Goal: Transaction & Acquisition: Book appointment/travel/reservation

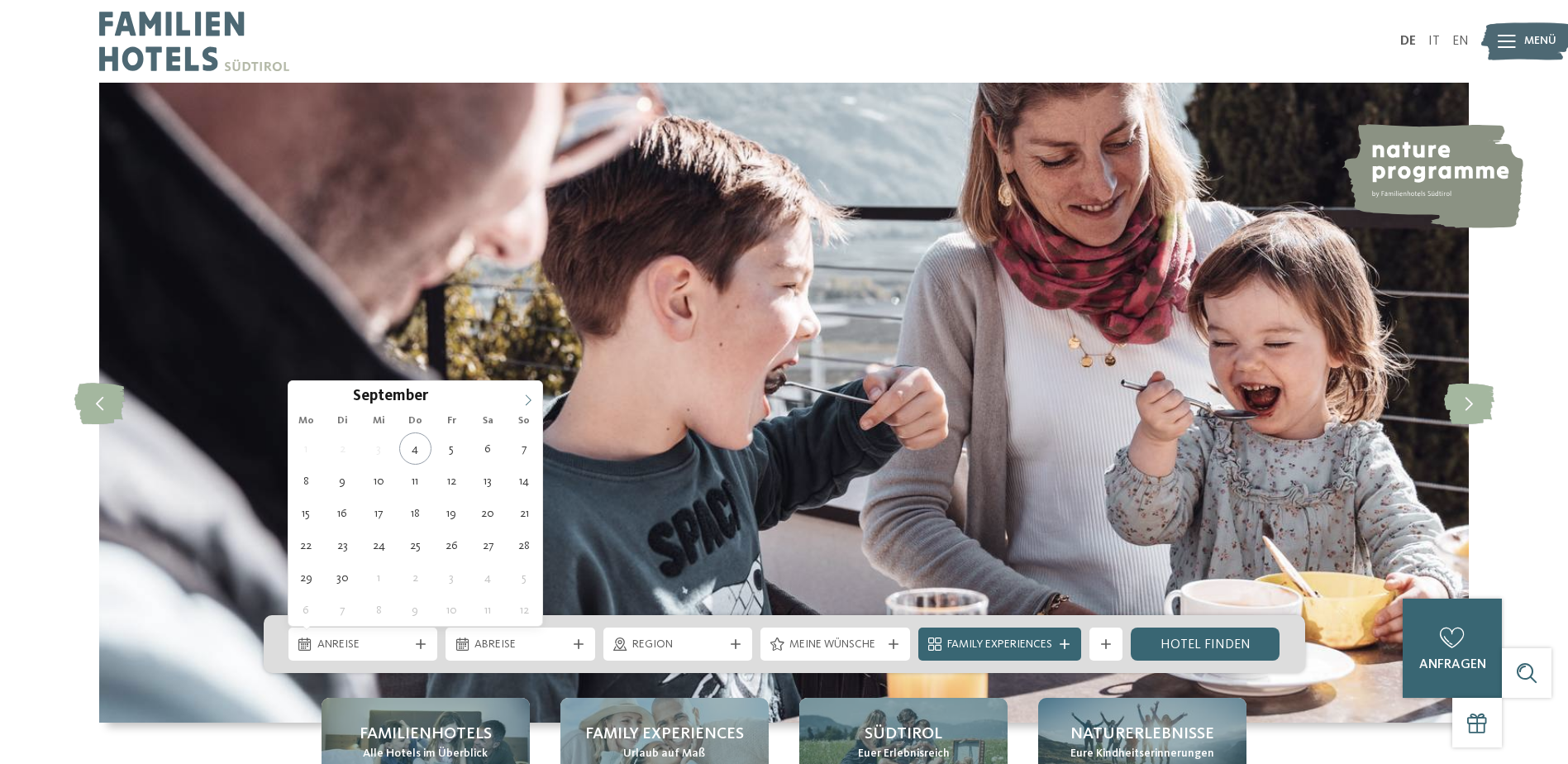
click at [526, 401] on icon at bounding box center [528, 400] width 11 height 11
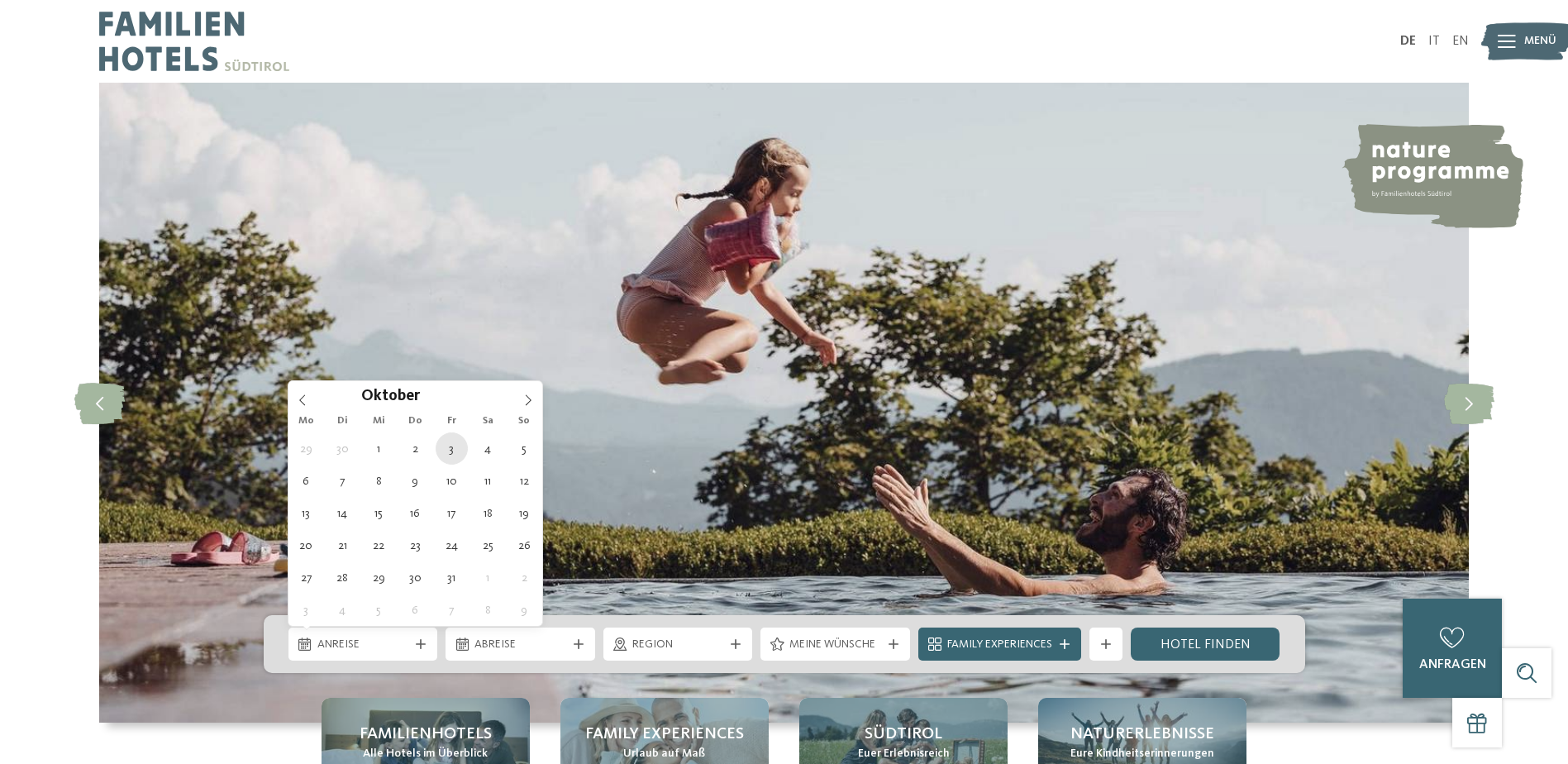
type div "03.10.2025"
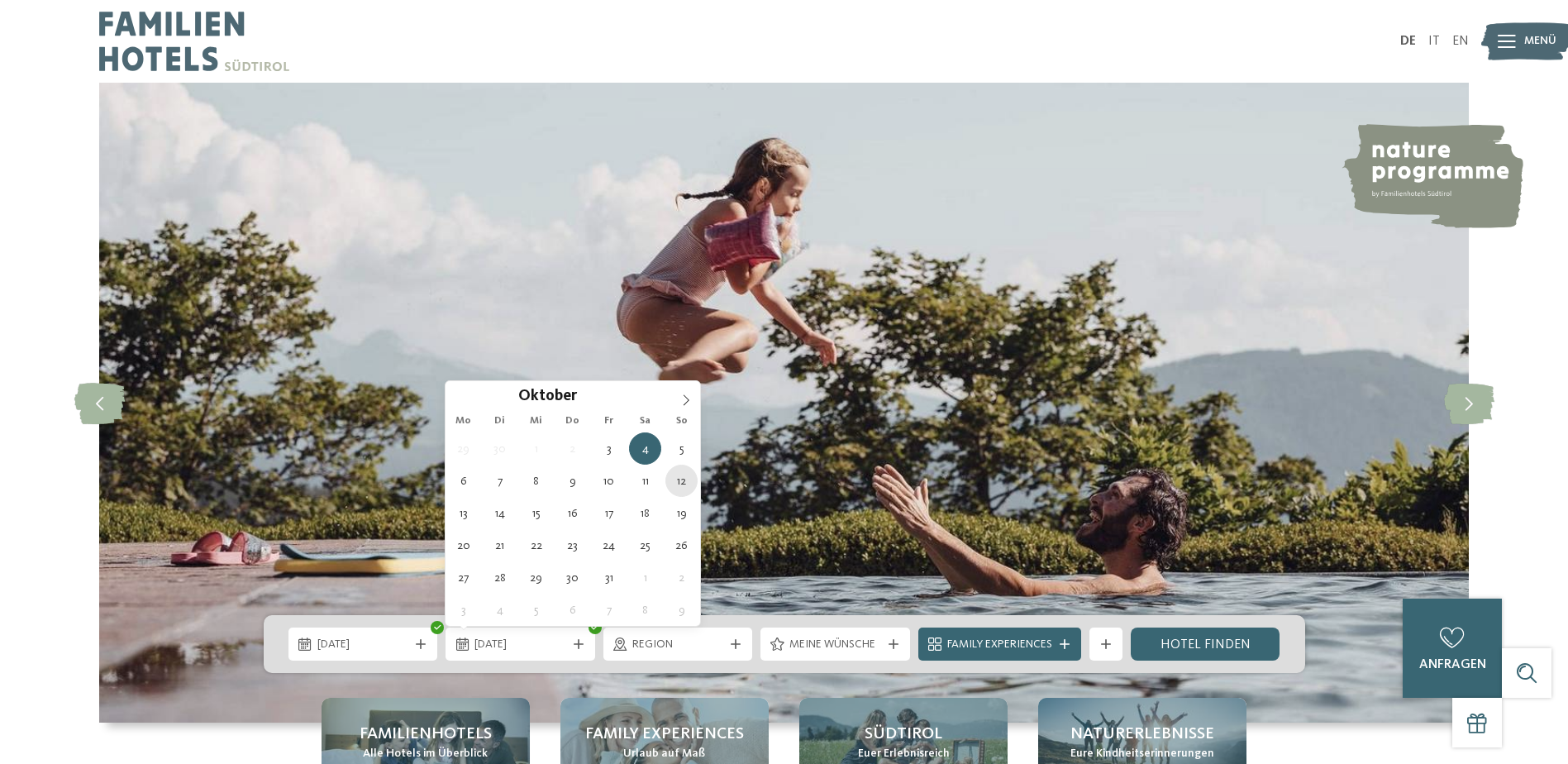
type div "12.10.2025"
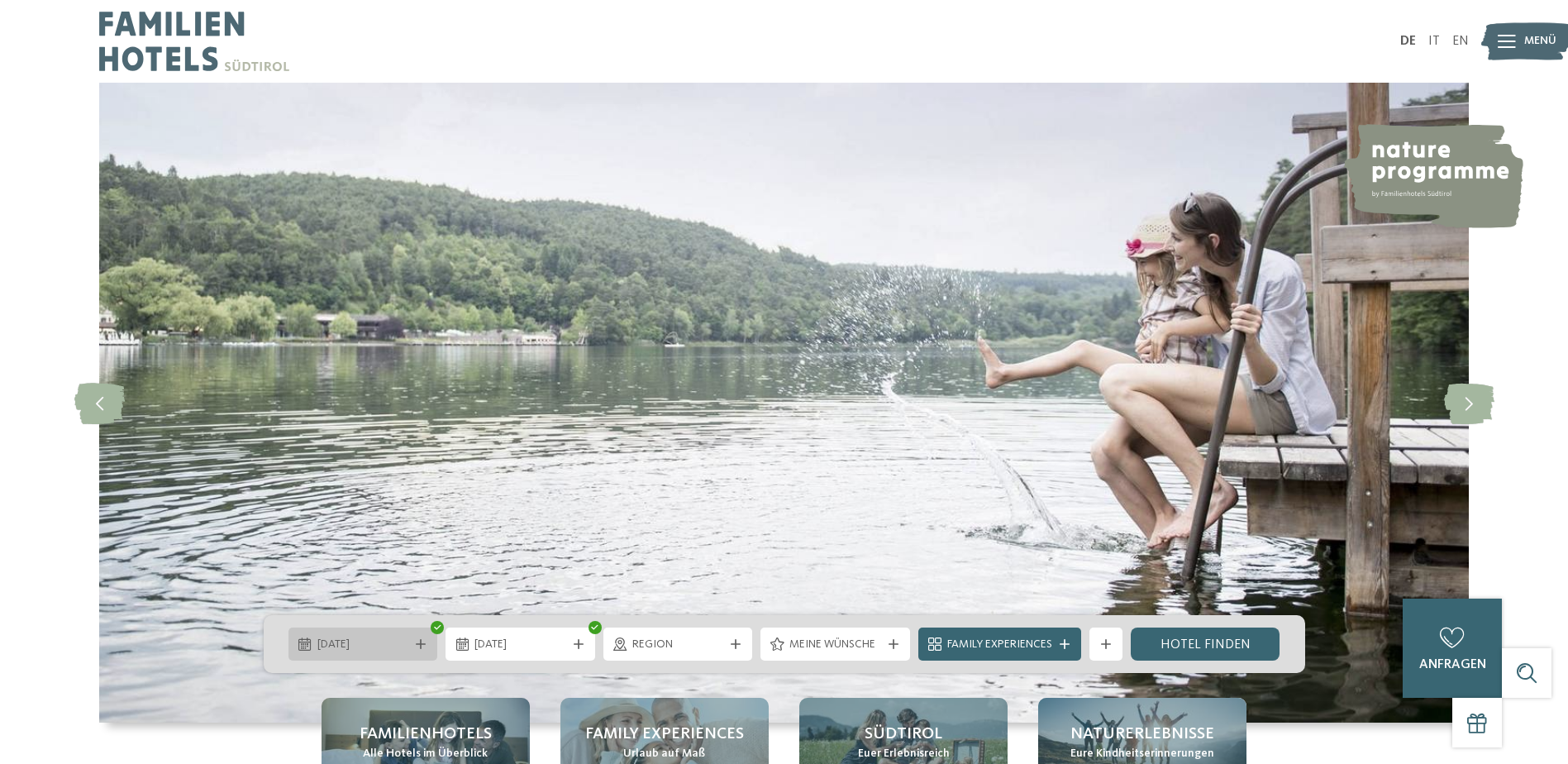
click at [408, 645] on span "03.10.2025" at bounding box center [362, 645] width 92 height 17
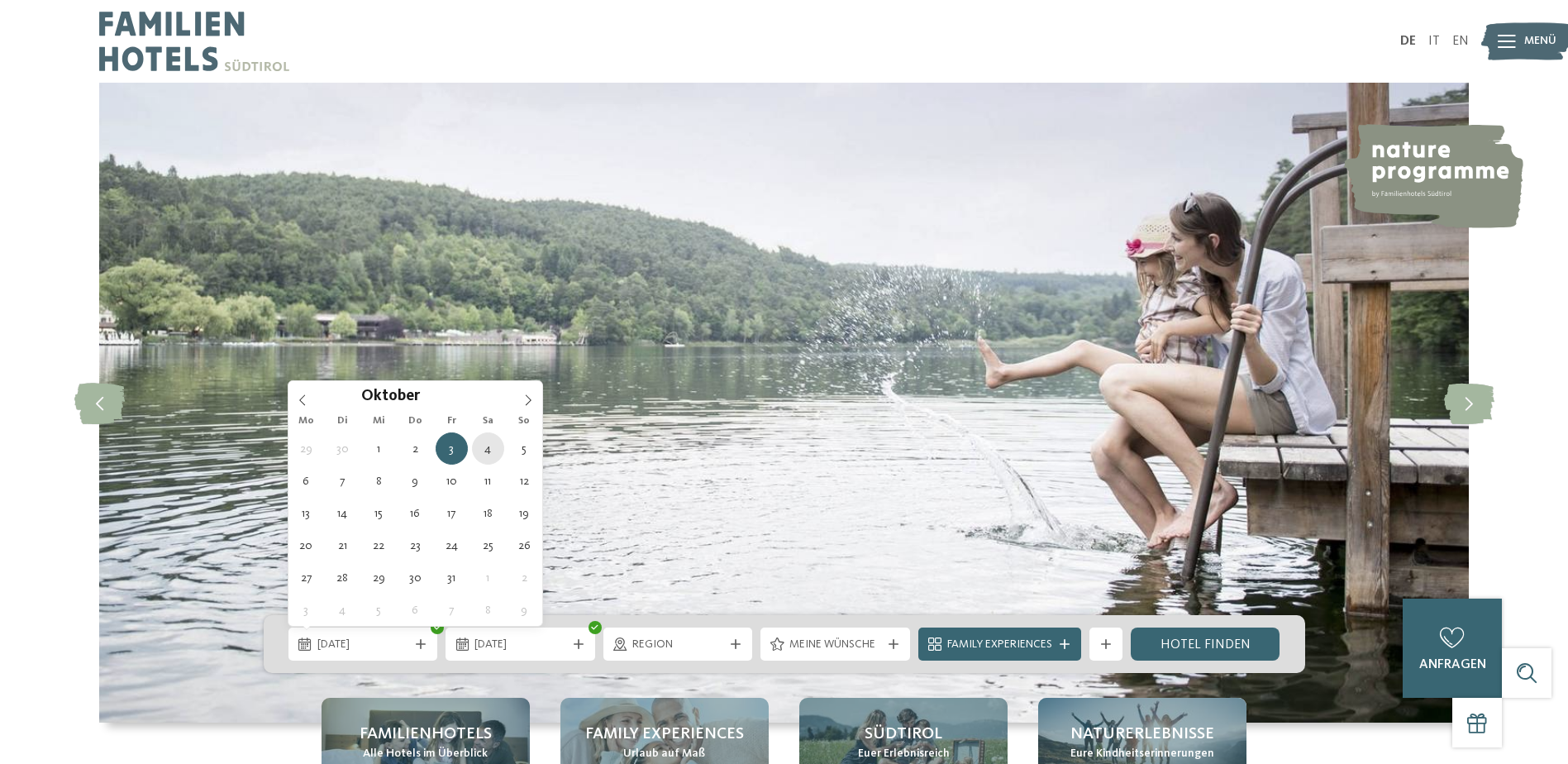
type div "[DATE]"
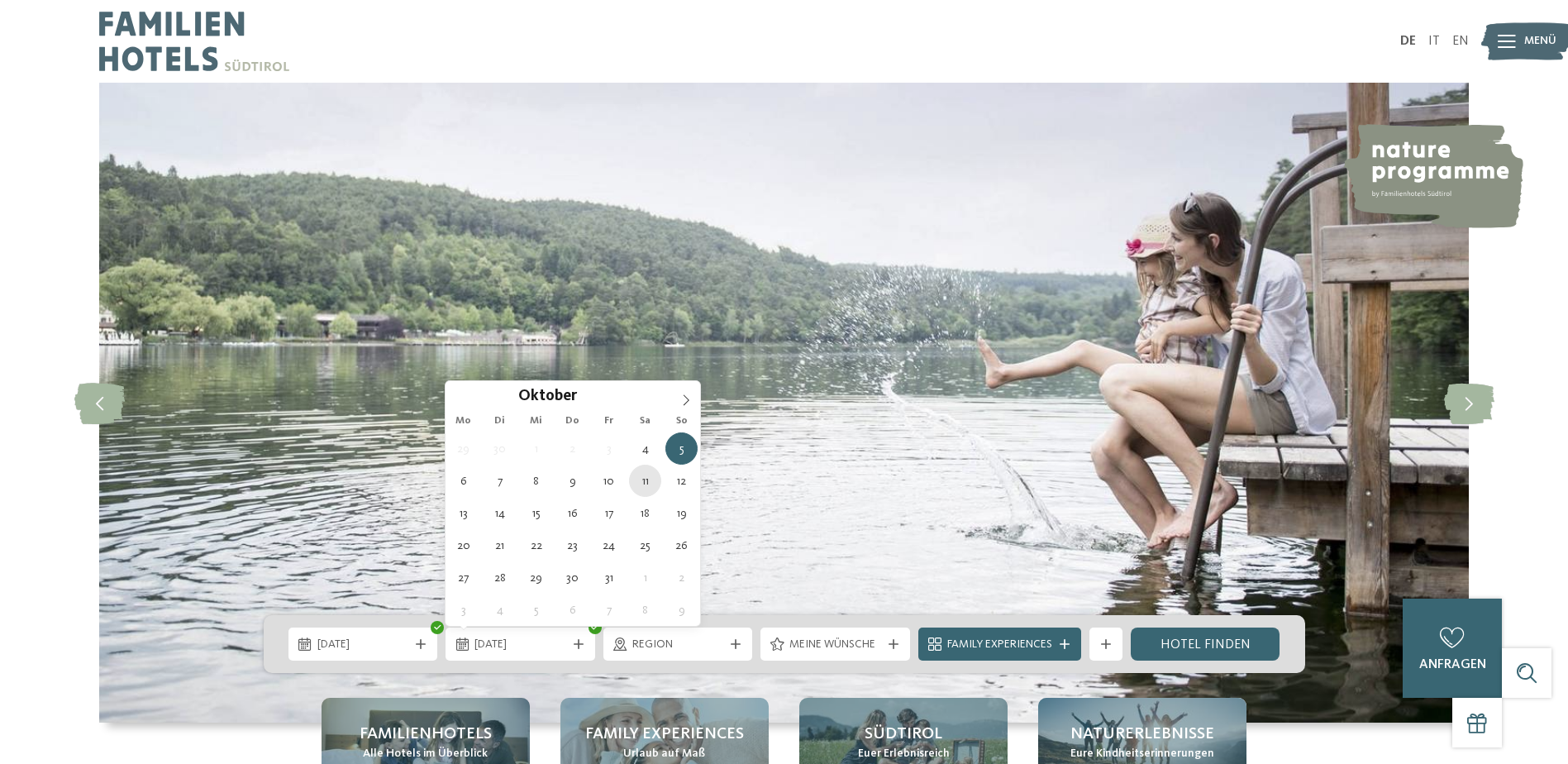
type div "[DATE]"
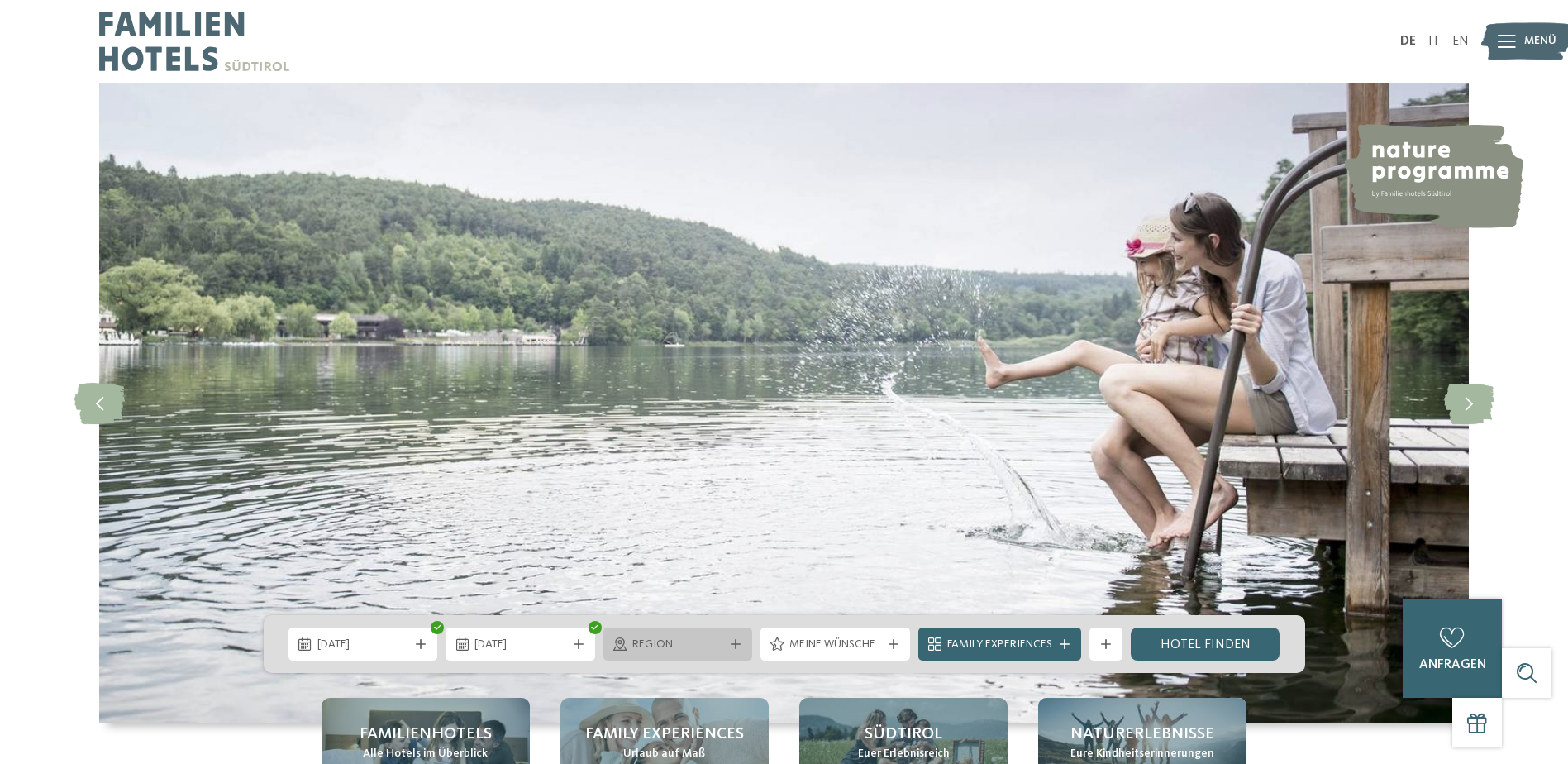
click at [706, 654] on div "Region" at bounding box center [677, 644] width 149 height 33
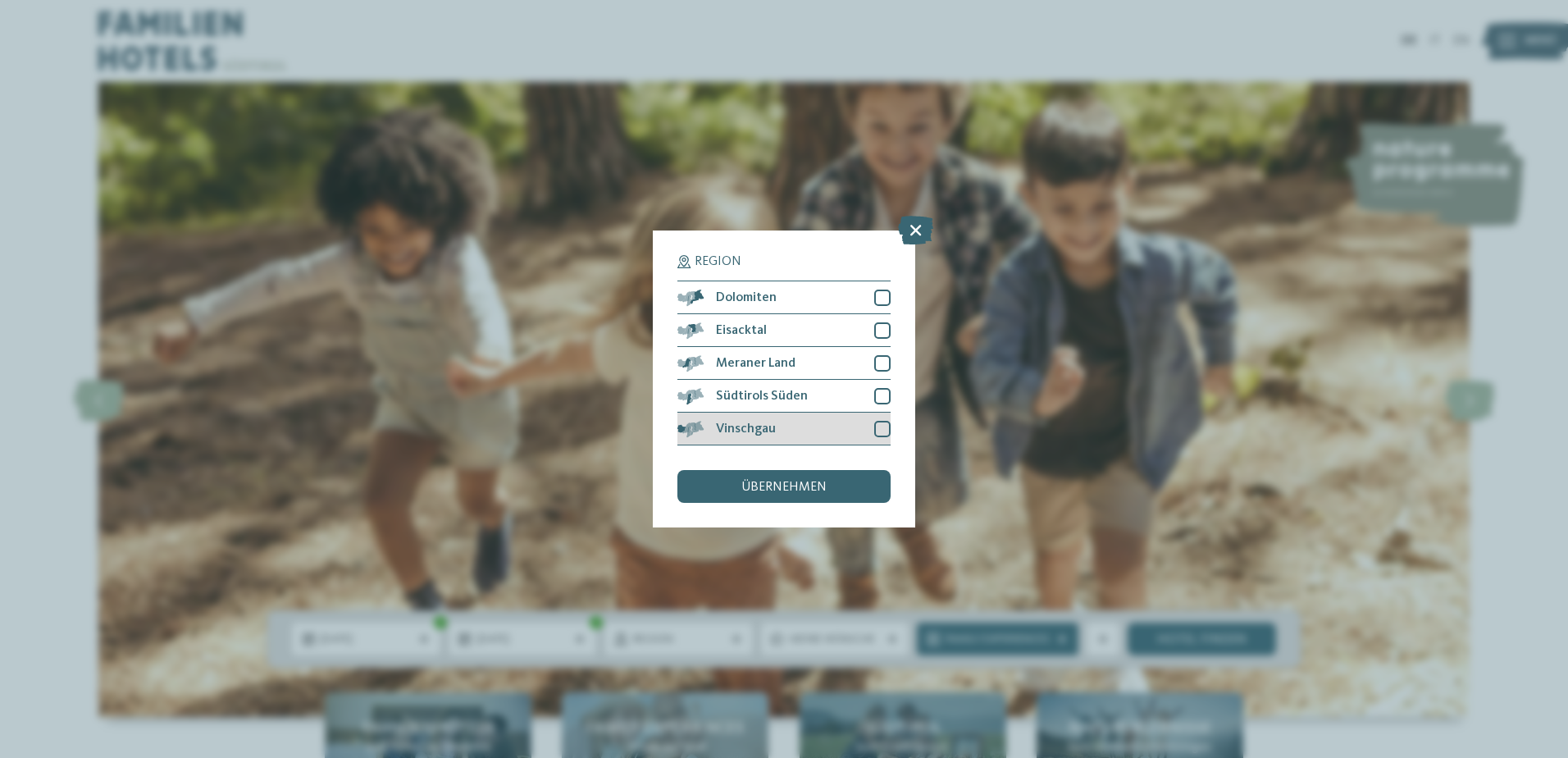
click at [880, 428] on div at bounding box center [883, 429] width 17 height 17
click at [883, 404] on div at bounding box center [883, 396] width 17 height 17
click at [884, 366] on div at bounding box center [883, 363] width 17 height 17
click at [878, 337] on div at bounding box center [883, 330] width 17 height 17
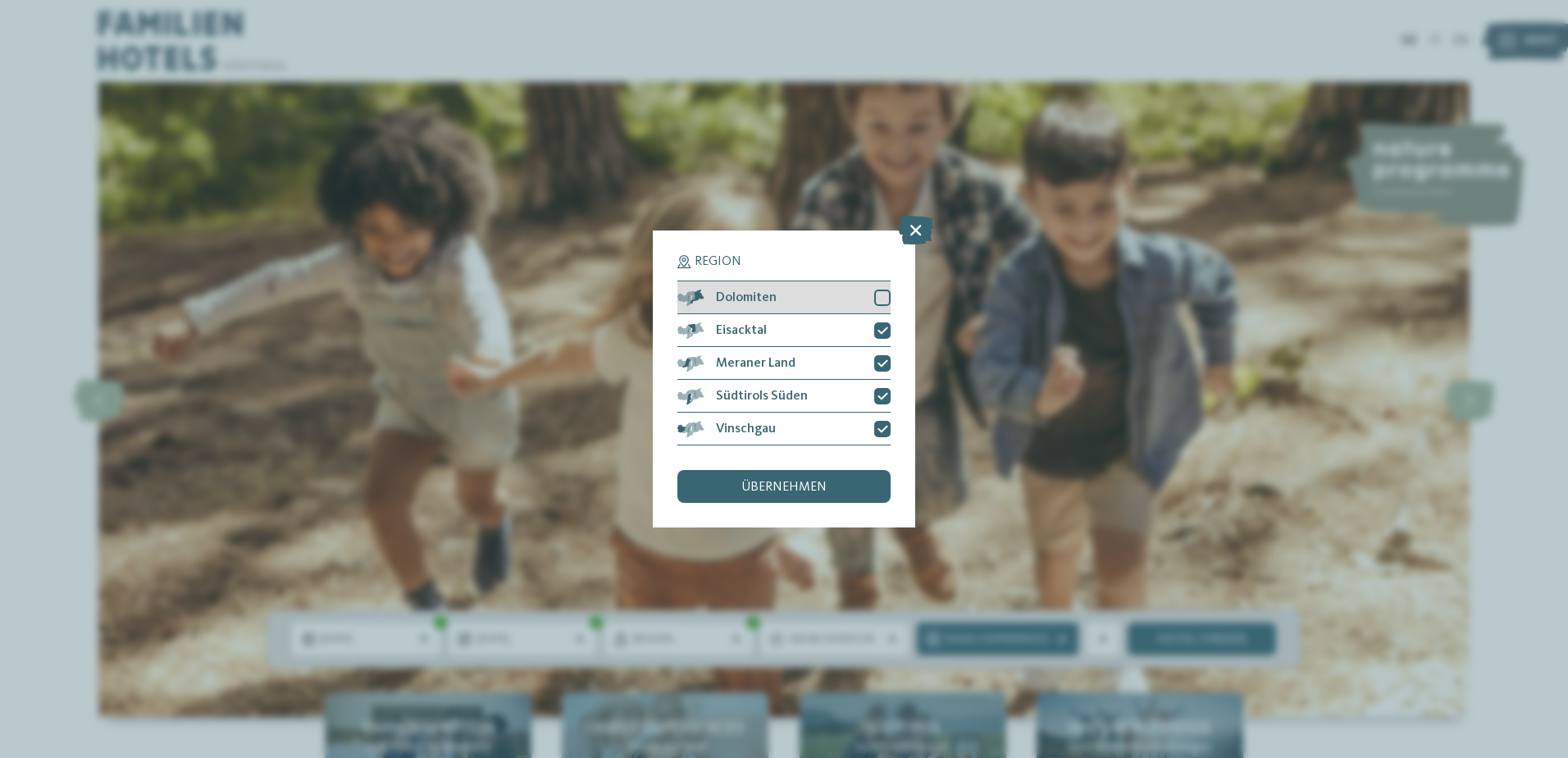
click at [878, 301] on div at bounding box center [883, 298] width 17 height 17
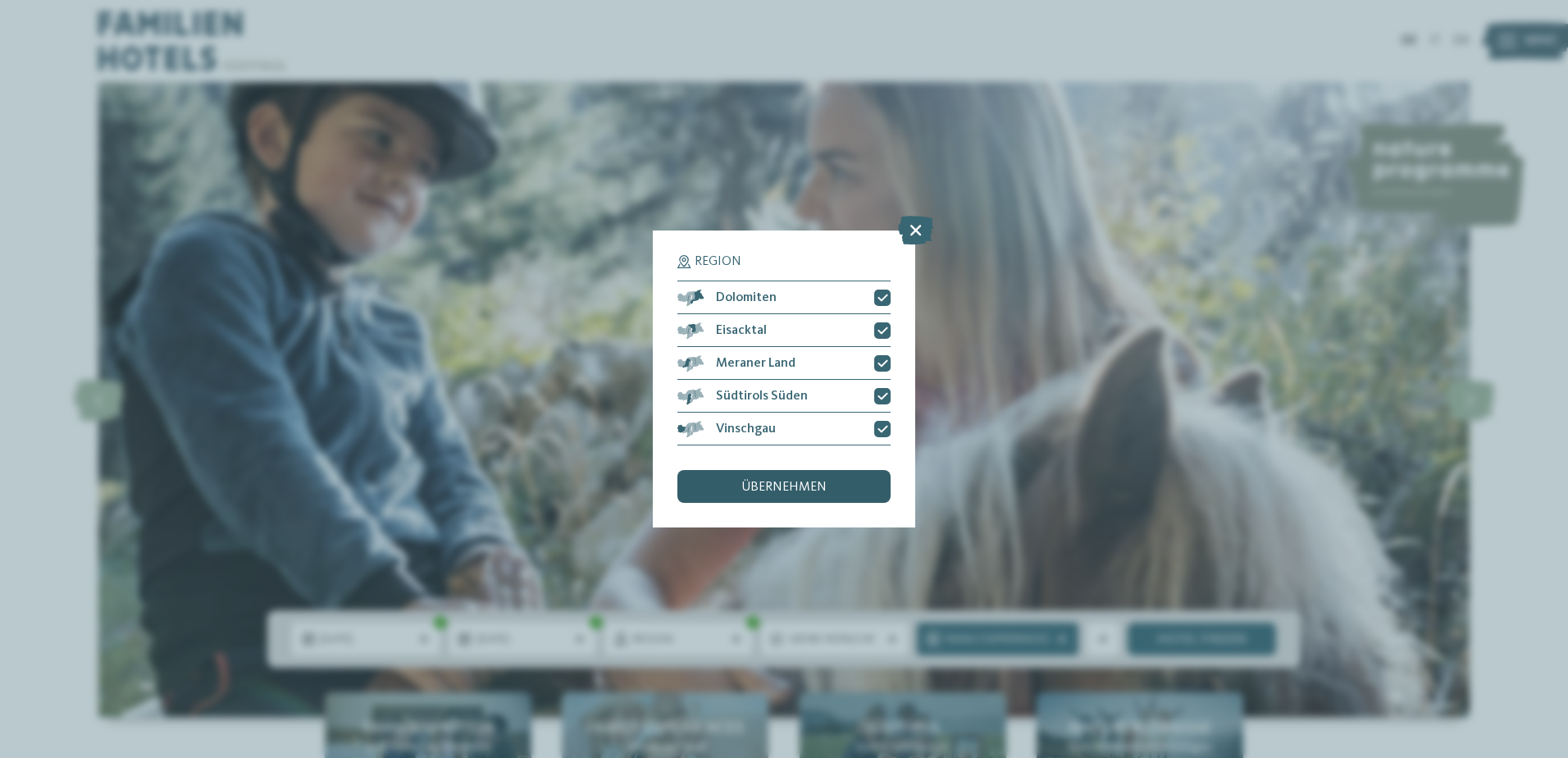
click at [795, 488] on span "übernehmen" at bounding box center [784, 488] width 86 height 13
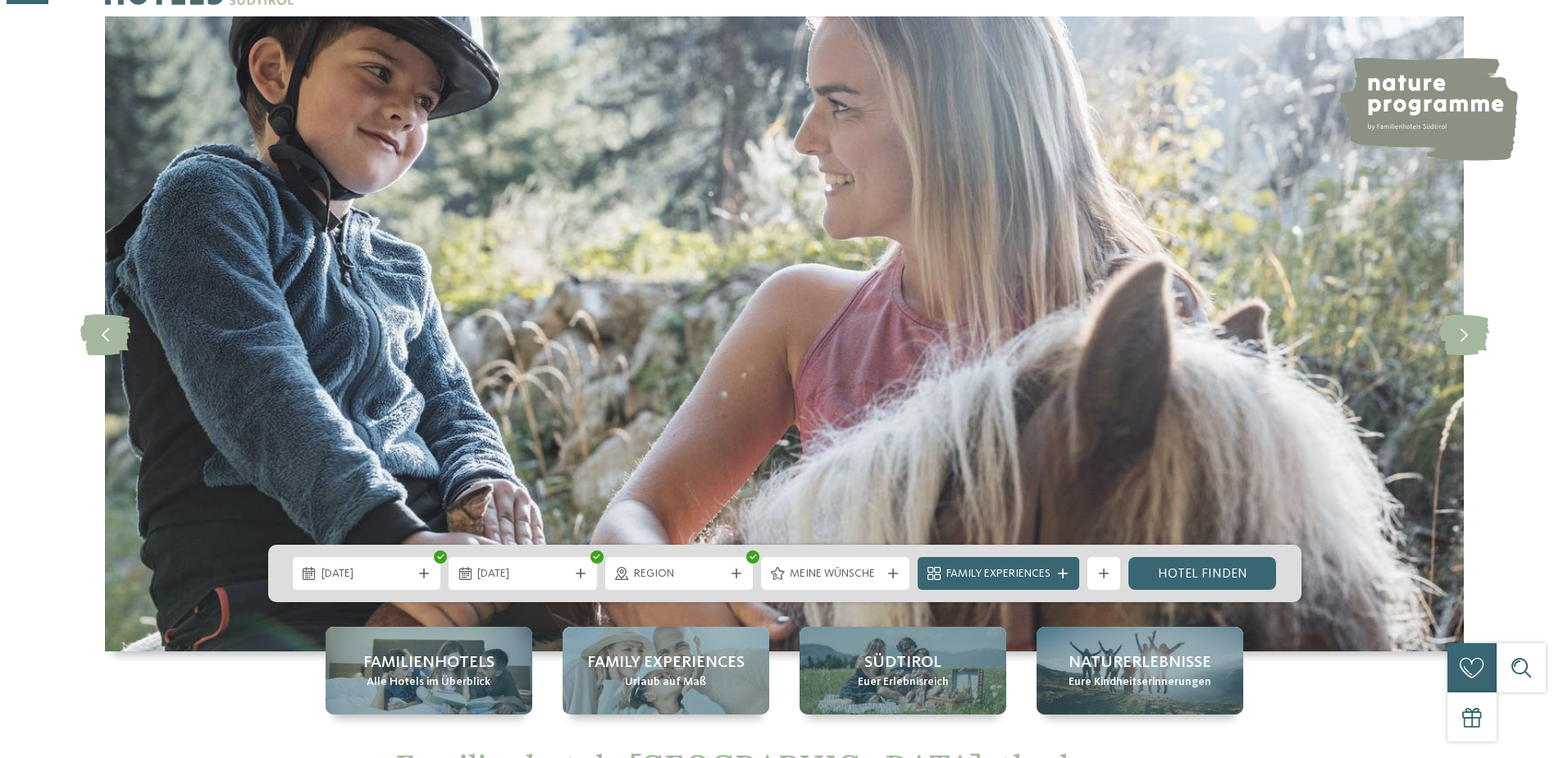
scroll to position [247, 0]
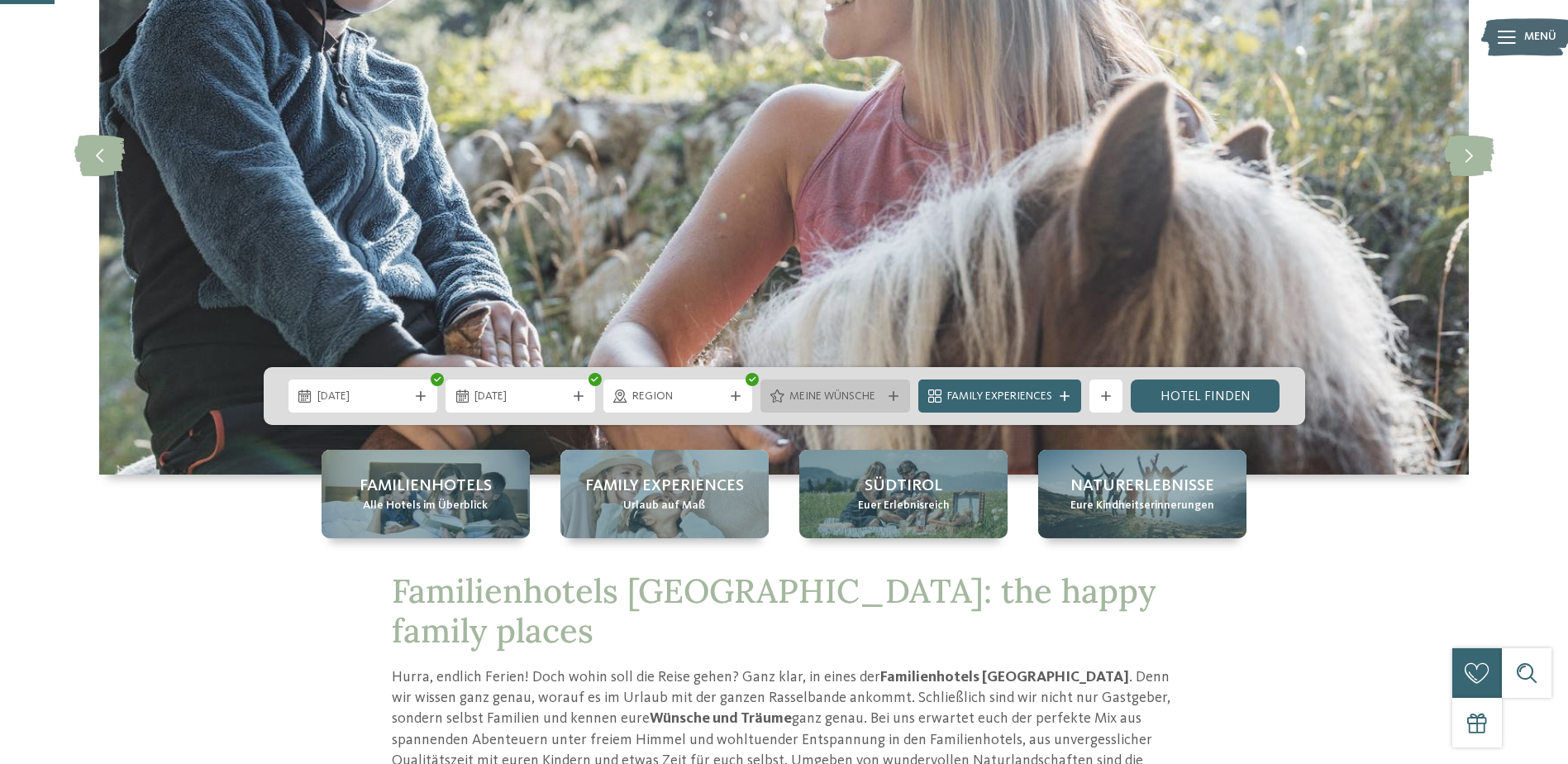
click at [866, 407] on div "Meine Wünsche" at bounding box center [834, 396] width 149 height 33
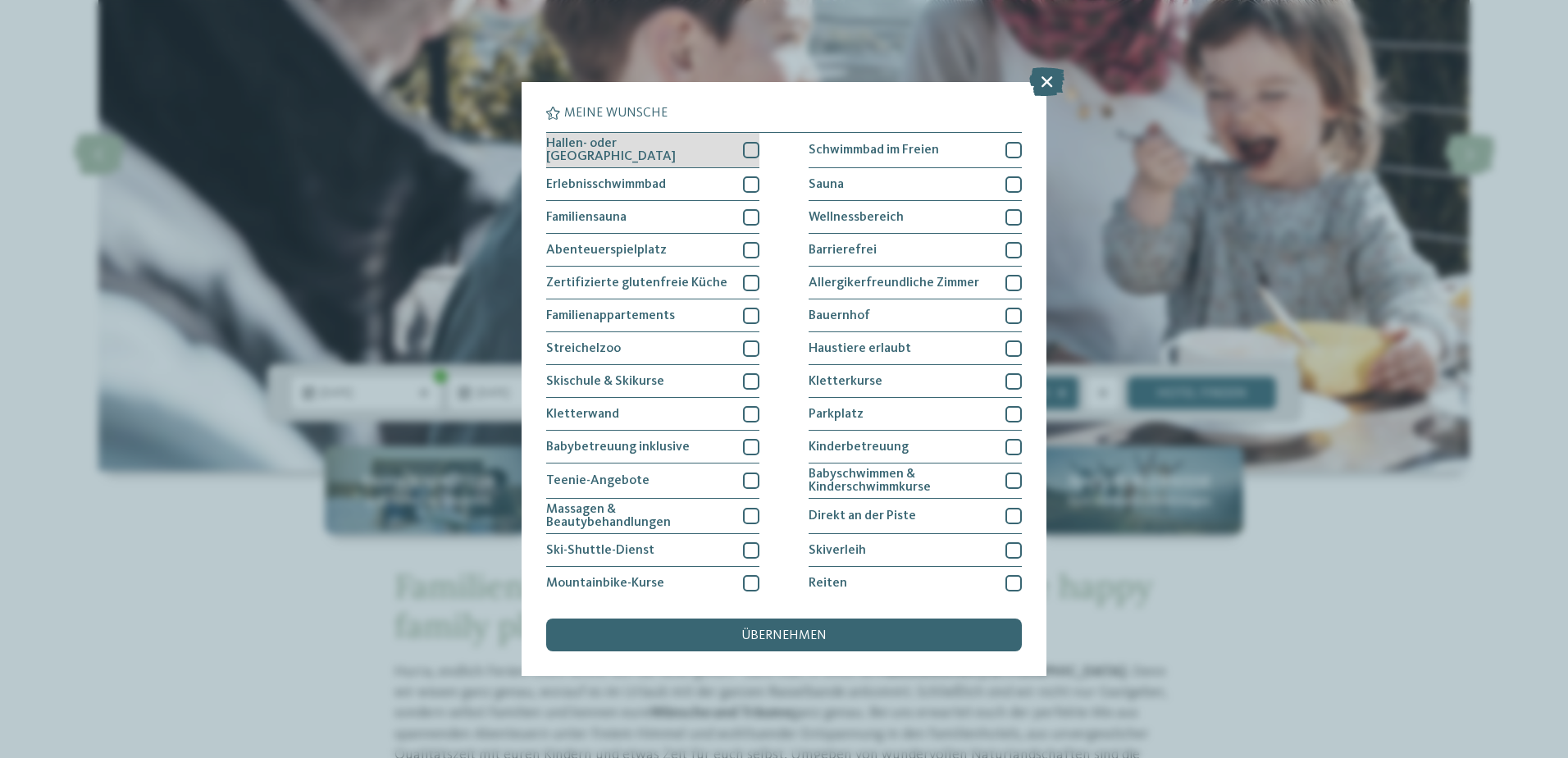
click at [748, 150] on div at bounding box center [751, 150] width 17 height 17
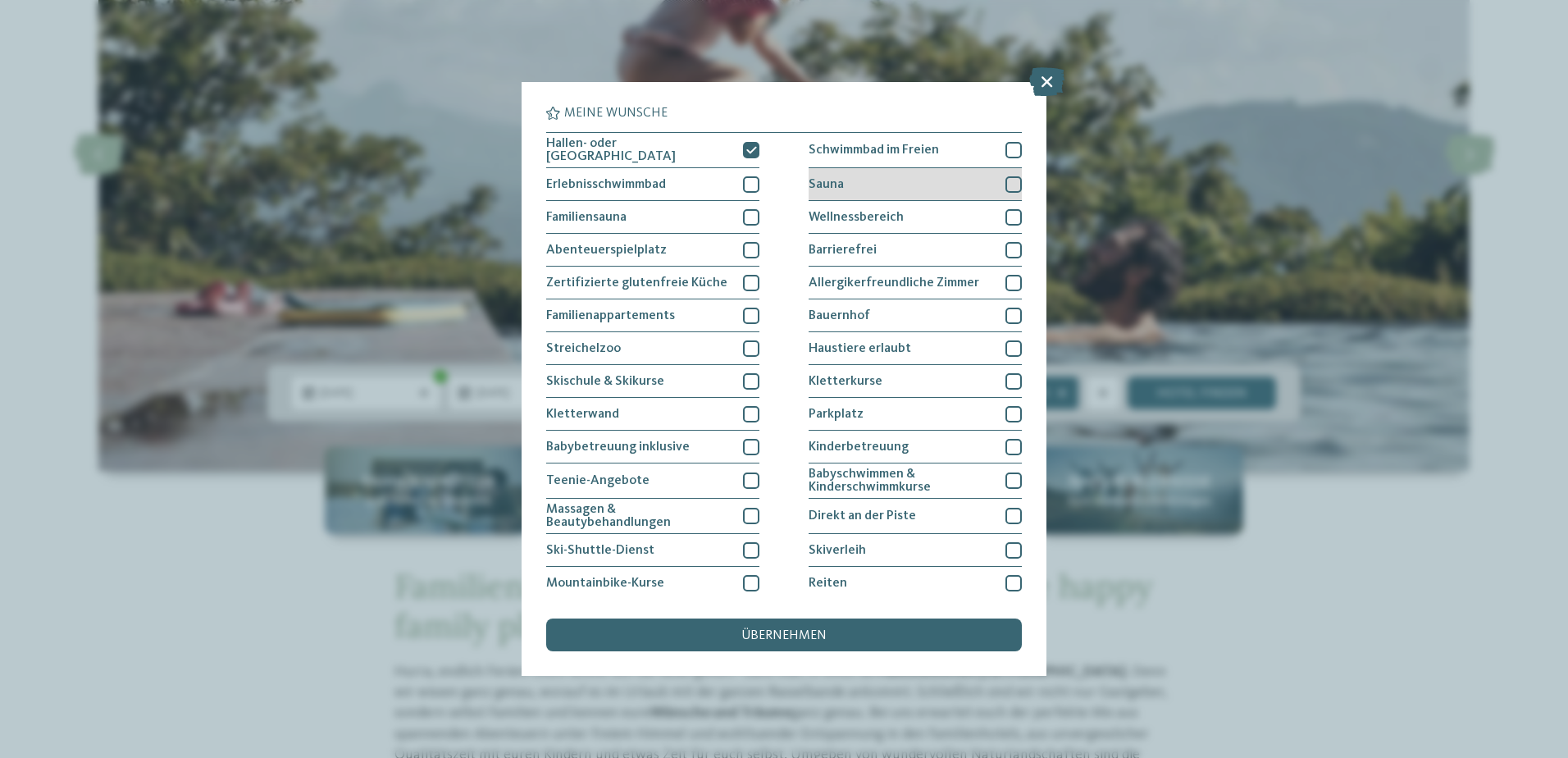
click at [1007, 180] on div at bounding box center [1013, 185] width 17 height 17
click at [1008, 213] on div at bounding box center [1013, 217] width 17 height 17
click at [1005, 443] on div at bounding box center [1013, 447] width 17 height 17
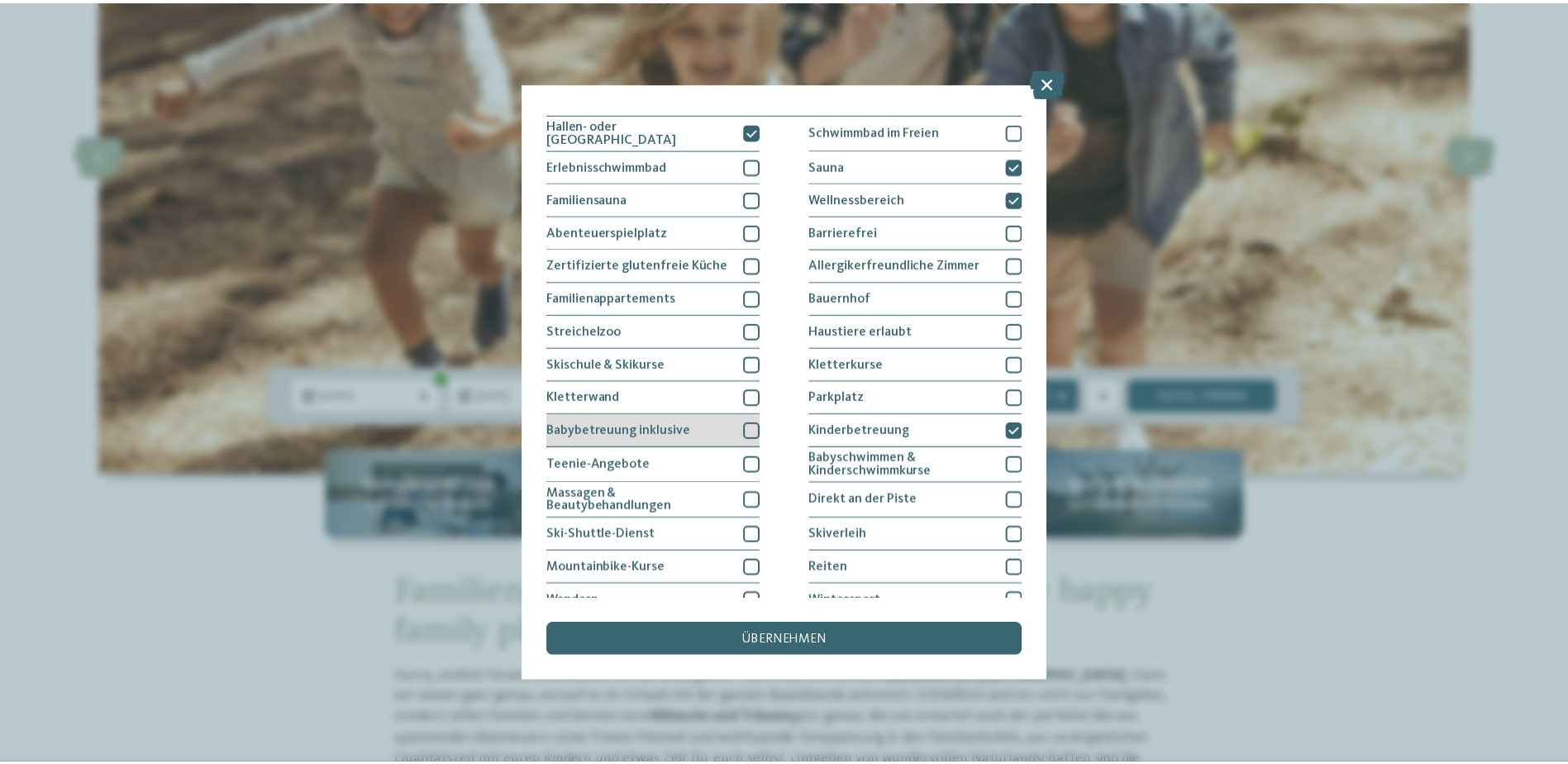
scroll to position [0, 0]
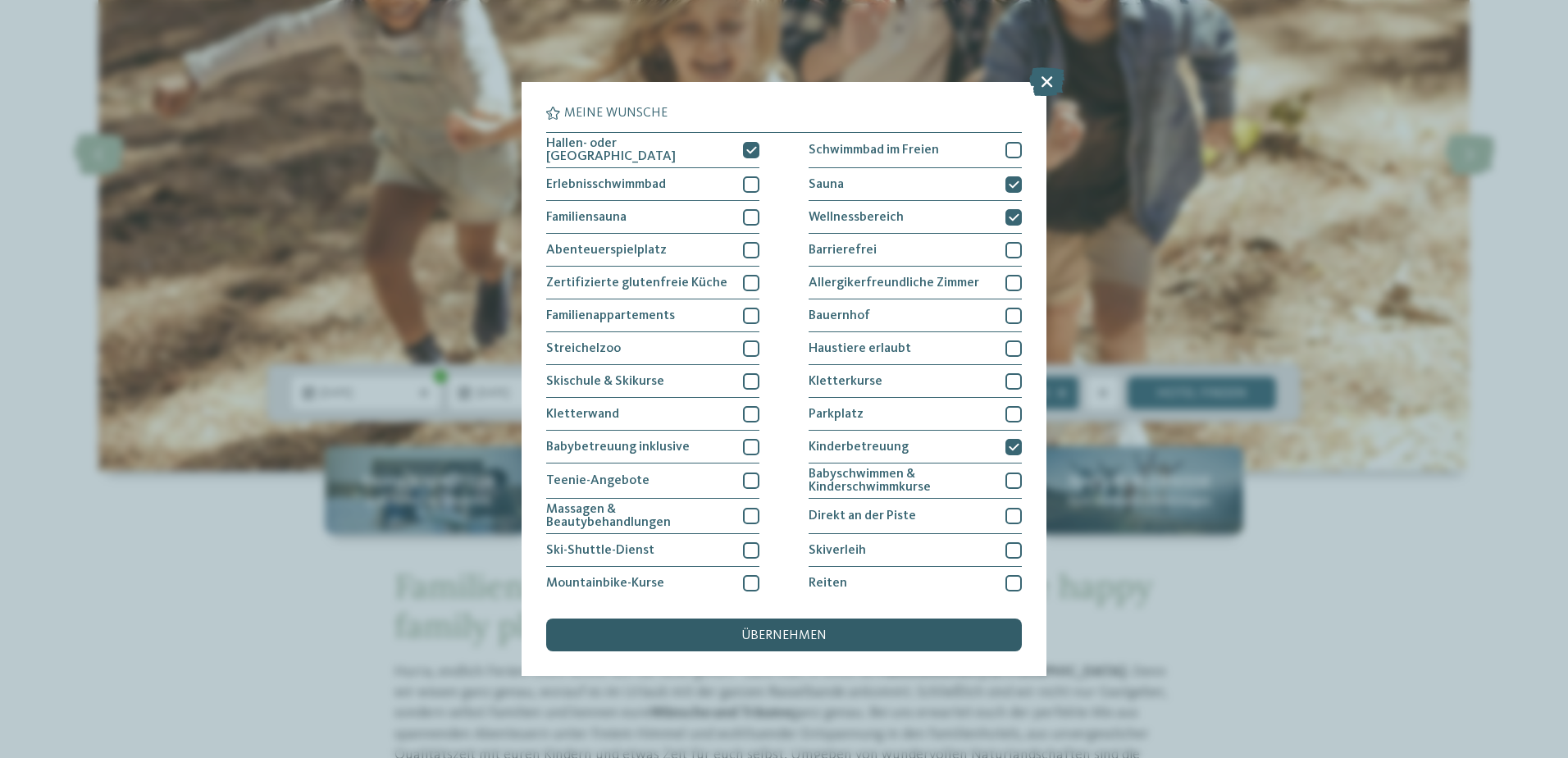
click at [767, 634] on span "übernehmen" at bounding box center [784, 636] width 86 height 13
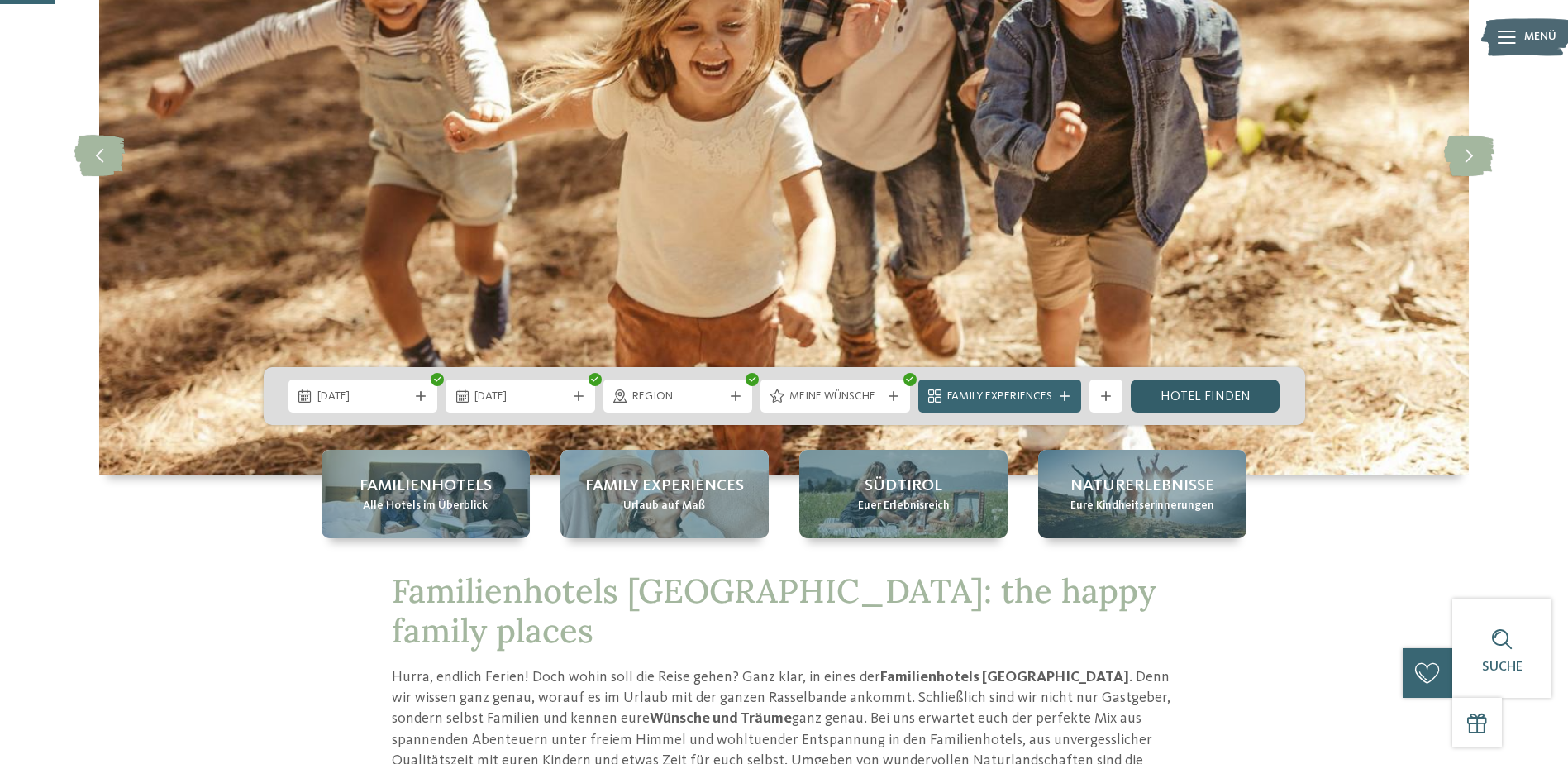
click at [1190, 401] on link "Hotel finden" at bounding box center [1205, 396] width 149 height 33
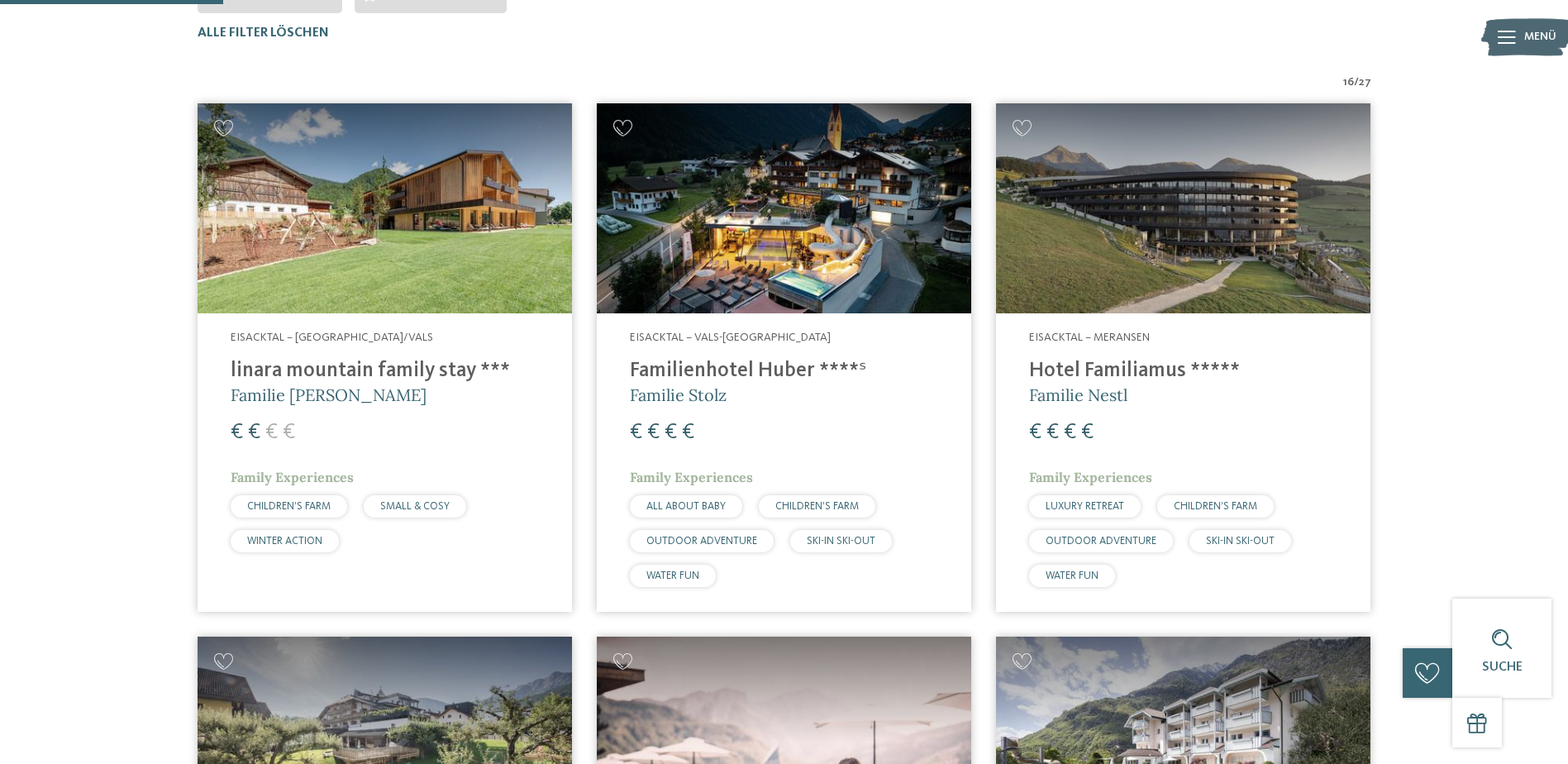
click at [417, 175] on img at bounding box center [385, 208] width 374 height 210
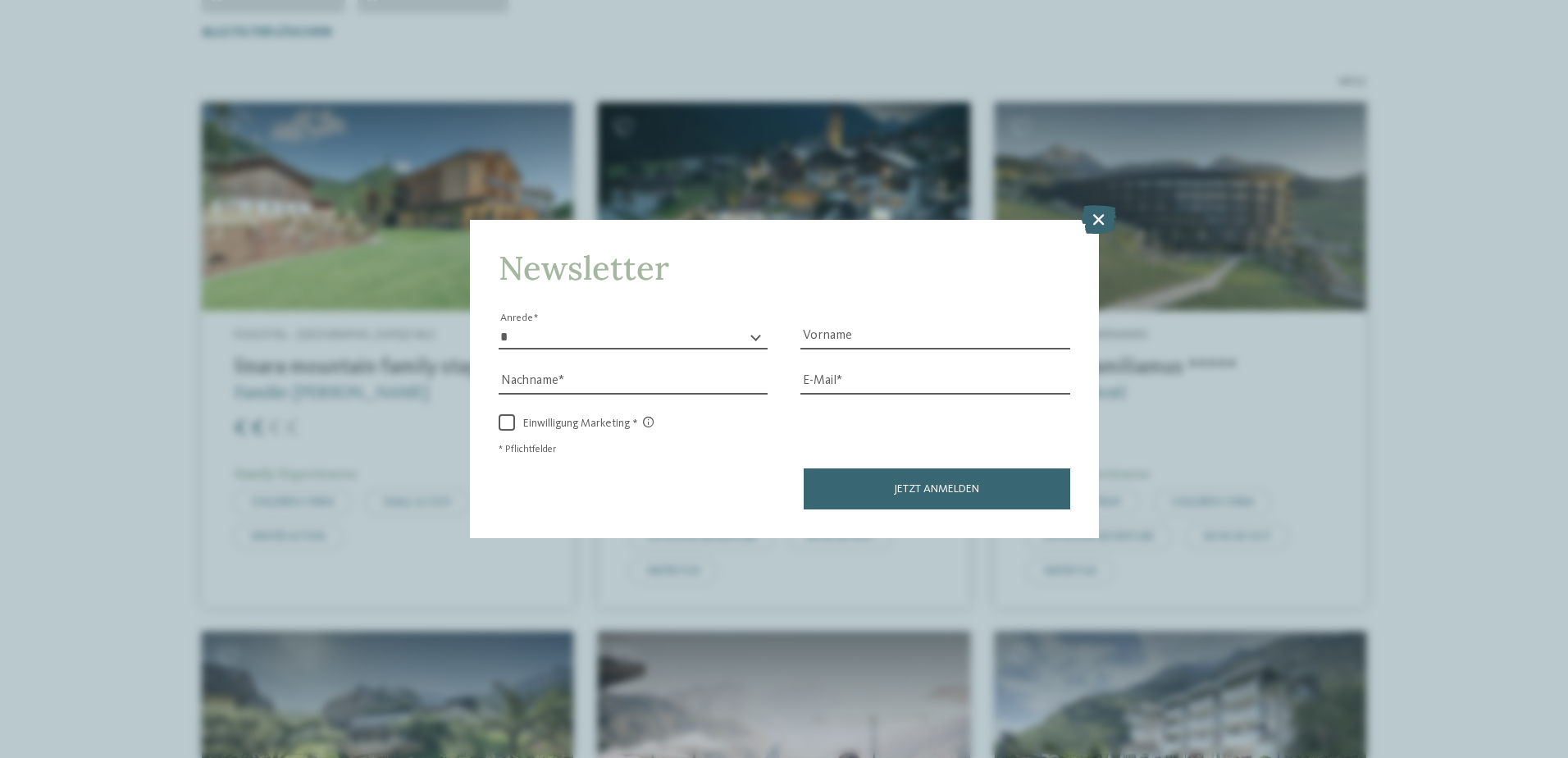
click at [1098, 217] on icon at bounding box center [1098, 218] width 35 height 29
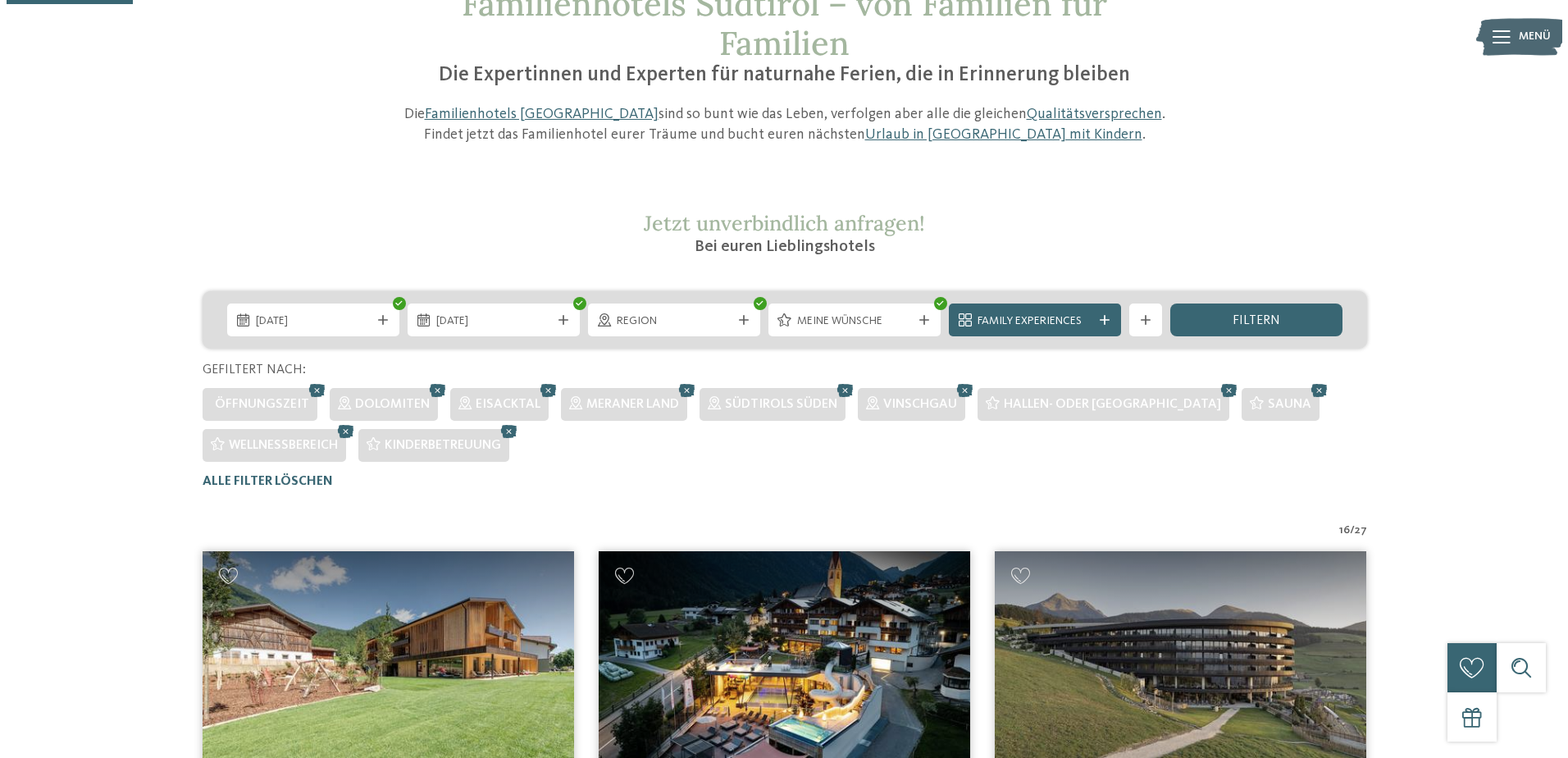
scroll to position [333, 0]
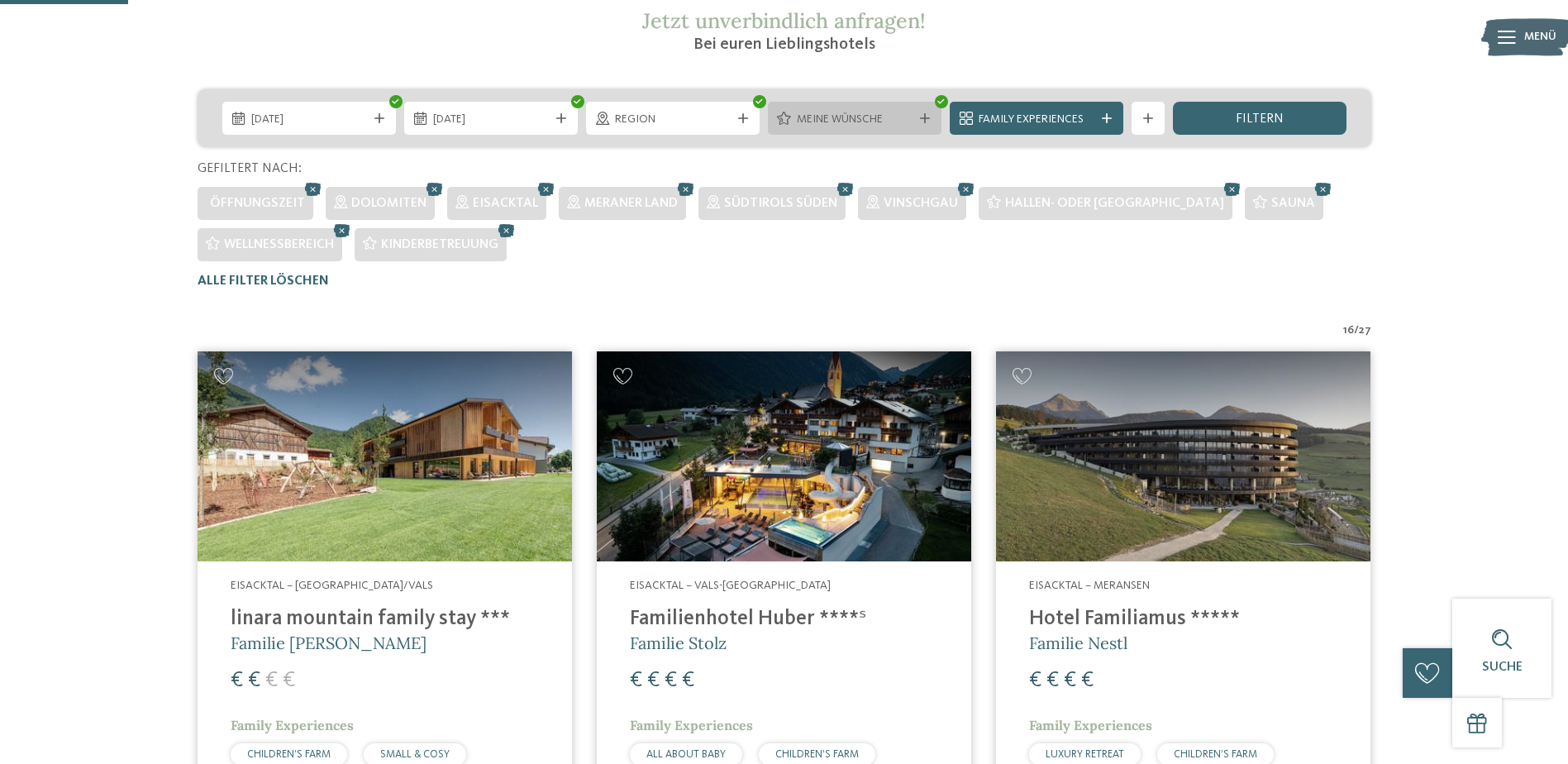
click at [845, 121] on span "Meine Wünsche" at bounding box center [854, 120] width 116 height 17
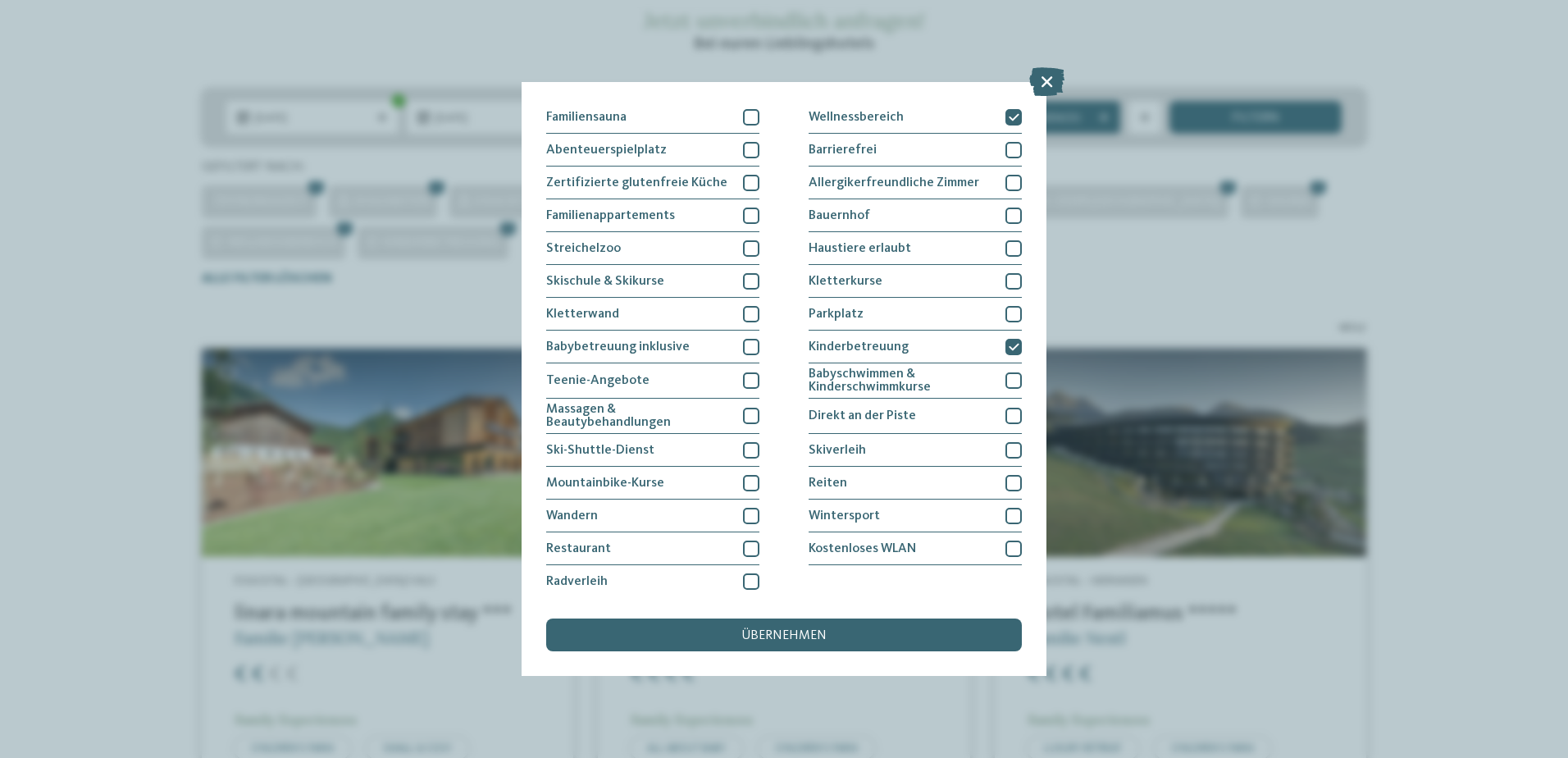
scroll to position [102, 0]
click at [744, 543] on div at bounding box center [751, 547] width 17 height 17
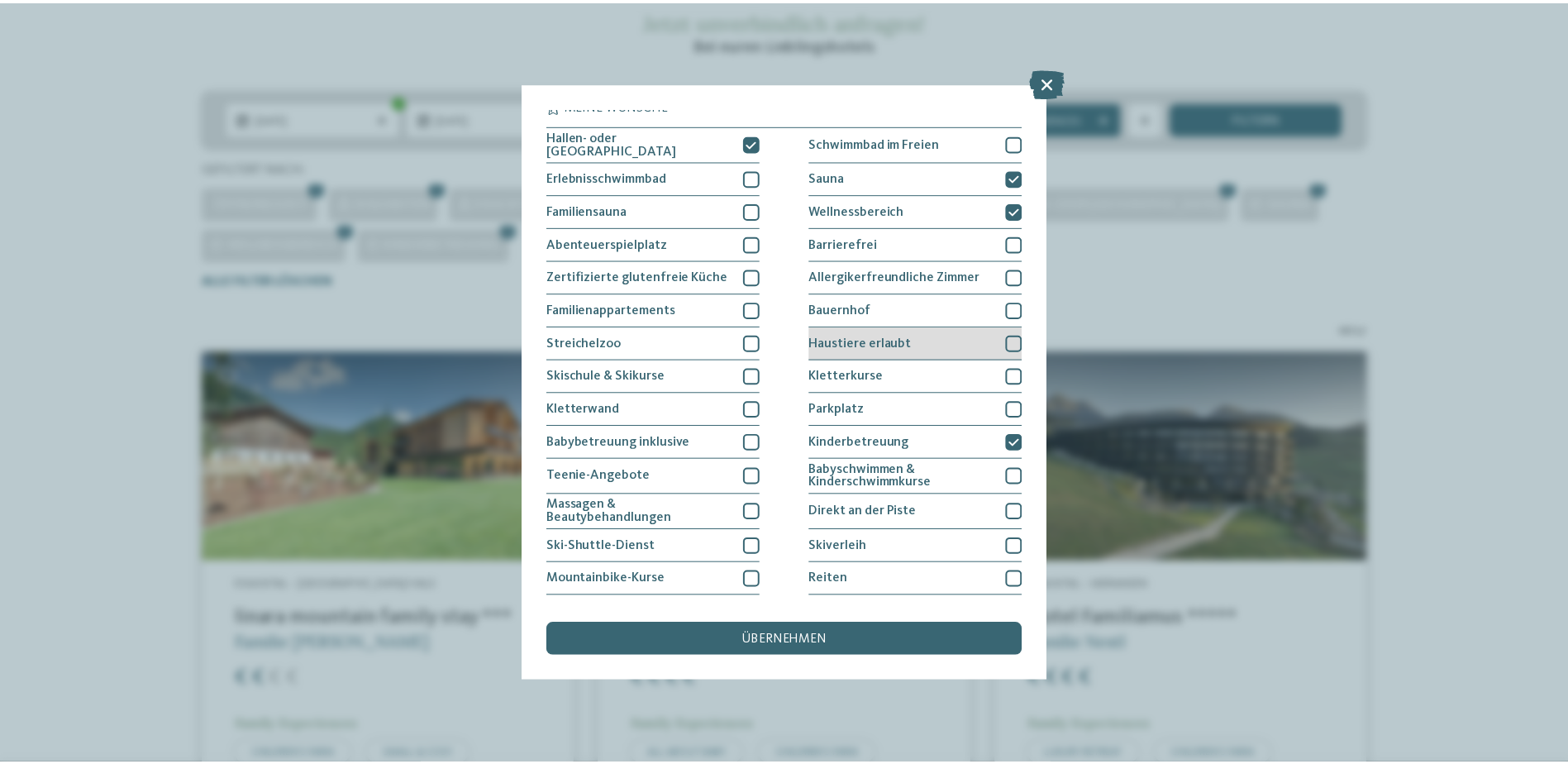
scroll to position [0, 0]
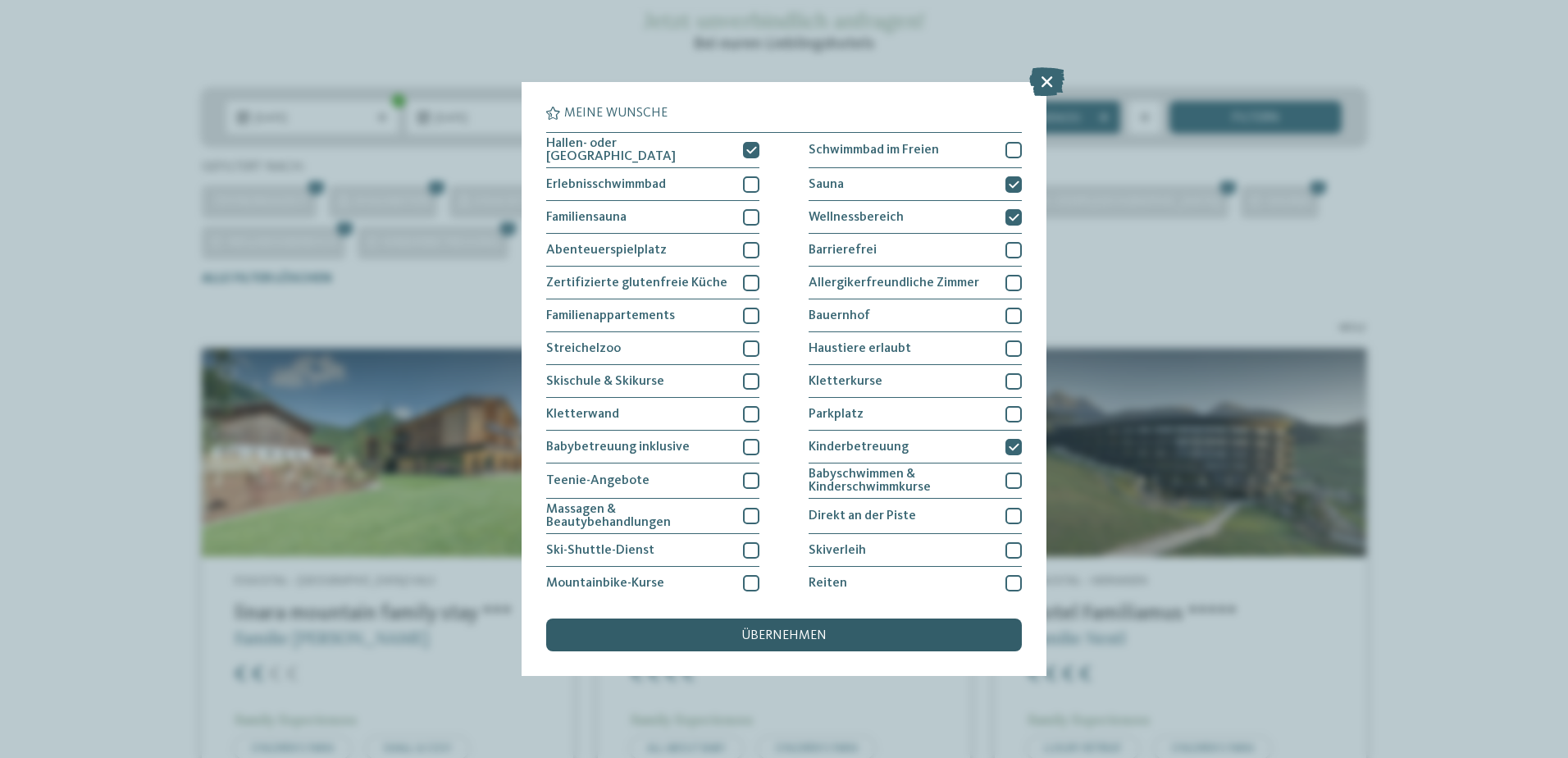
click at [758, 631] on span "übernehmen" at bounding box center [784, 636] width 86 height 13
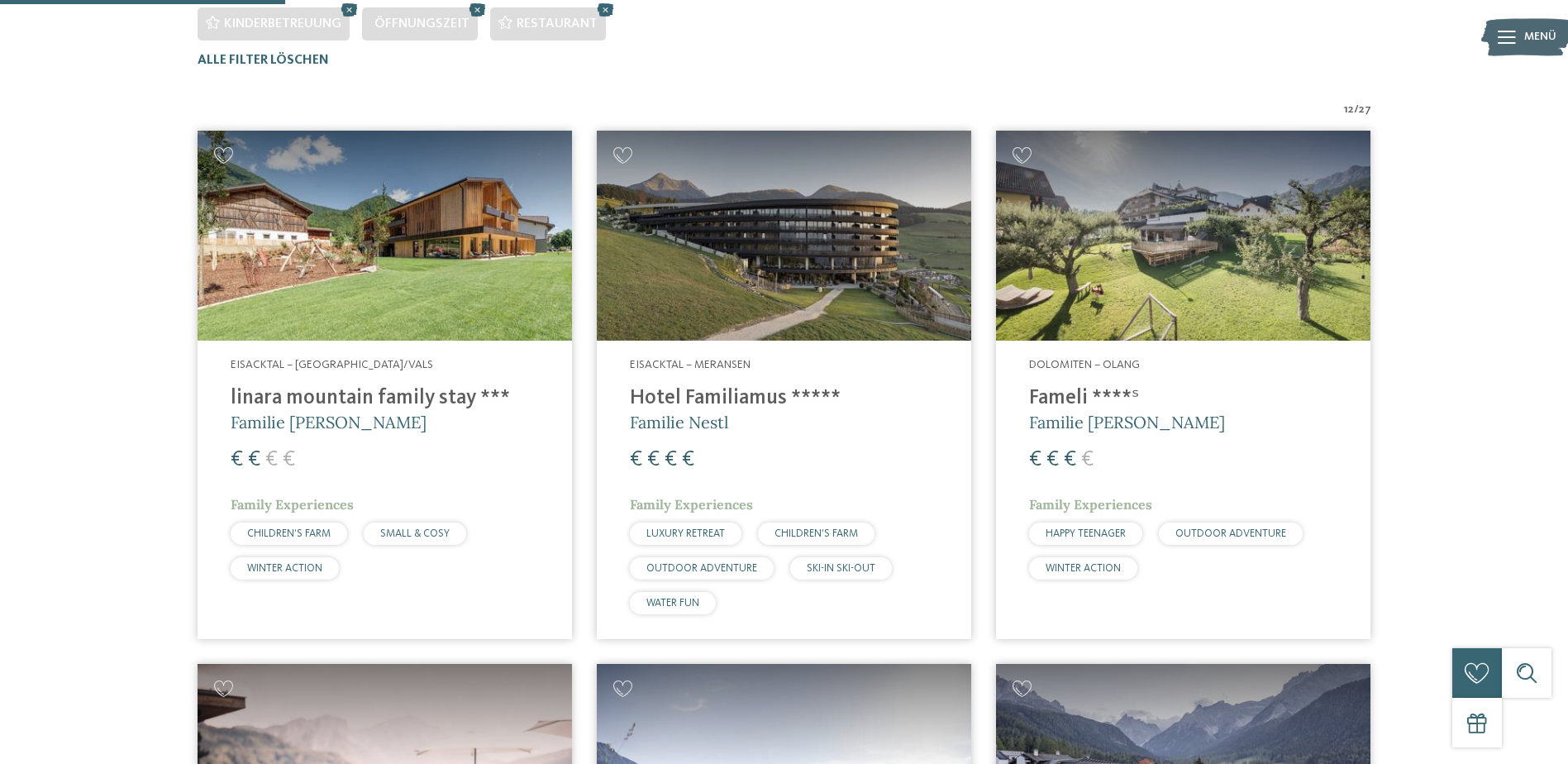
scroll to position [584, 0]
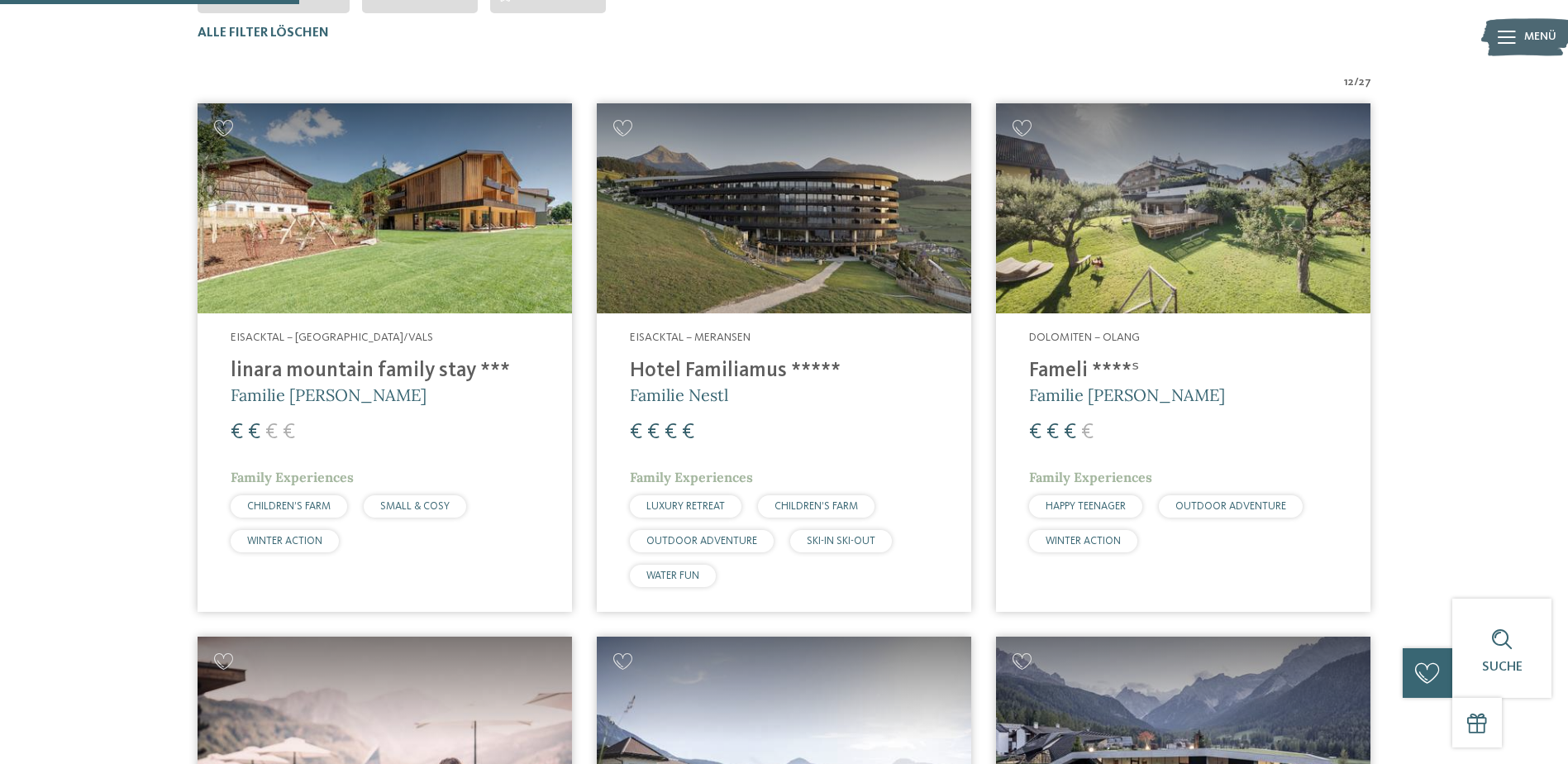
click at [357, 266] on img at bounding box center [385, 208] width 374 height 210
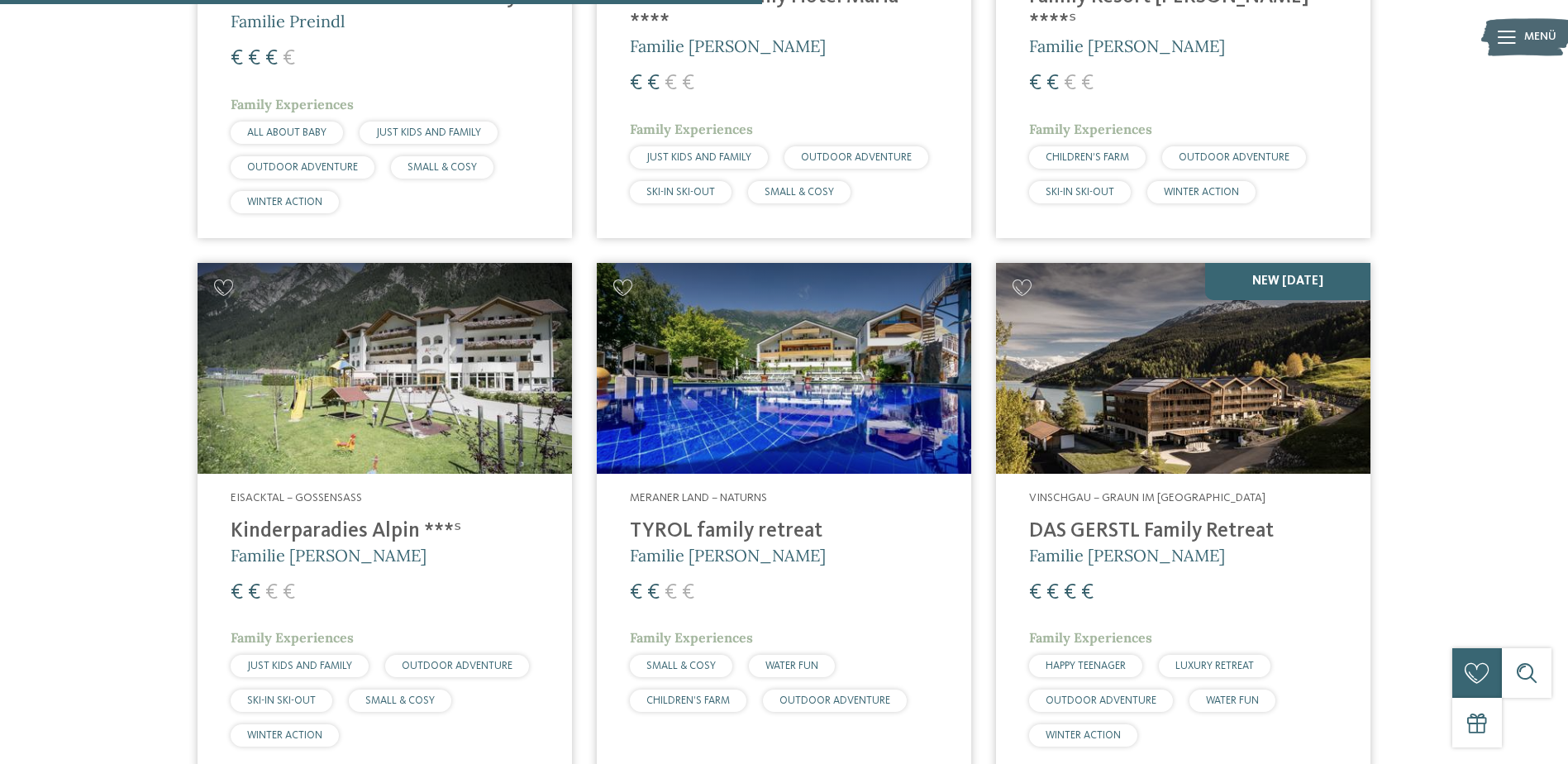
scroll to position [1494, 0]
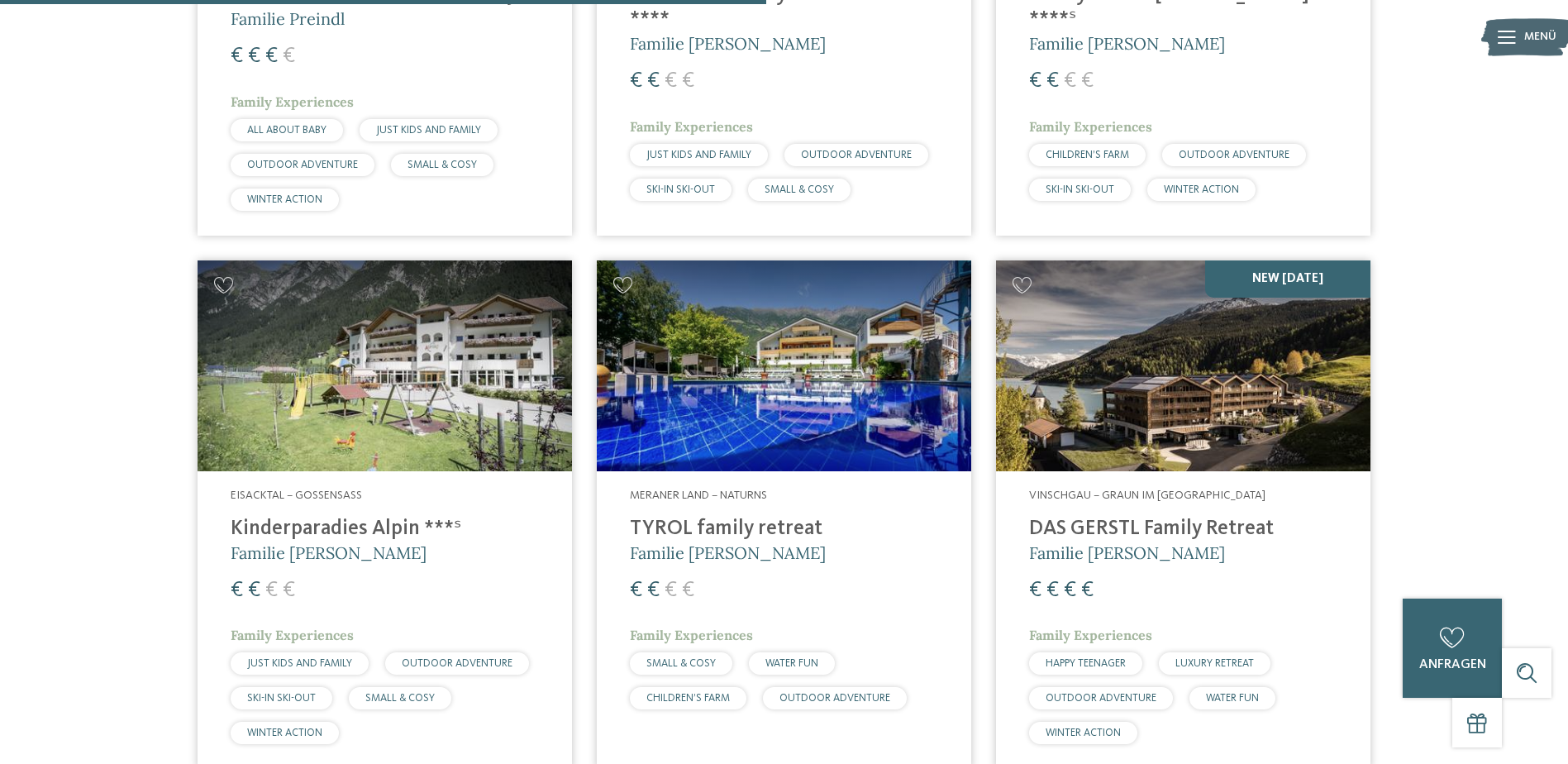
click at [703, 539] on h4 "TYROL family retreat" at bounding box center [784, 528] width 309 height 25
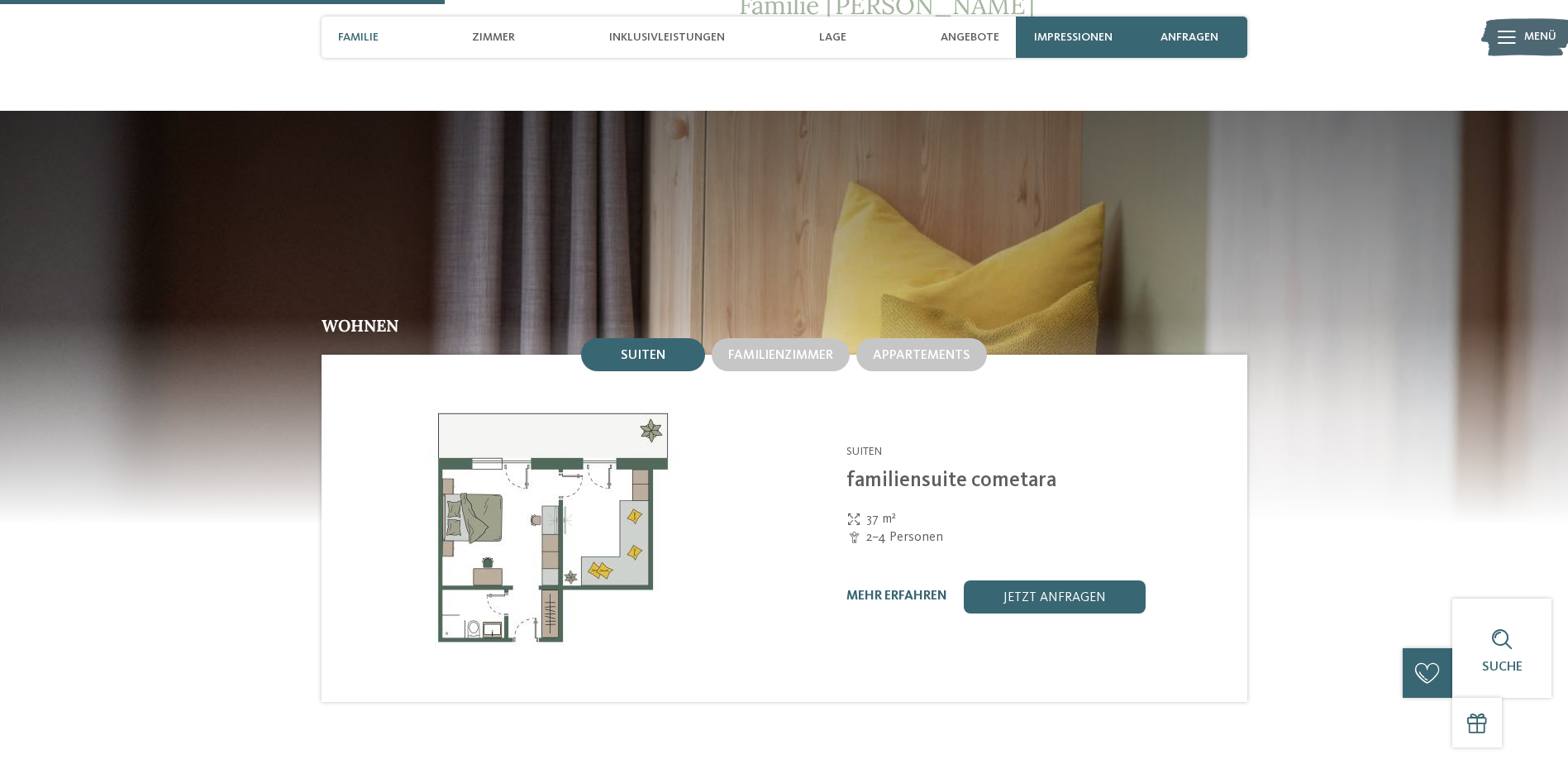
scroll to position [1737, 0]
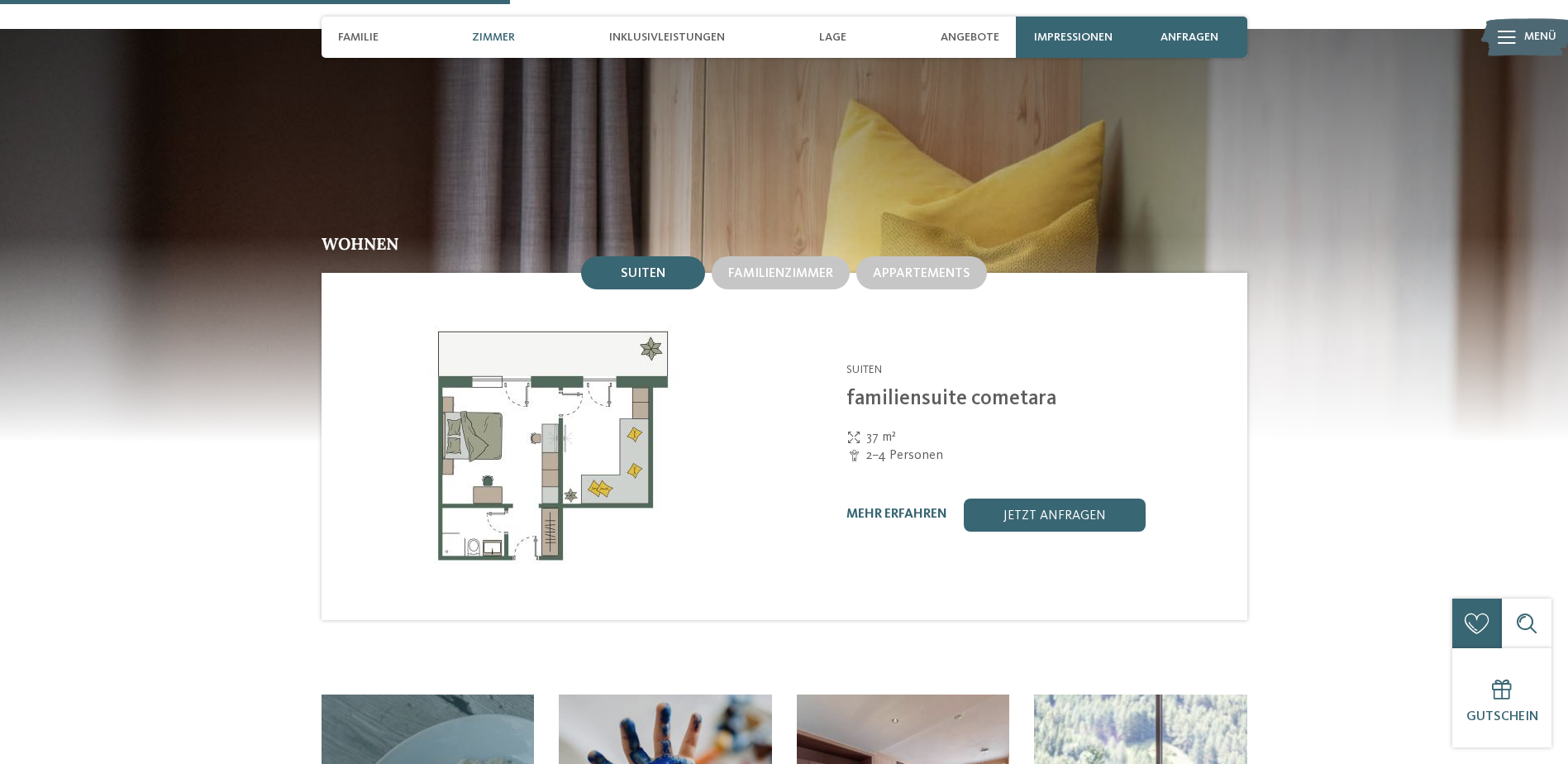
click at [503, 418] on img at bounding box center [552, 446] width 462 height 348
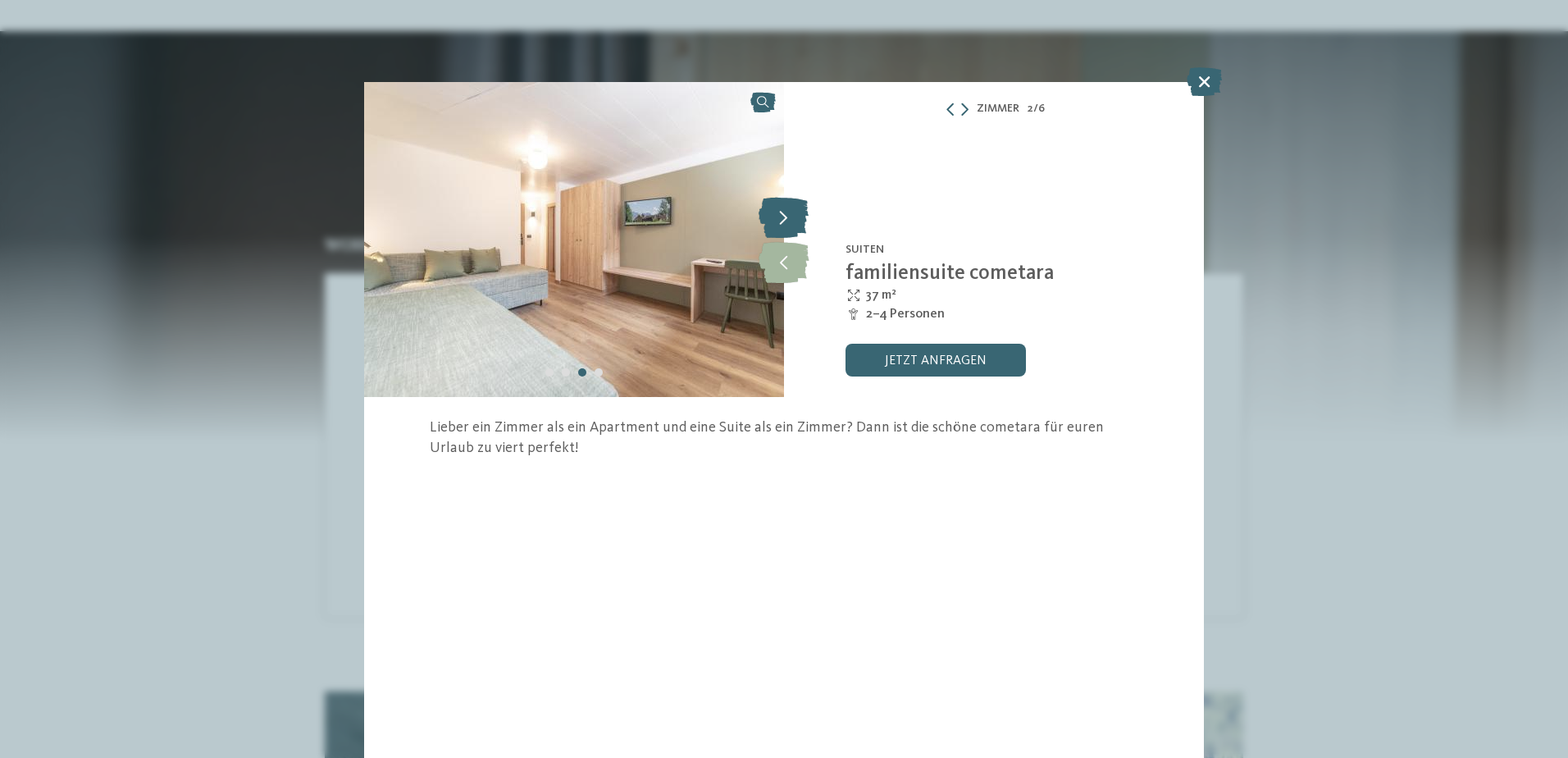
click at [790, 212] on icon at bounding box center [784, 217] width 50 height 41
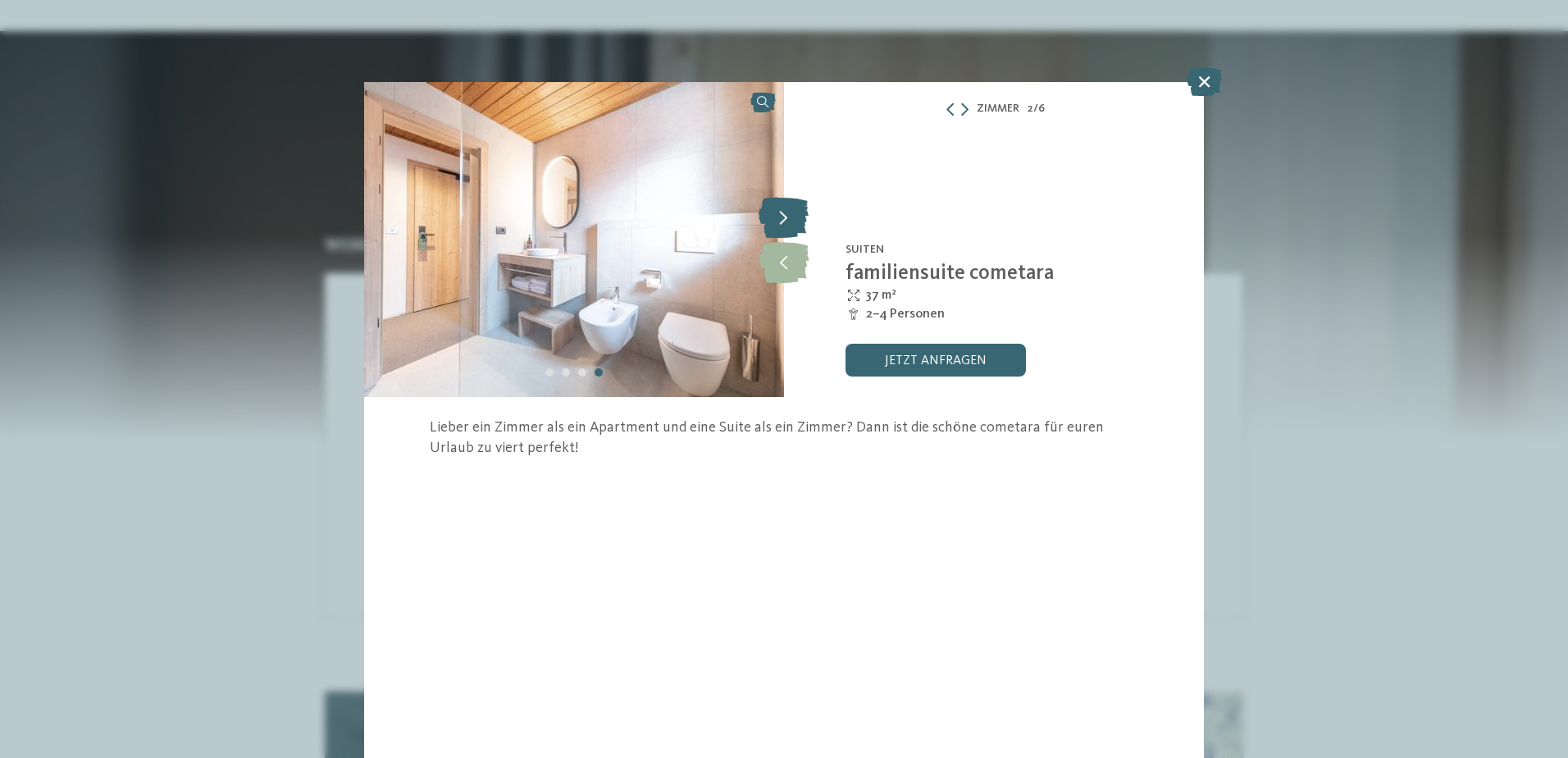
click at [790, 212] on icon at bounding box center [784, 217] width 50 height 41
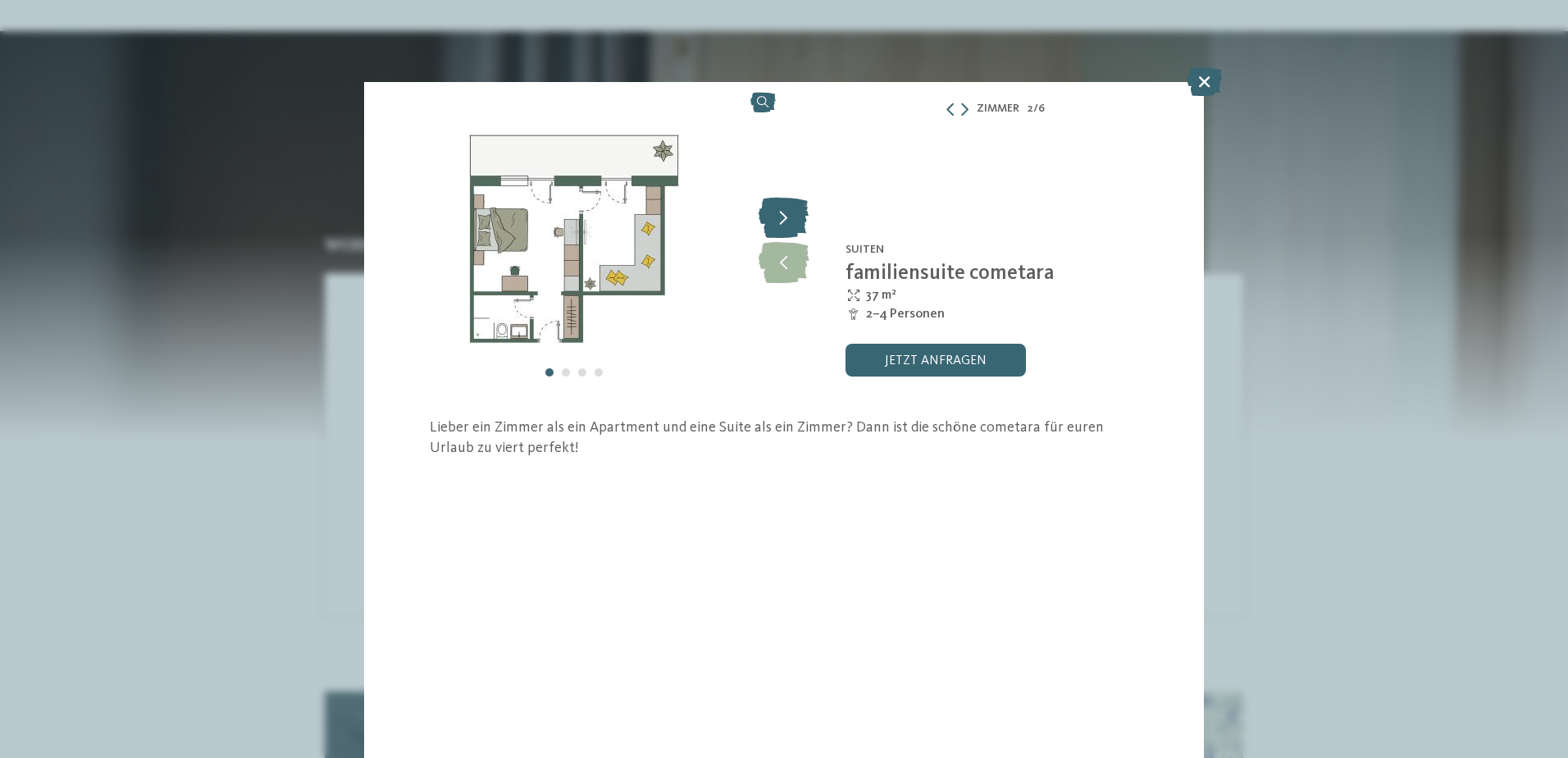
click at [790, 212] on icon at bounding box center [784, 217] width 50 height 41
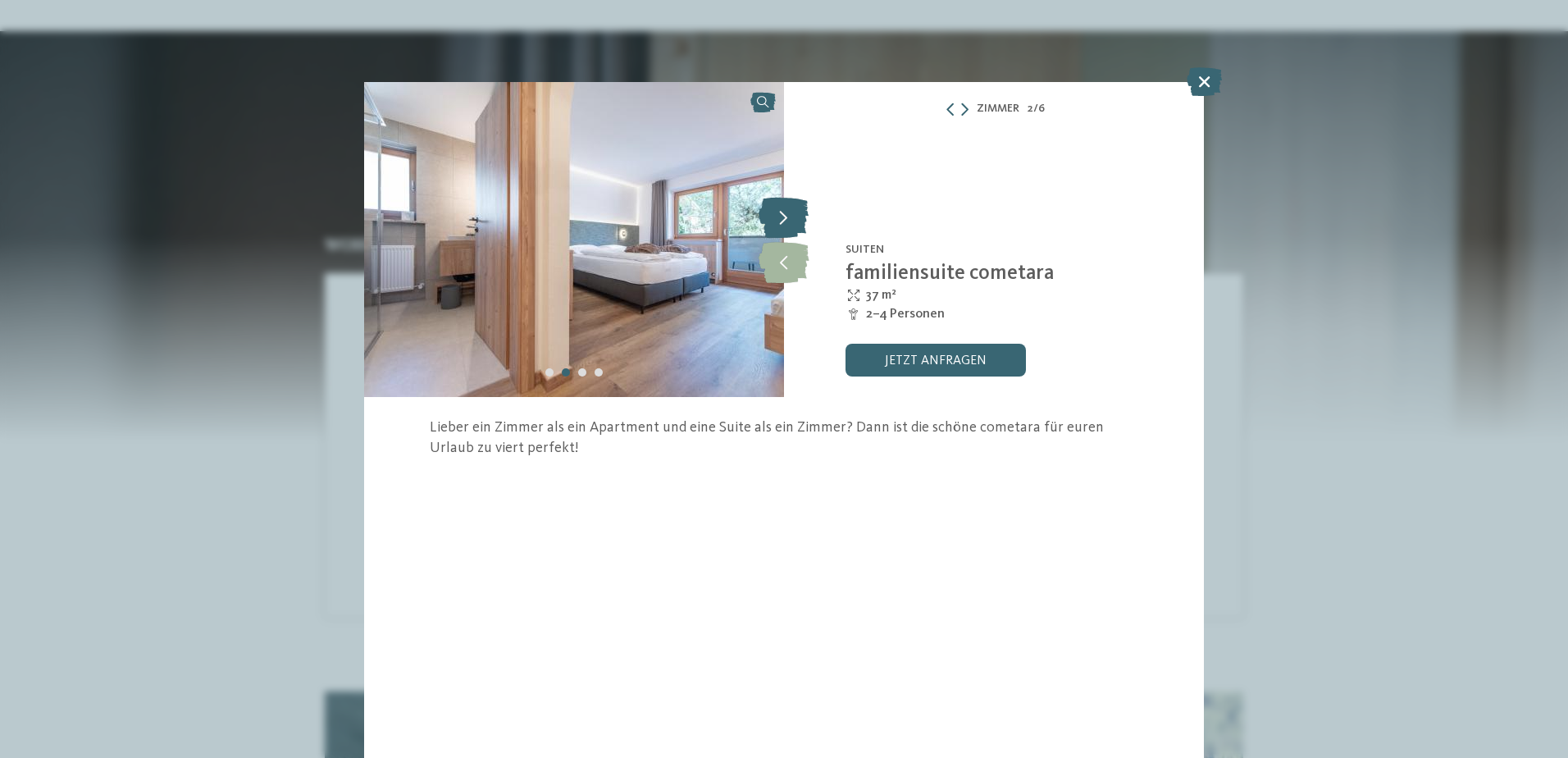
click at [790, 212] on icon at bounding box center [784, 217] width 50 height 41
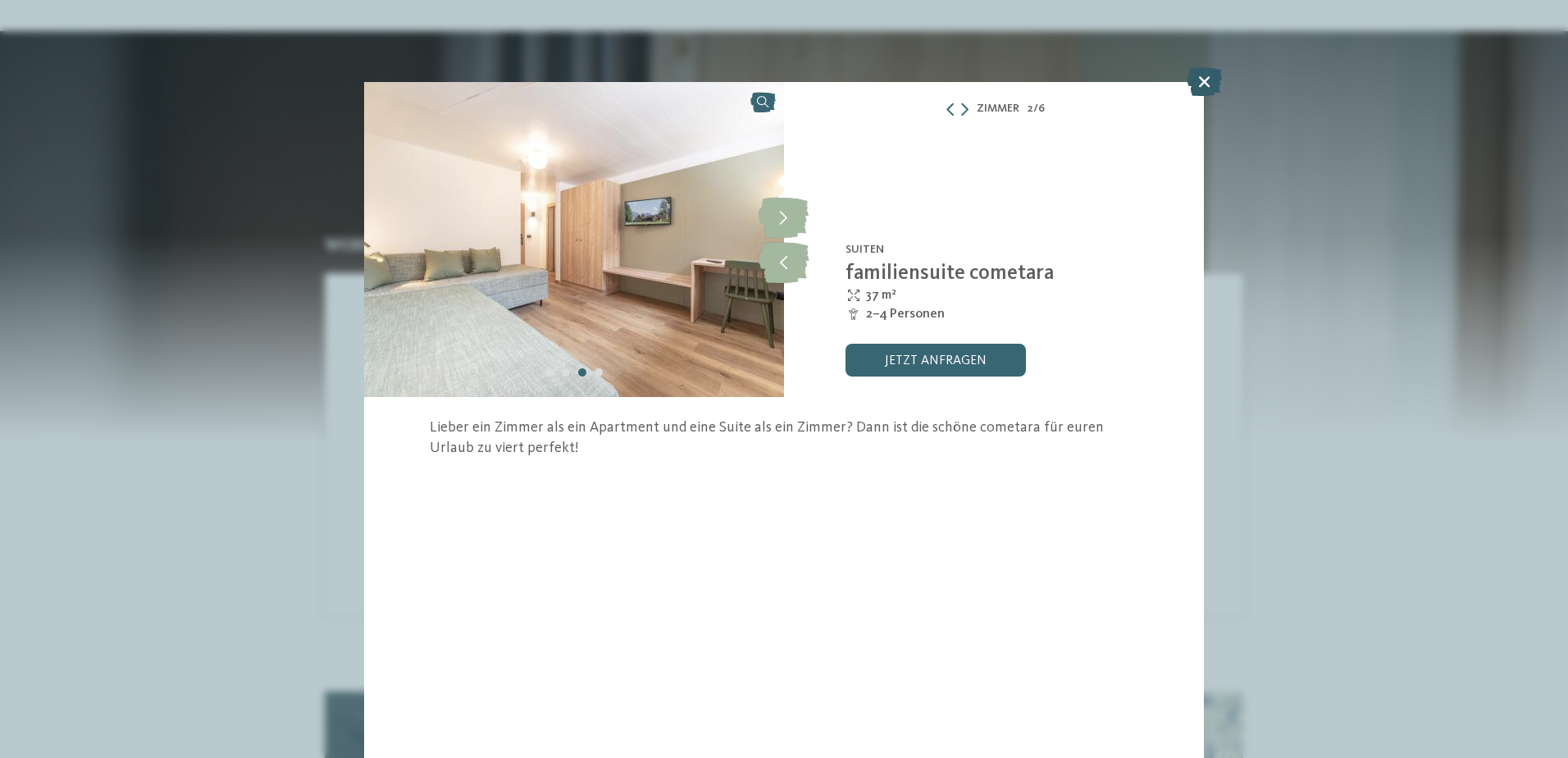
click at [1209, 80] on icon at bounding box center [1204, 81] width 35 height 29
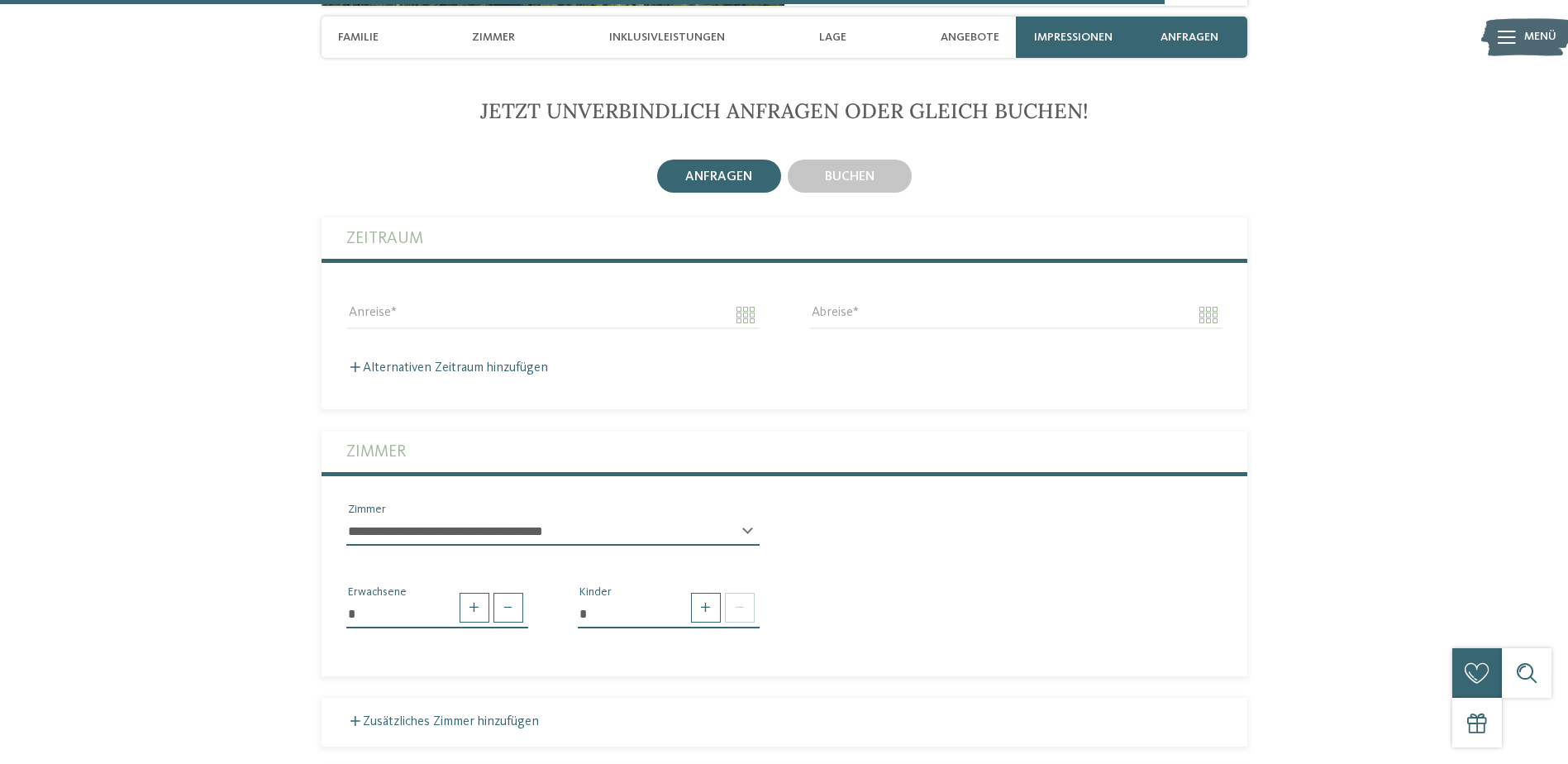
scroll to position [3721, 0]
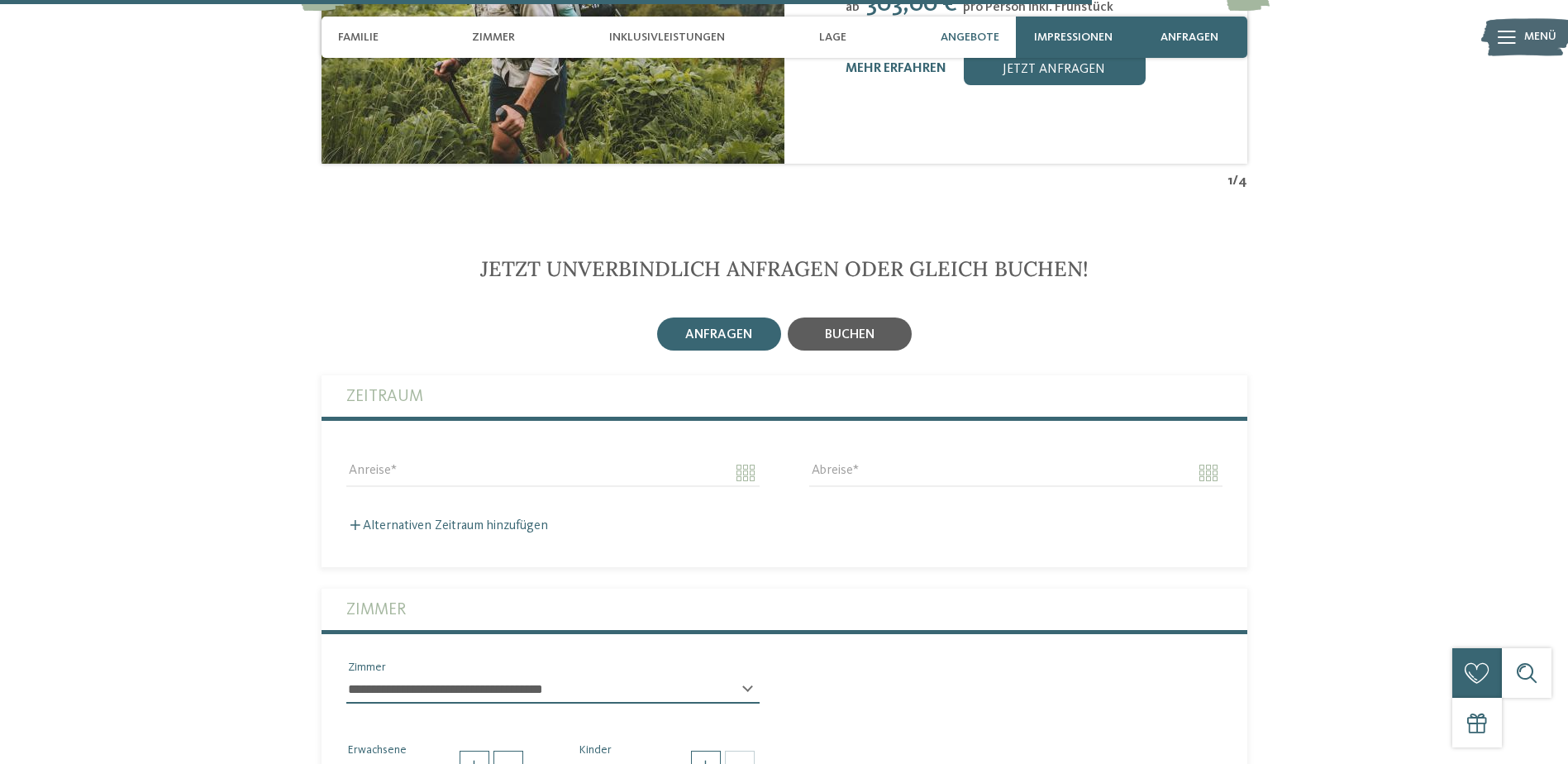
click at [843, 317] on div "buchen" at bounding box center [850, 334] width 124 height 33
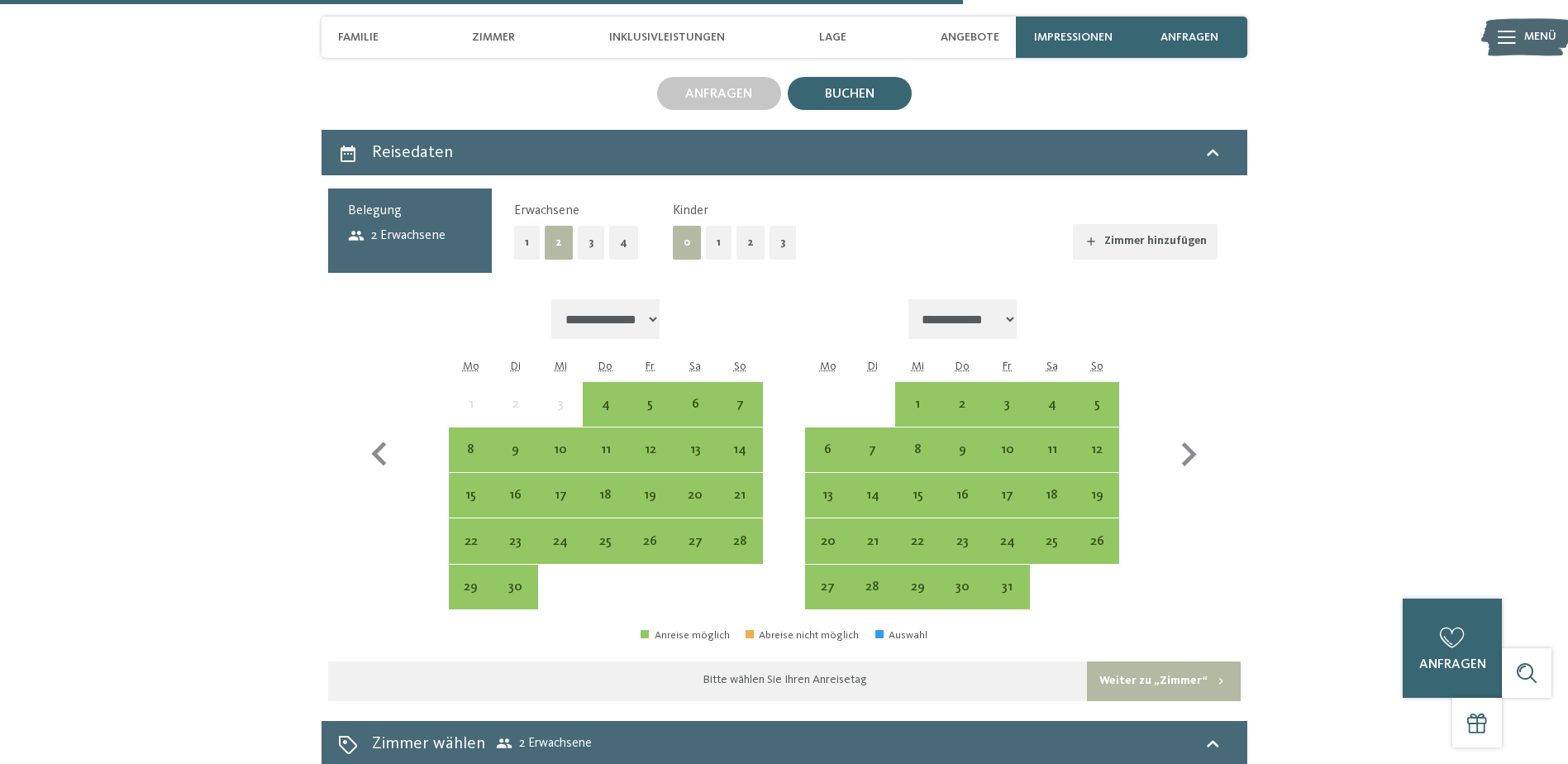
scroll to position [3968, 0]
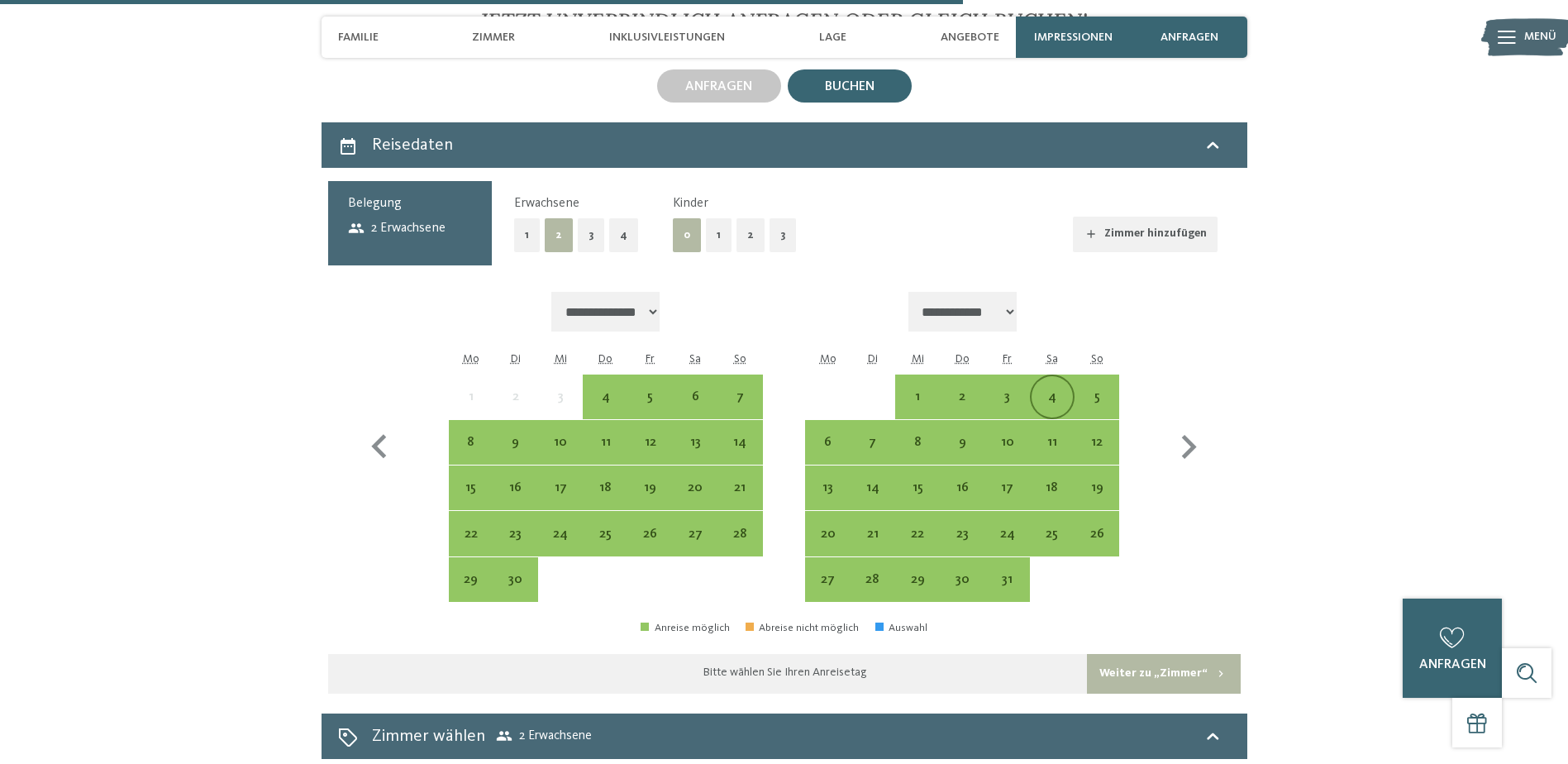
click at [1064, 390] on div "4" at bounding box center [1052, 411] width 42 height 42
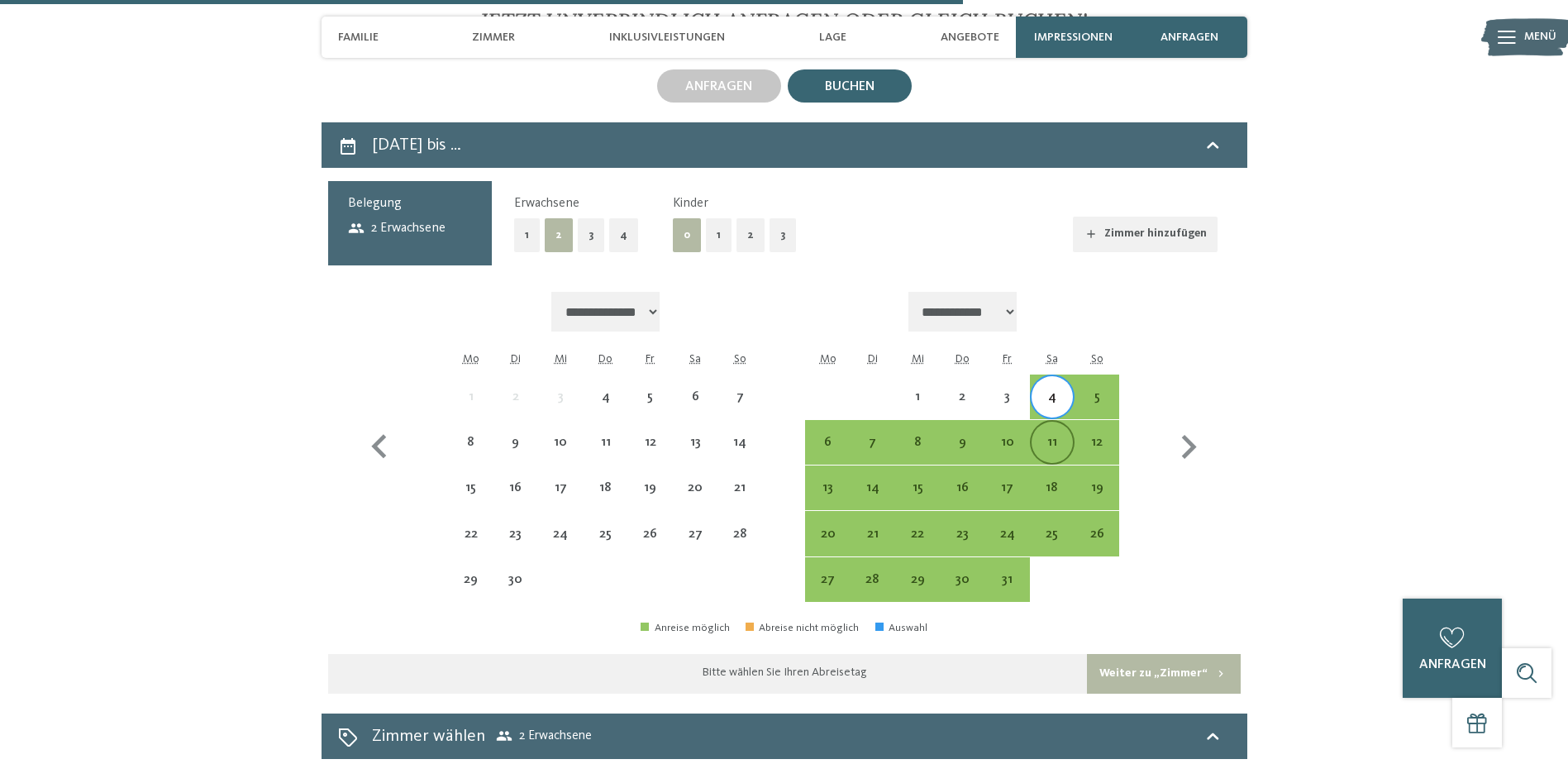
click at [1060, 436] on div "11" at bounding box center [1052, 456] width 42 height 42
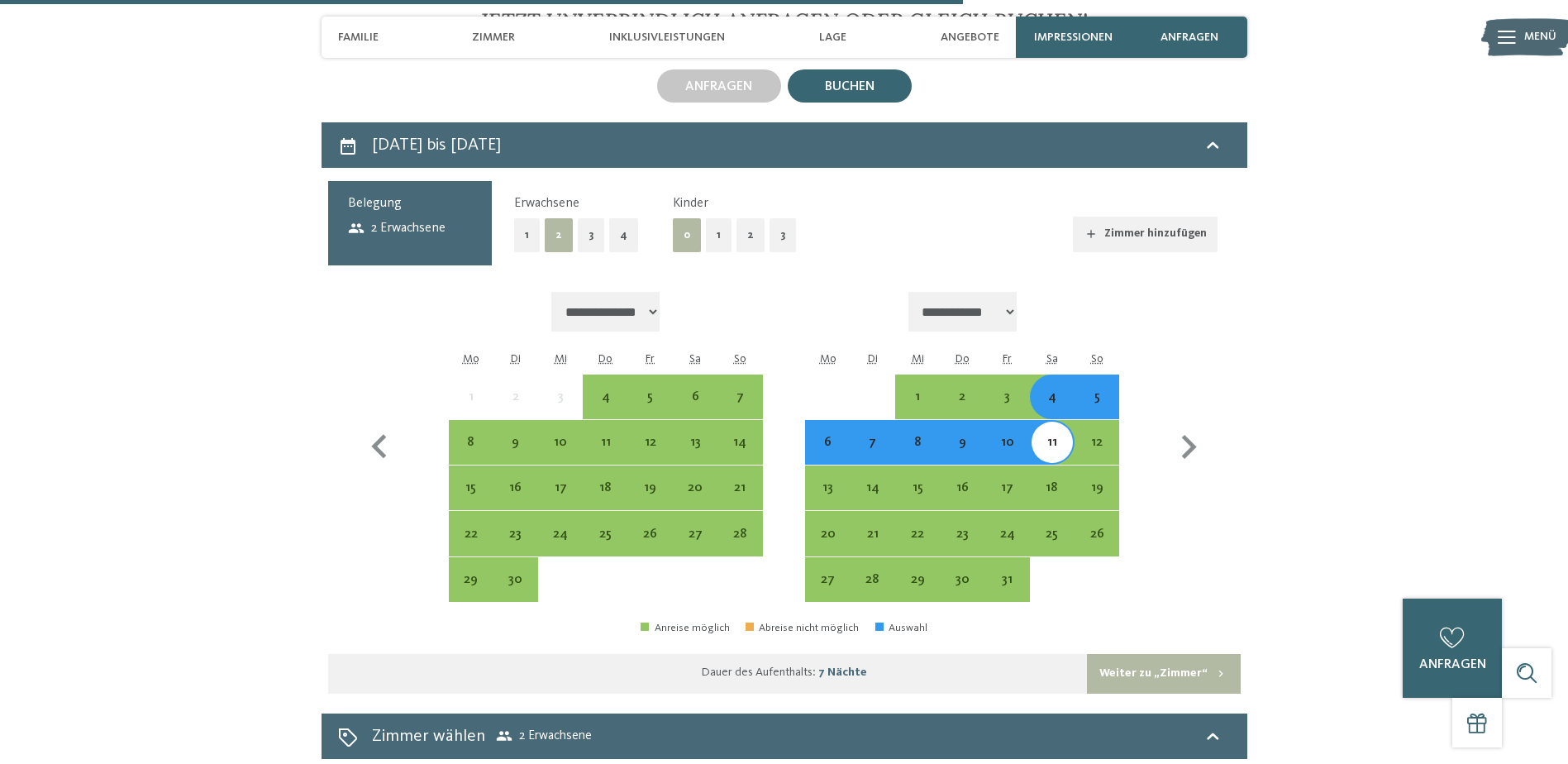
click at [743, 218] on button "2" at bounding box center [751, 235] width 28 height 34
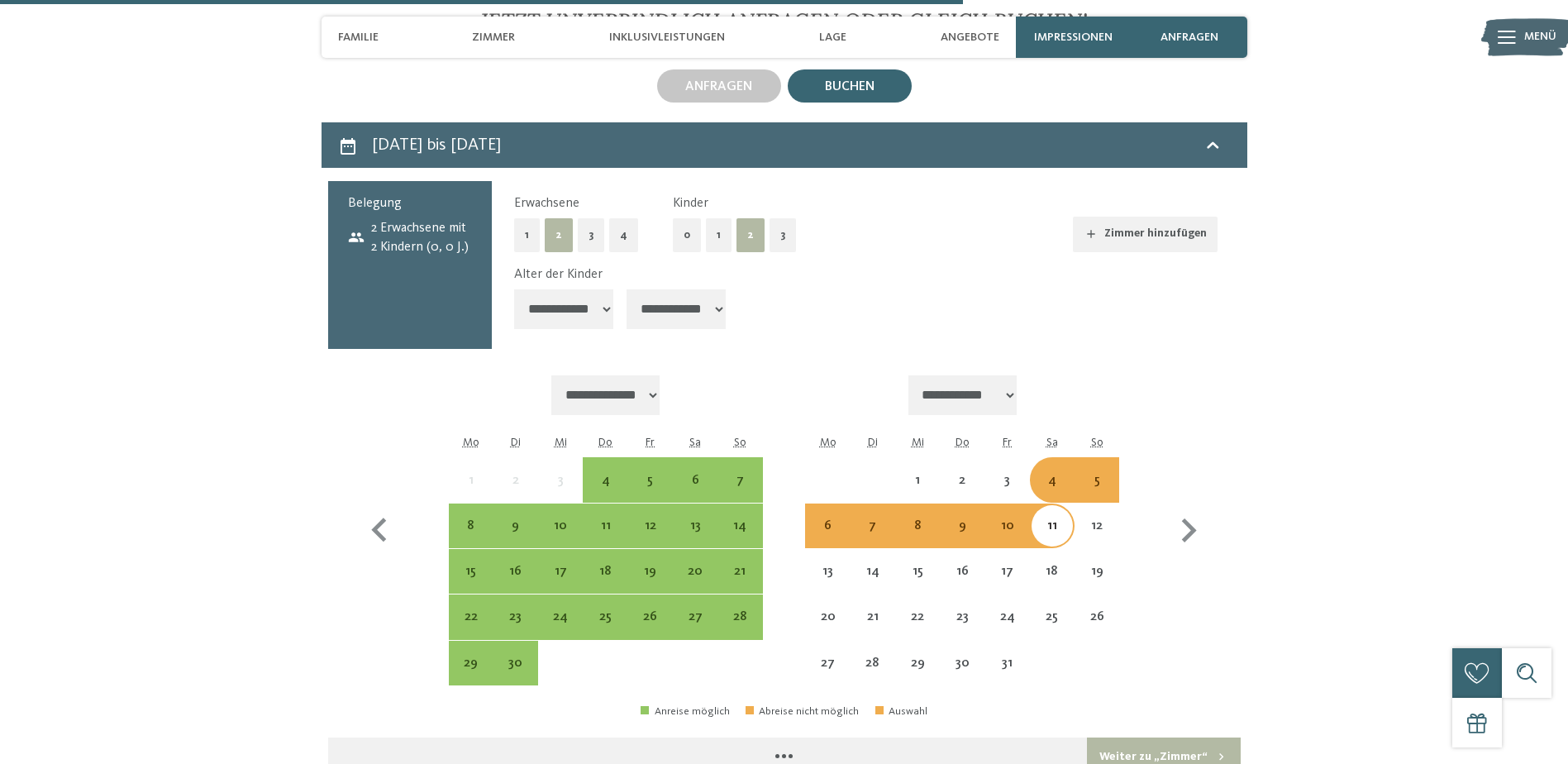
click at [556, 289] on select "**********" at bounding box center [563, 309] width 99 height 40
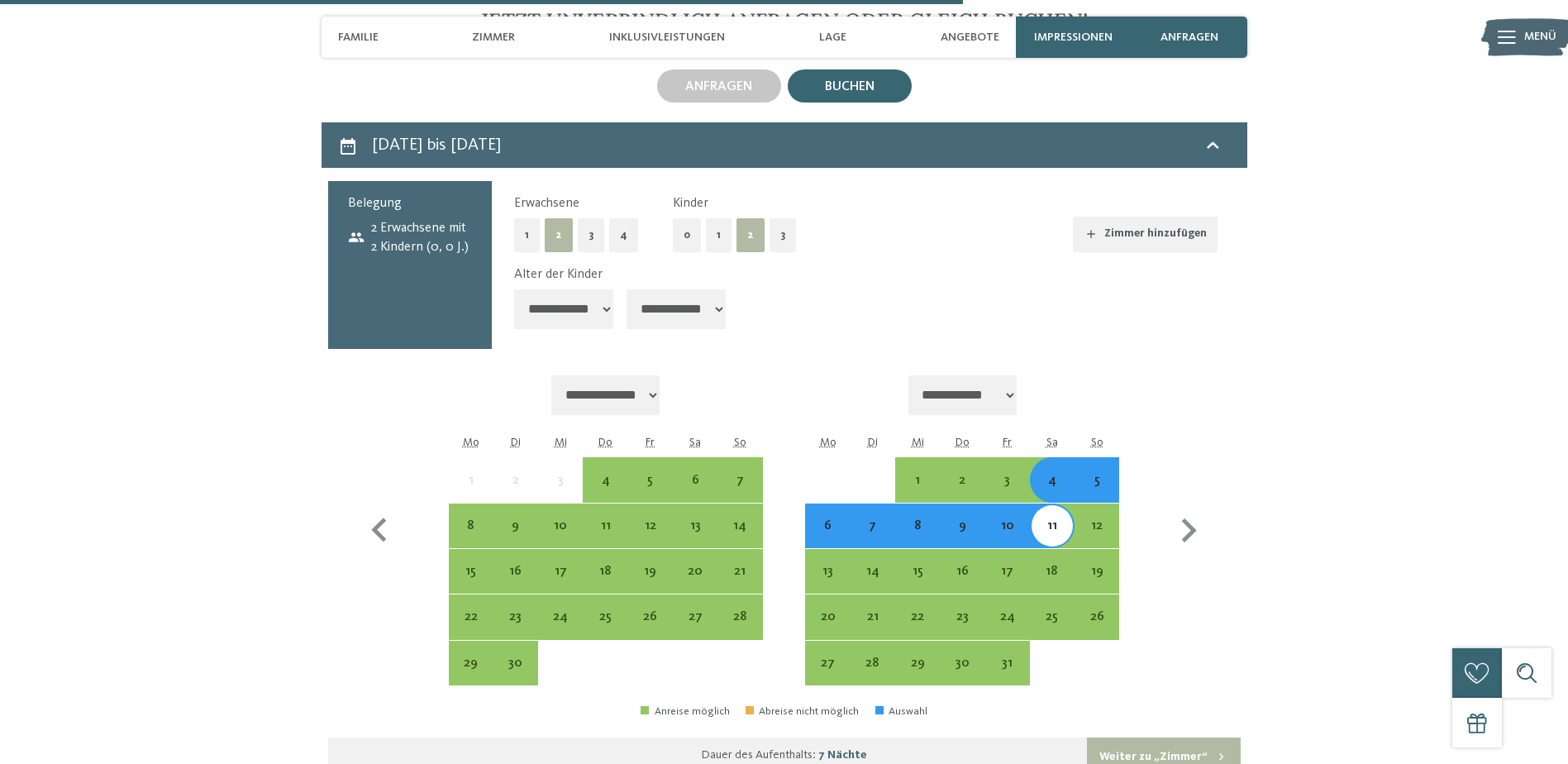
select select "*"
click at [514, 289] on select "**********" at bounding box center [563, 309] width 99 height 40
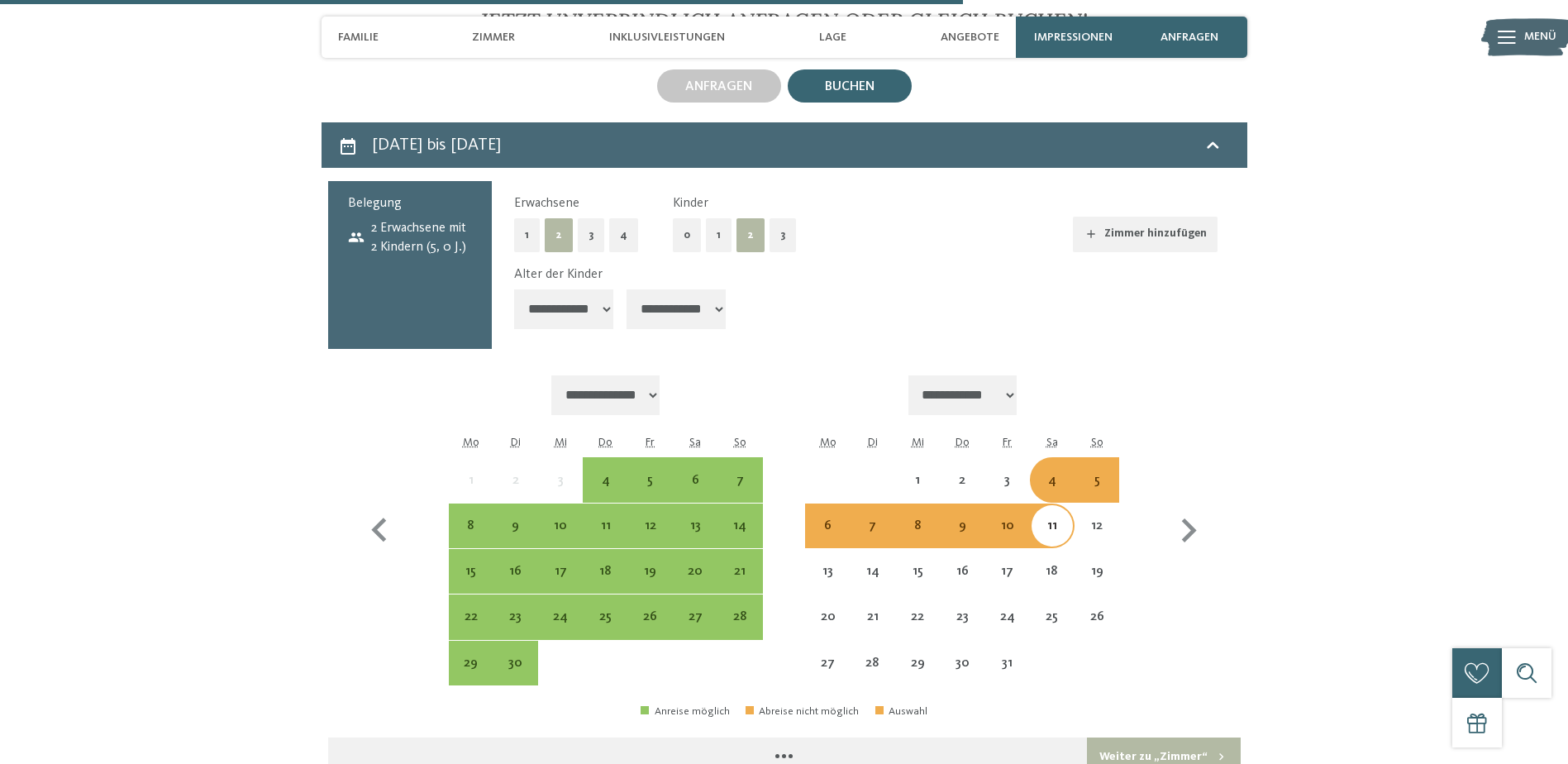
click at [668, 289] on select "**********" at bounding box center [676, 309] width 99 height 40
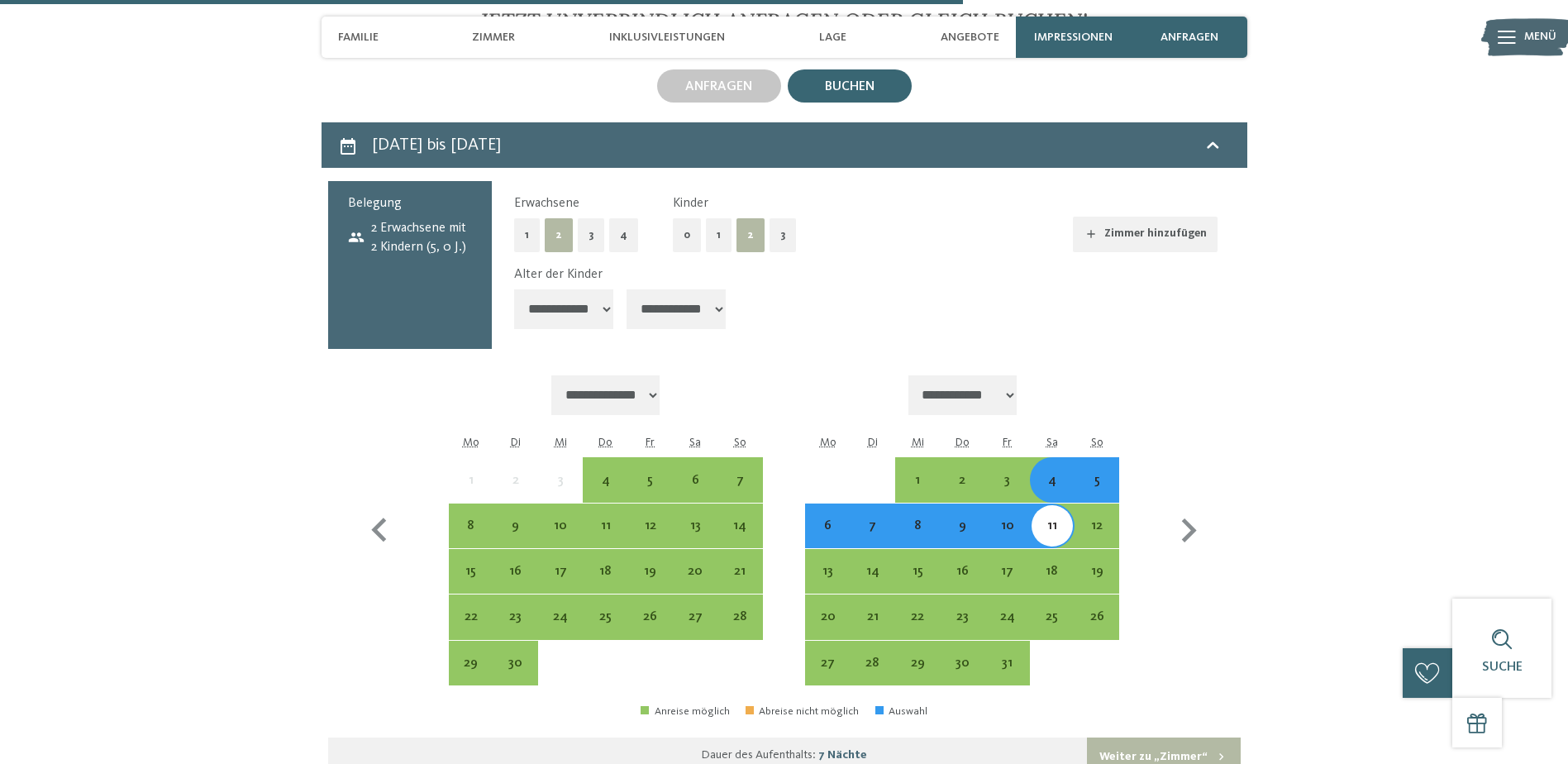
select select "*"
click at [628, 289] on select "**********" at bounding box center [676, 309] width 99 height 40
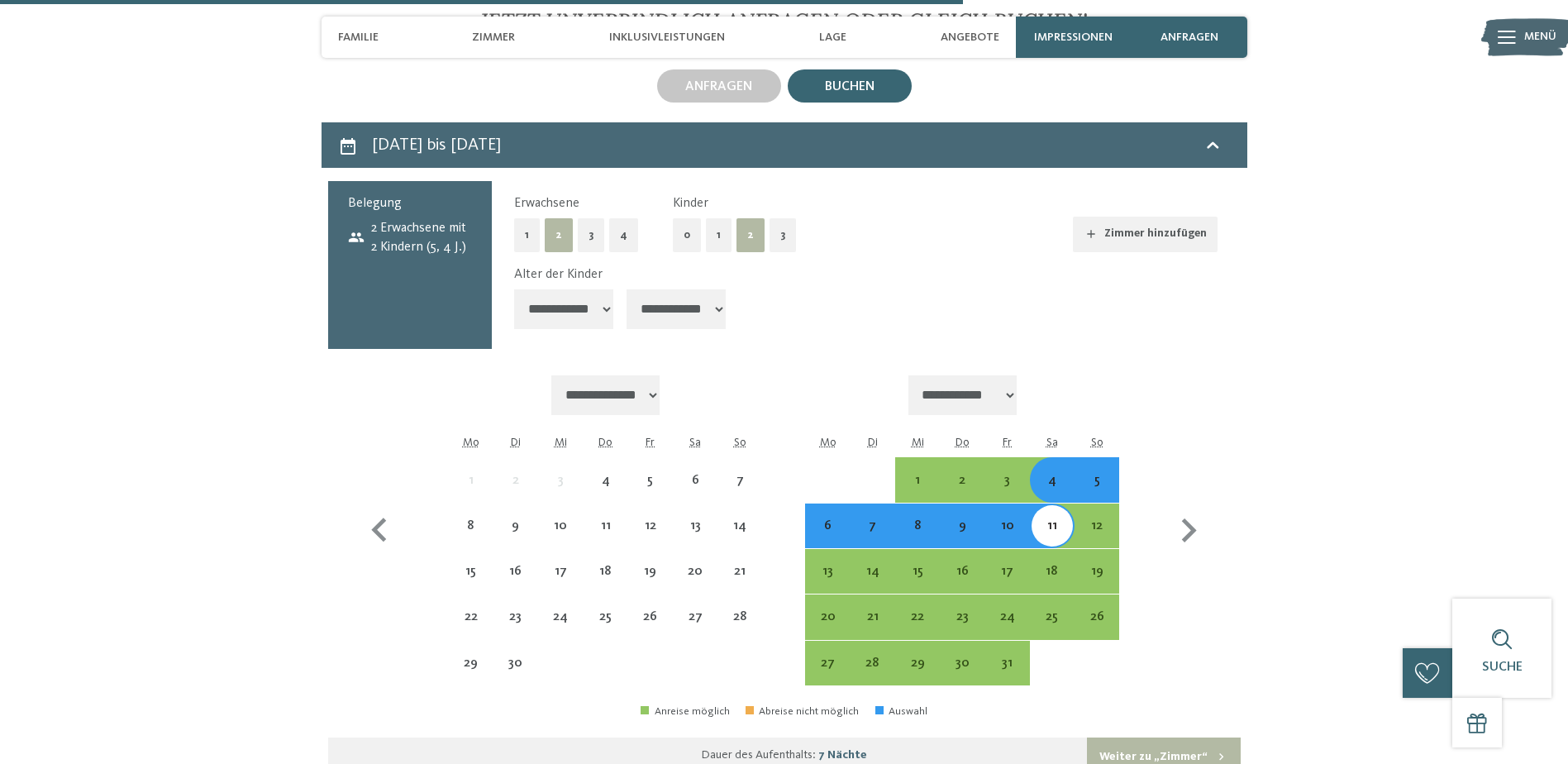
click at [587, 289] on select "**********" at bounding box center [563, 309] width 99 height 40
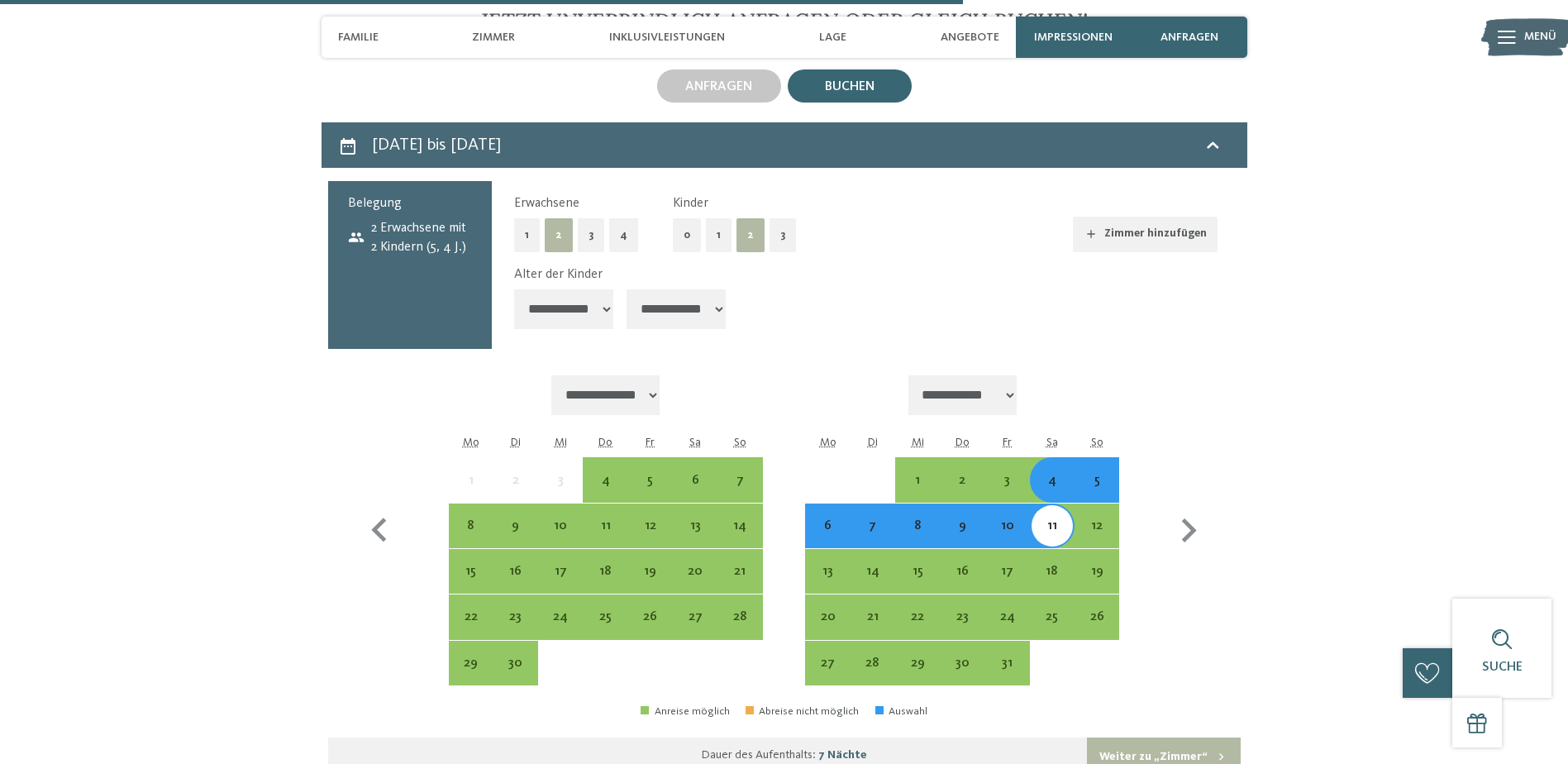
select select "*"
click at [514, 289] on select "**********" at bounding box center [563, 309] width 99 height 40
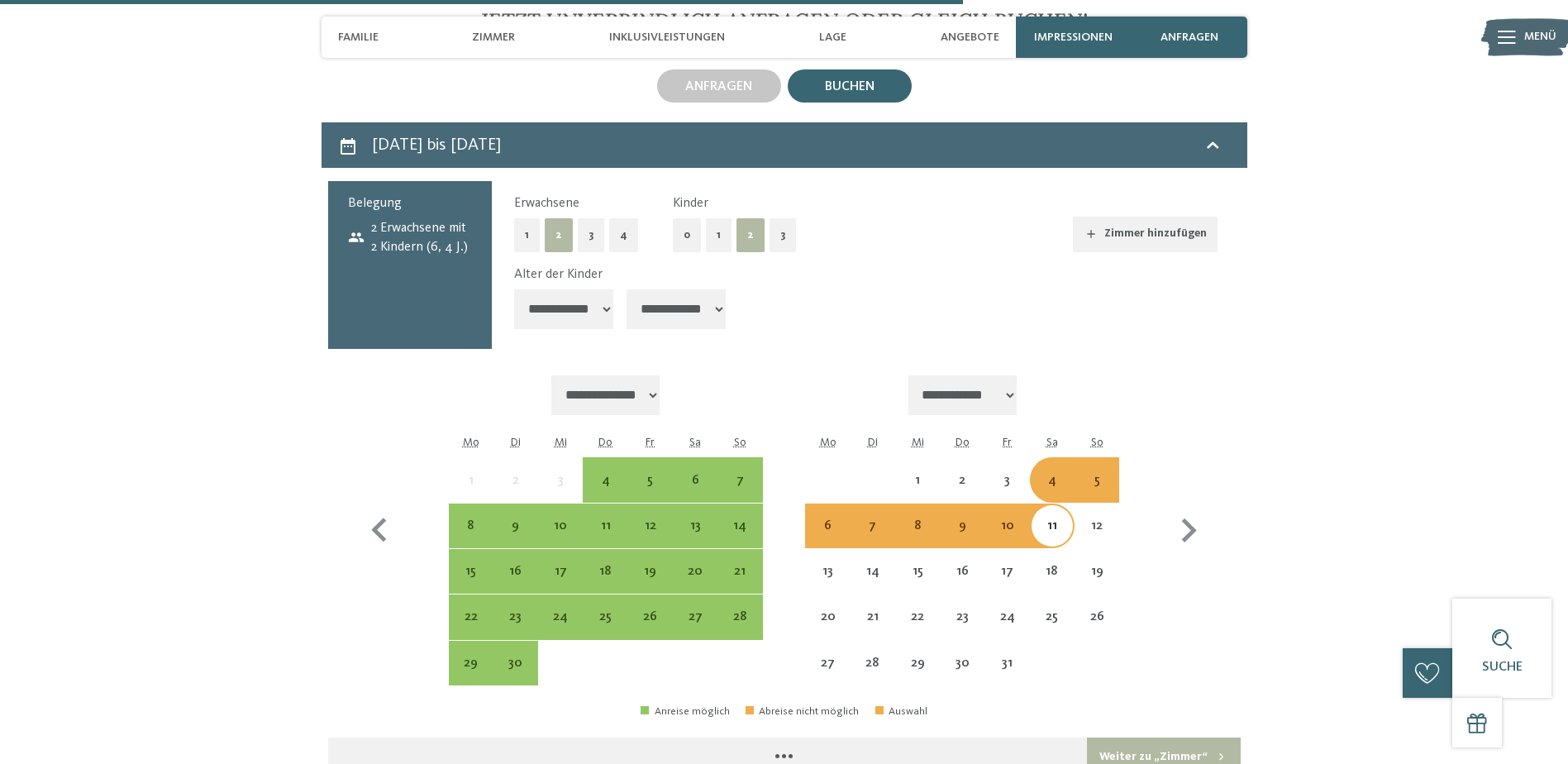
click at [1143, 313] on div "**********" at bounding box center [866, 264] width 748 height 168
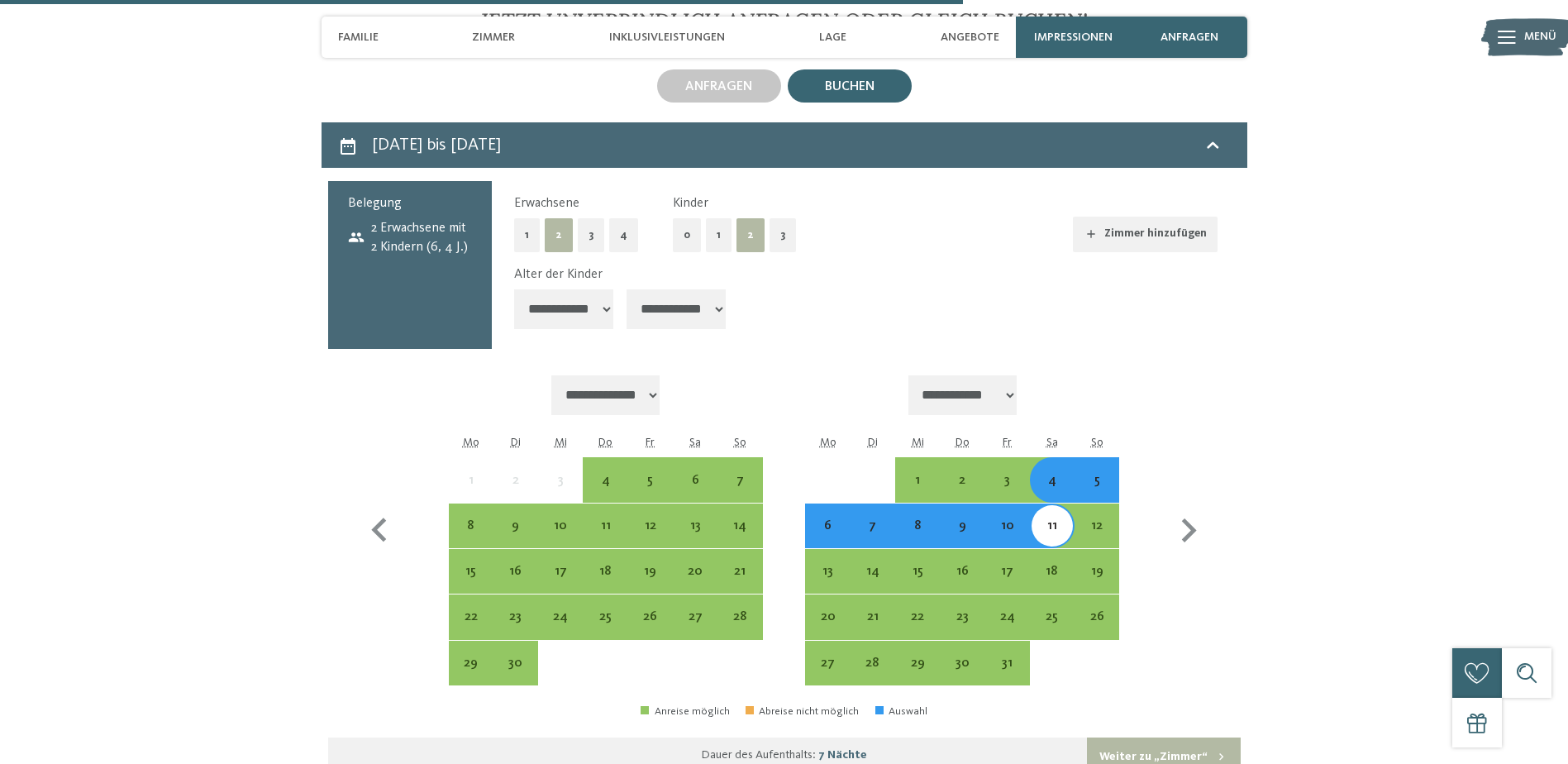
click at [1103, 474] on div "5" at bounding box center [1096, 494] width 42 height 42
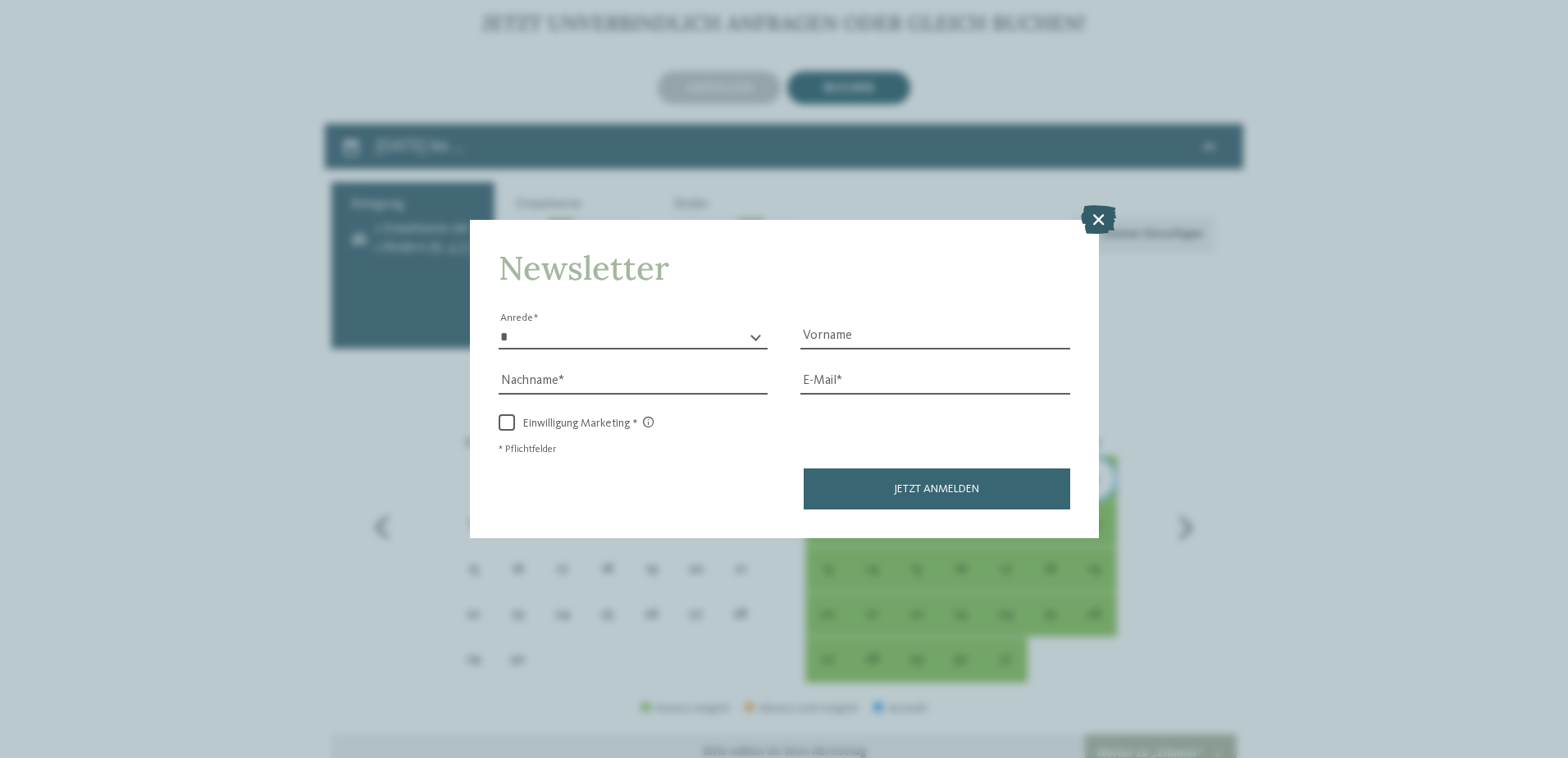
click at [1104, 215] on icon at bounding box center [1098, 218] width 35 height 29
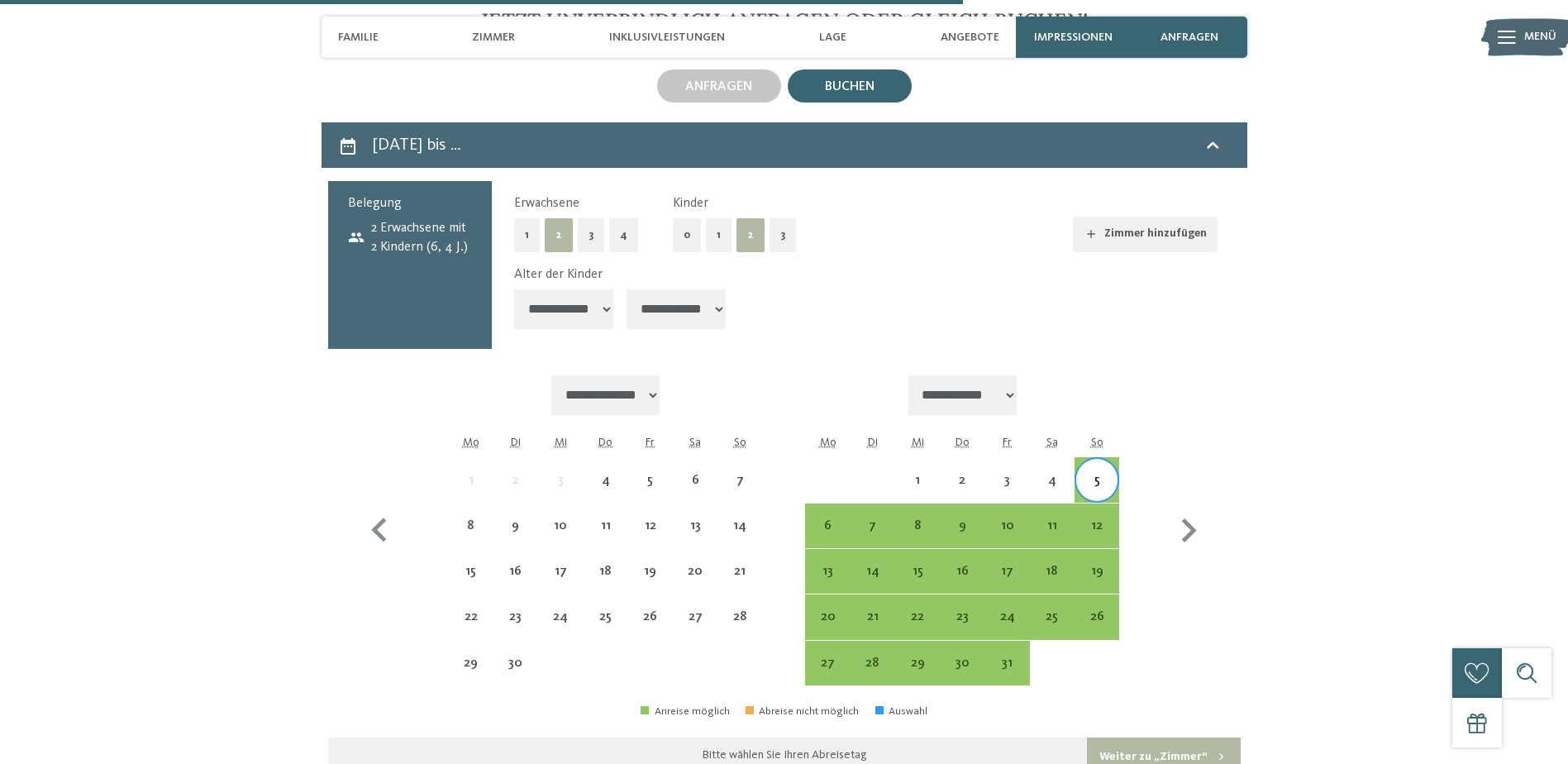
click at [1096, 474] on div "5" at bounding box center [1096, 494] width 42 height 42
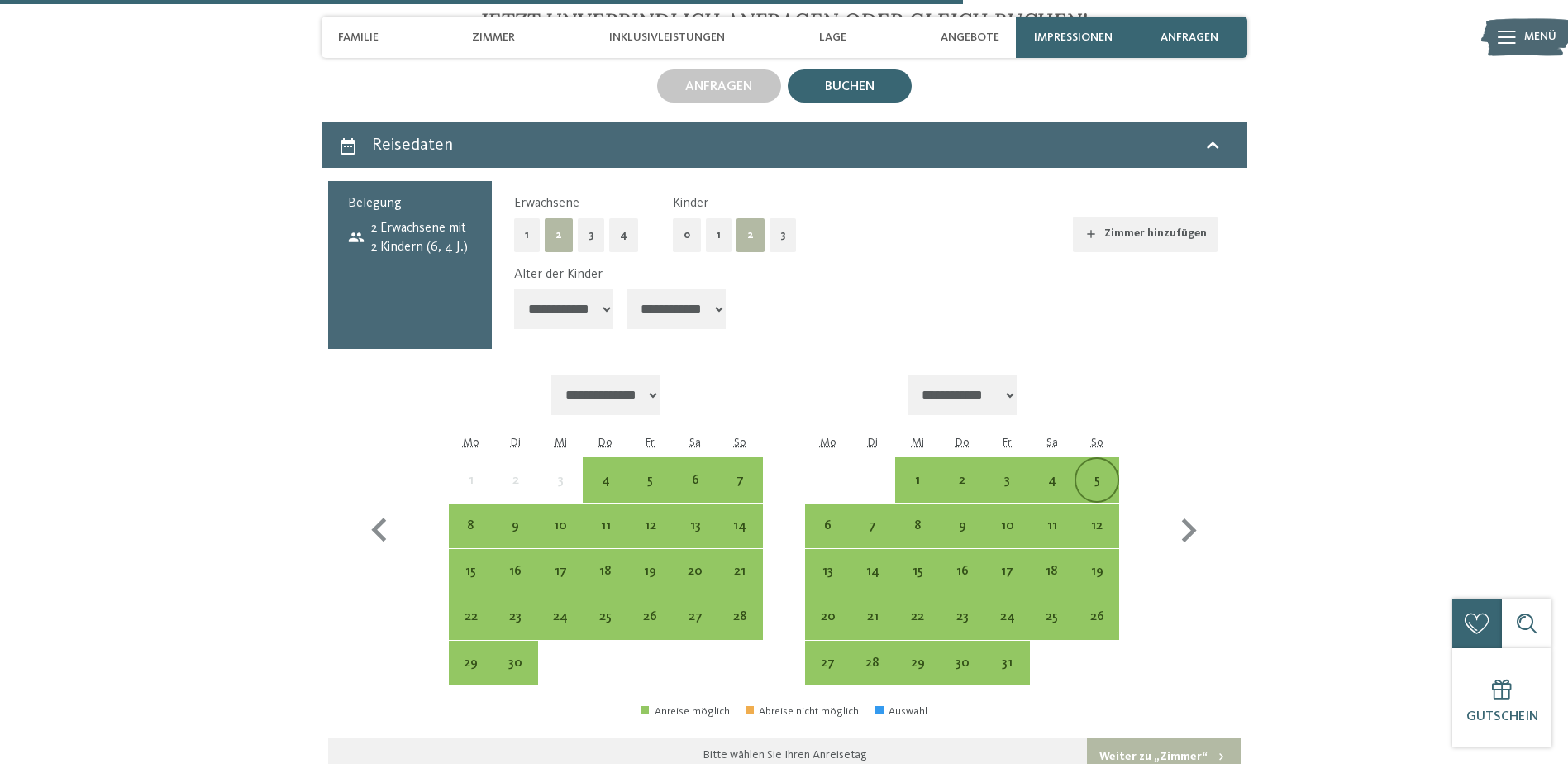
click at [1096, 474] on div "5" at bounding box center [1096, 494] width 42 height 42
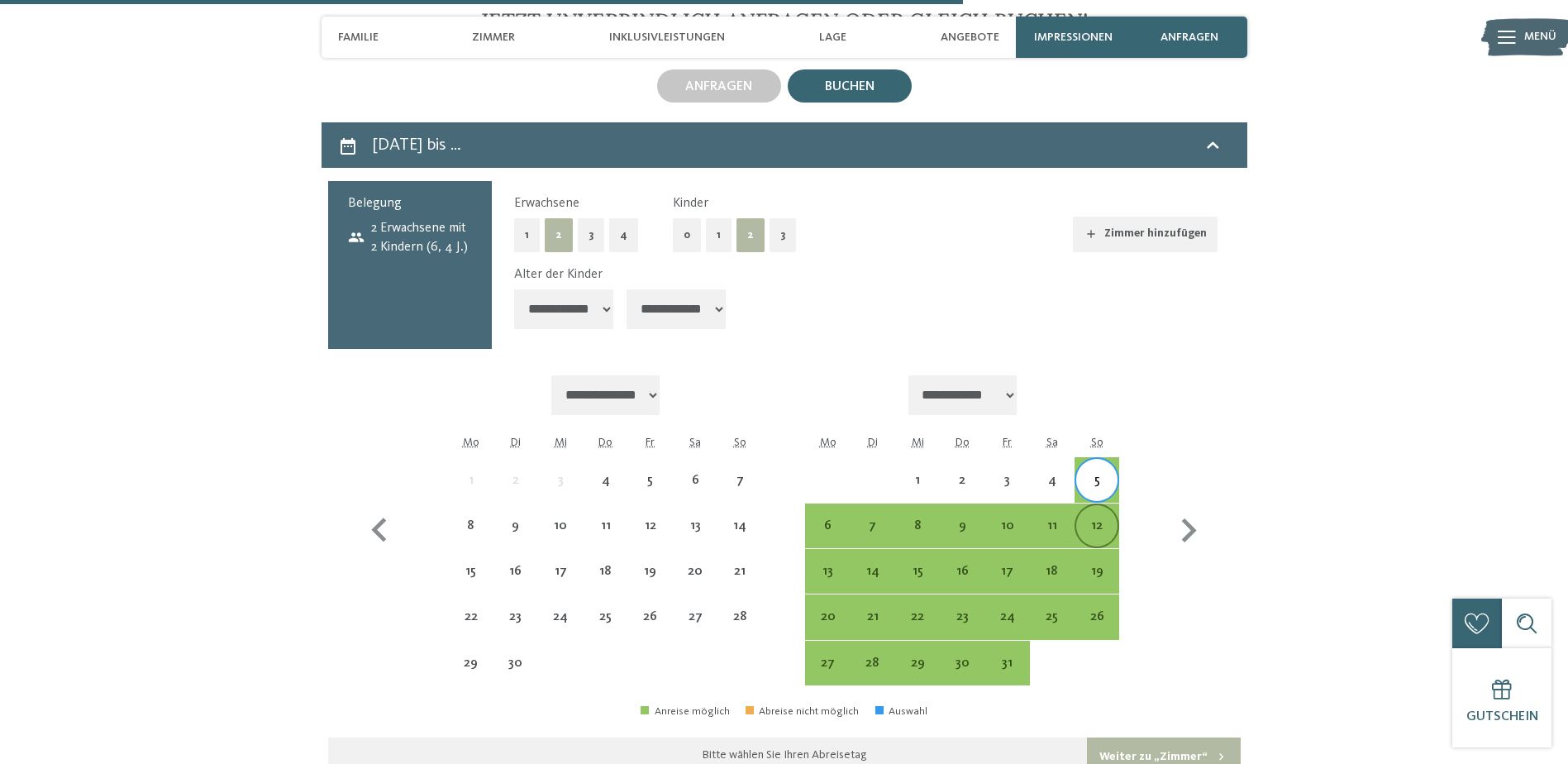
click at [1094, 519] on div "12" at bounding box center [1096, 540] width 42 height 42
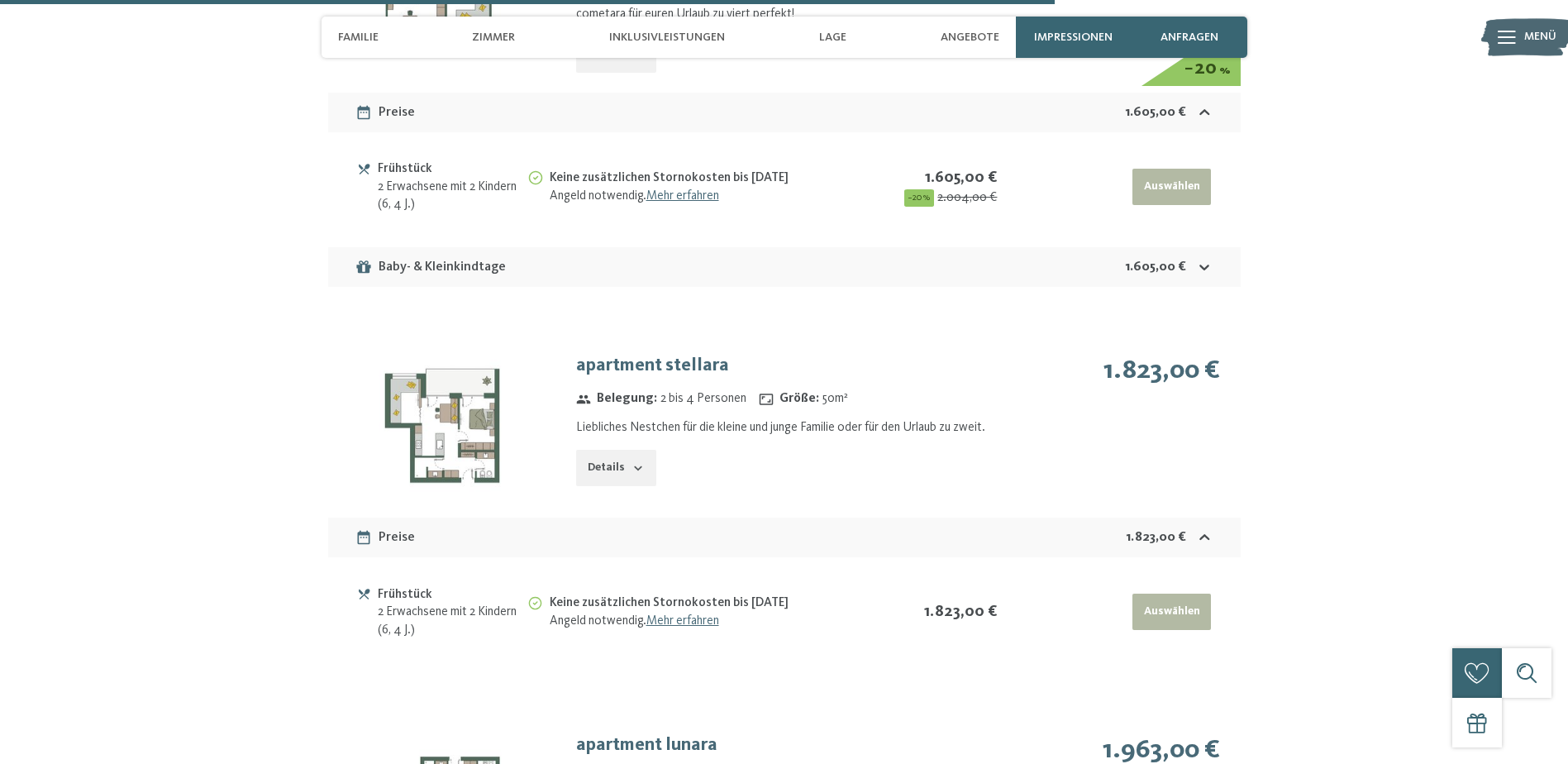
scroll to position [5044, 0]
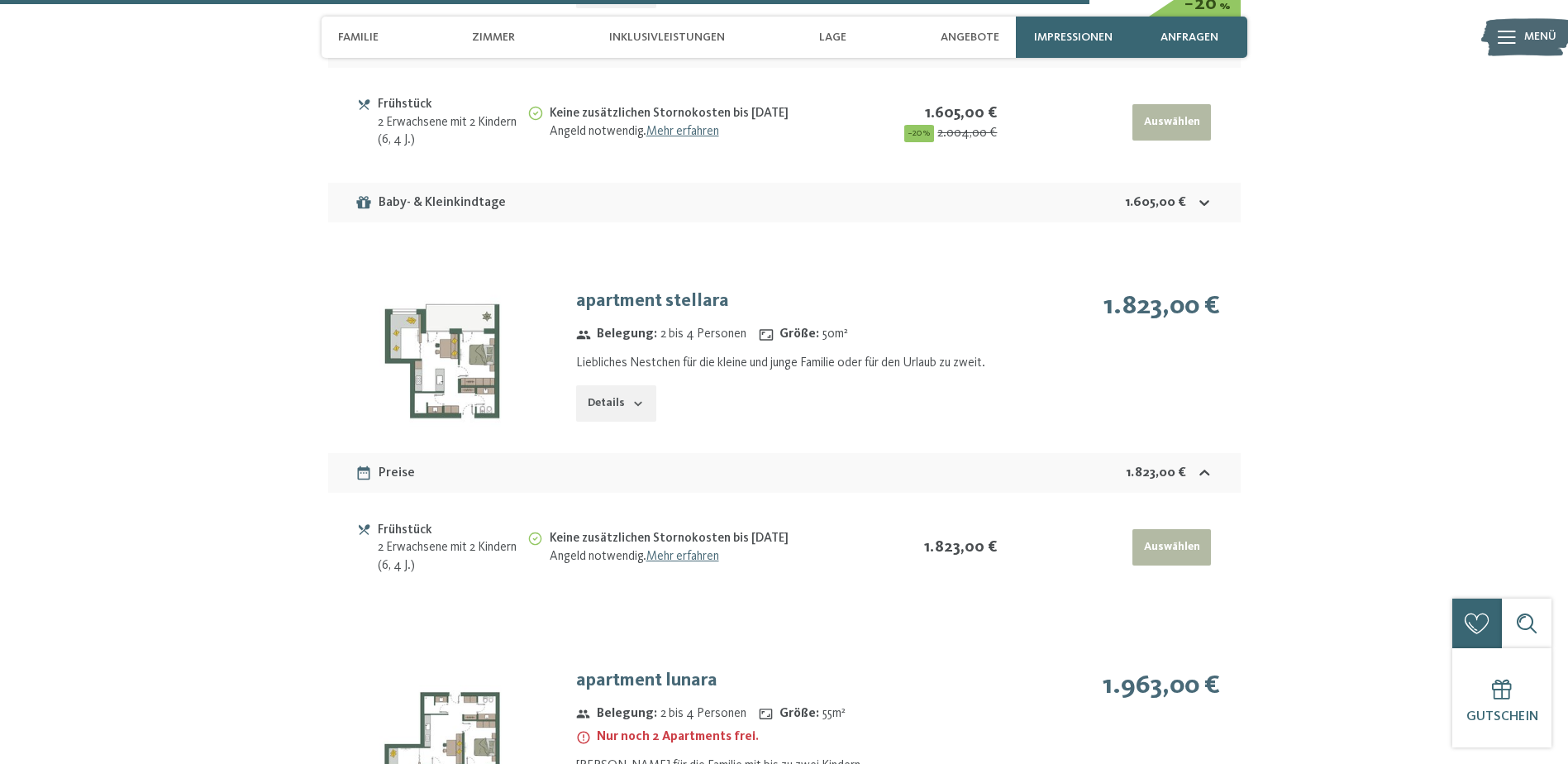
click at [454, 352] on img at bounding box center [442, 361] width 228 height 172
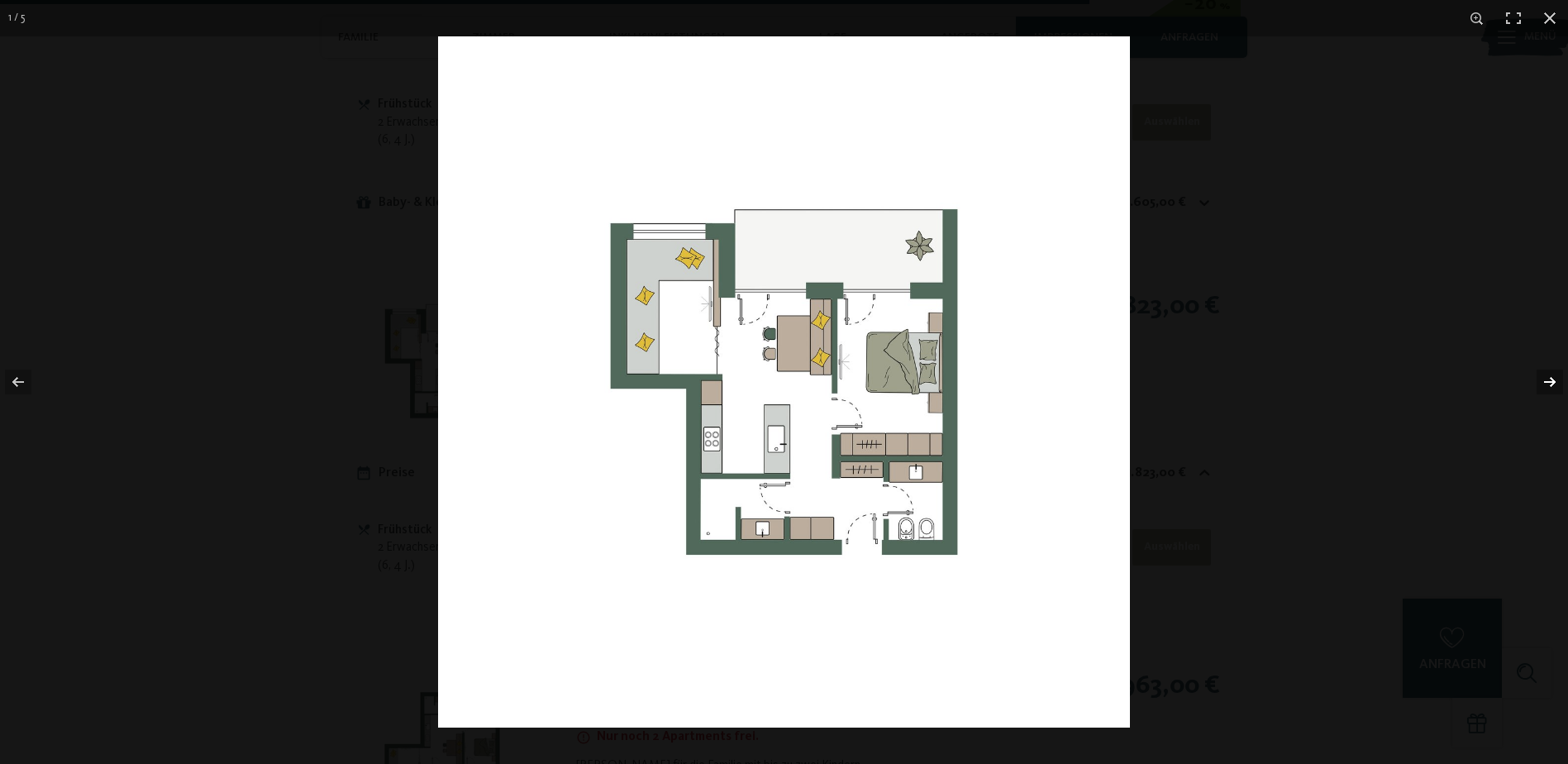
click at [1538, 381] on button "button" at bounding box center [1538, 381] width 57 height 83
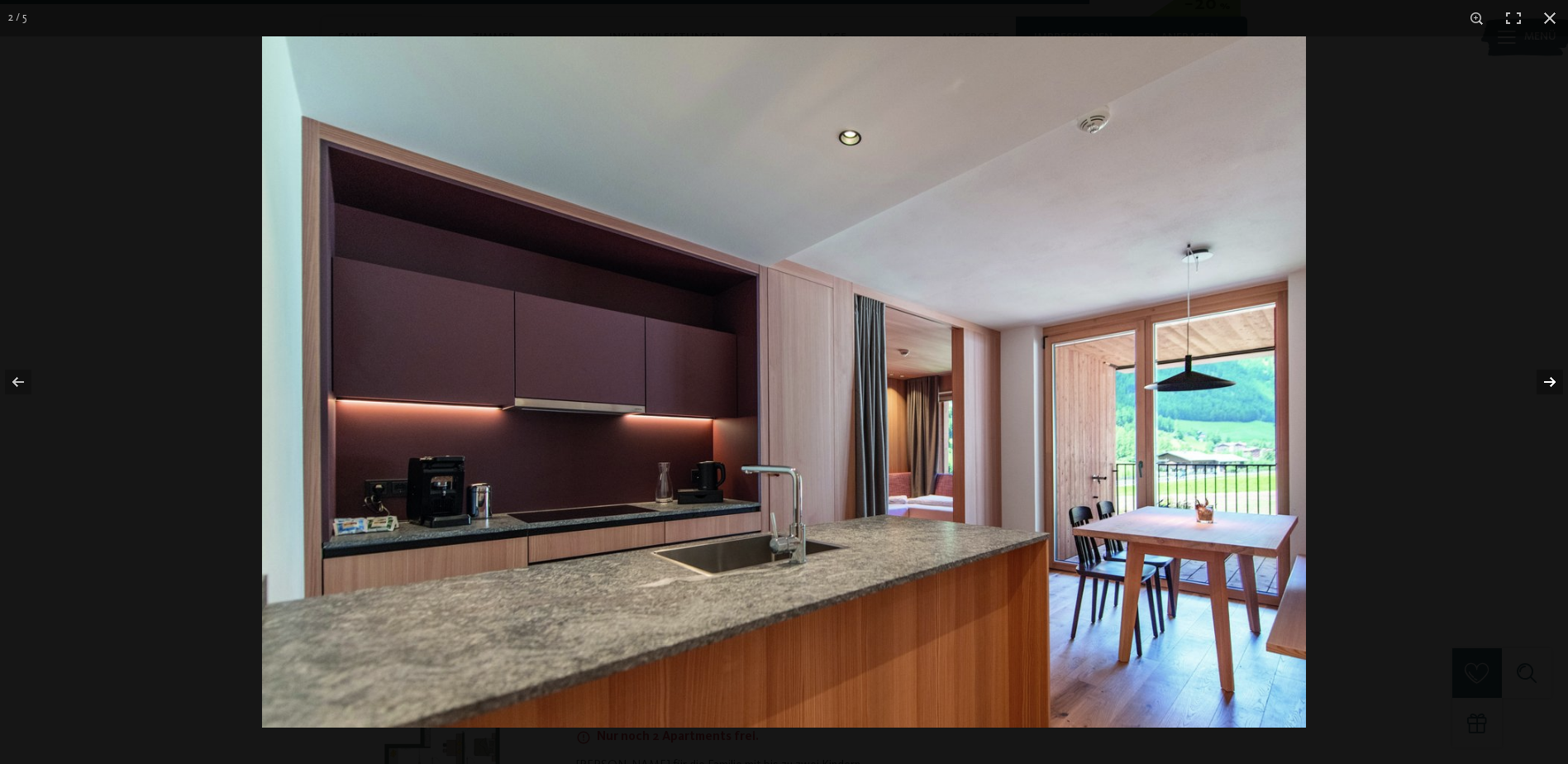
click at [1538, 381] on button "button" at bounding box center [1538, 381] width 57 height 83
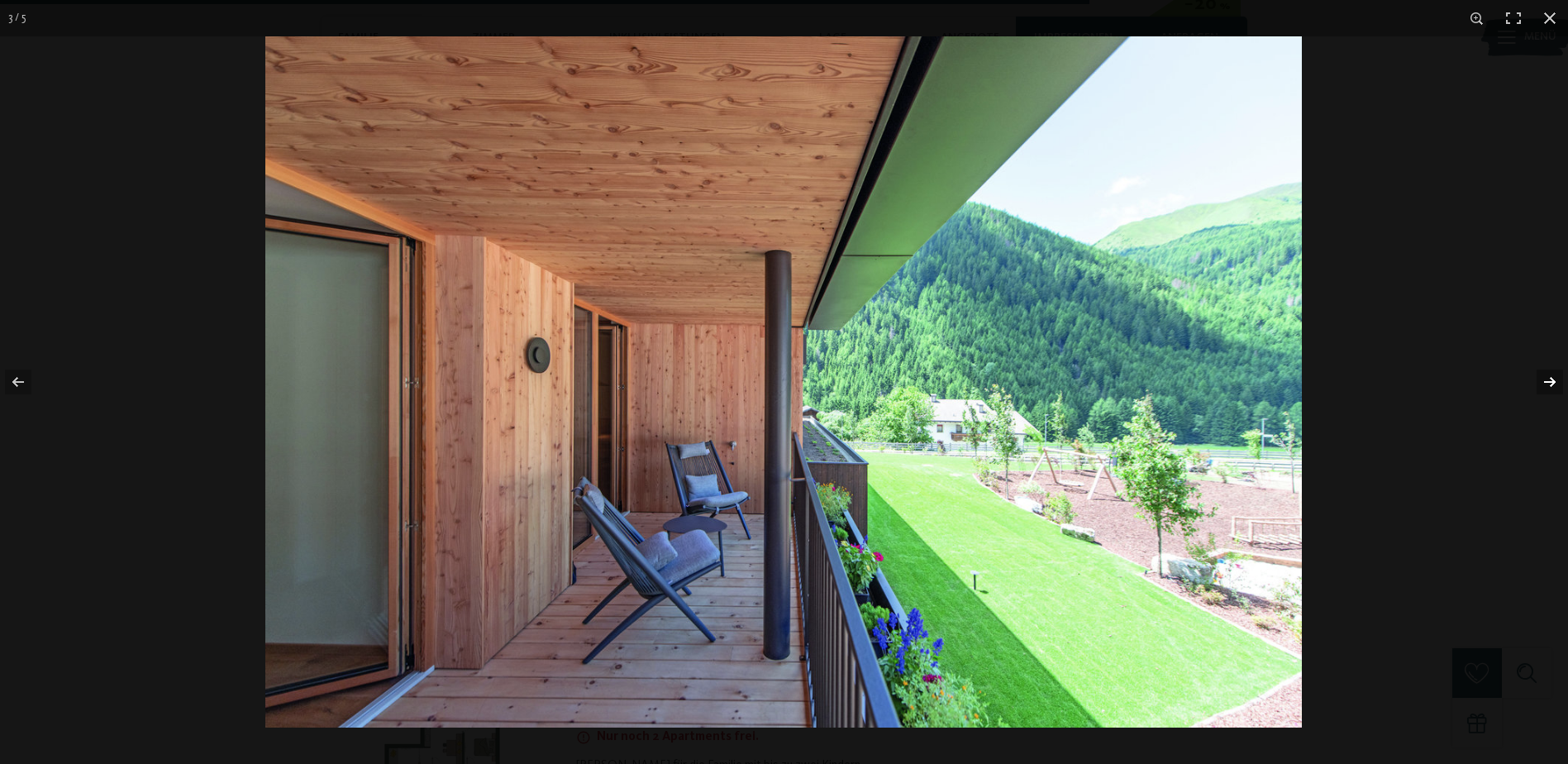
click at [1538, 381] on button "button" at bounding box center [1538, 381] width 57 height 83
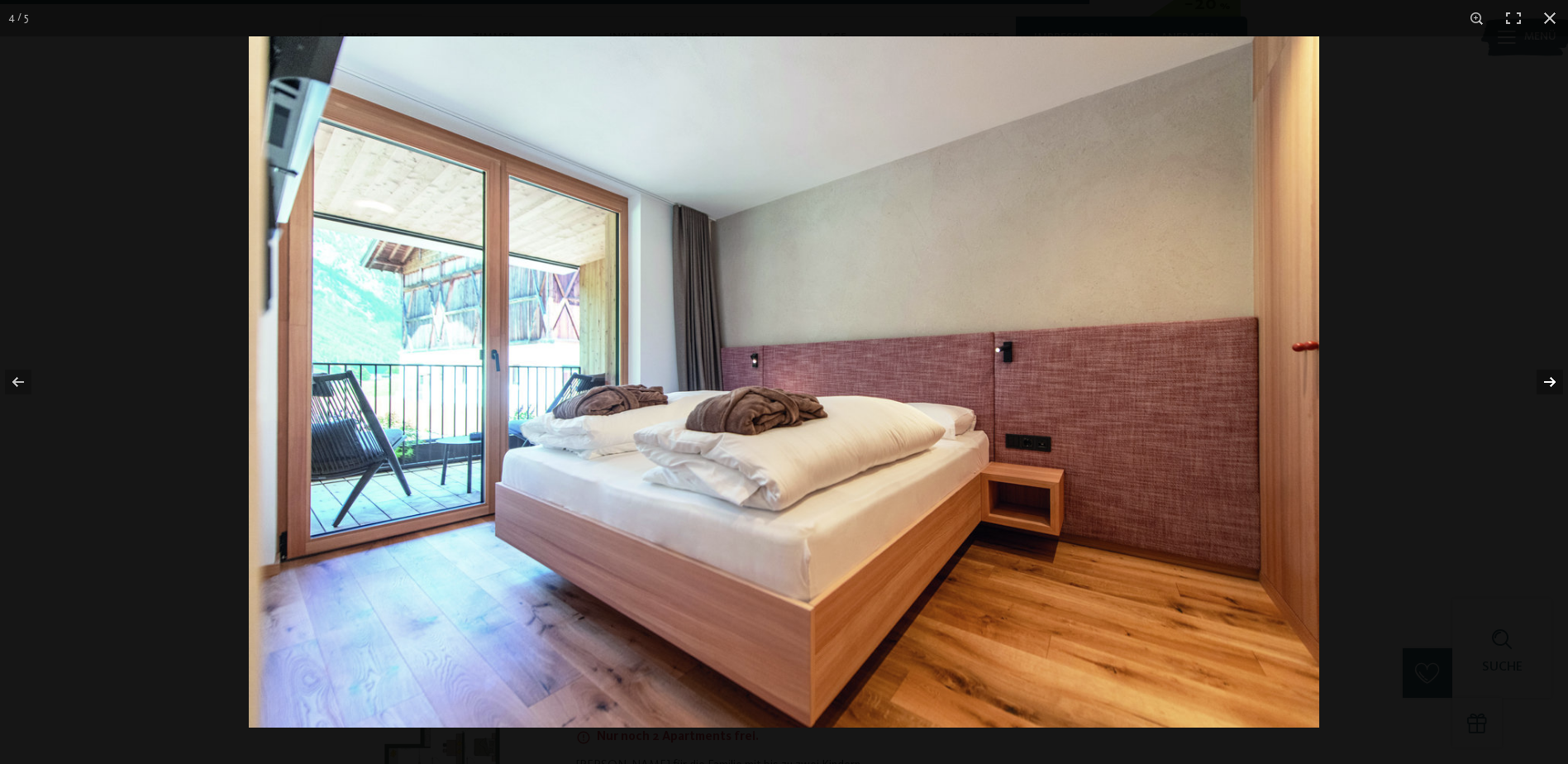
click at [1538, 381] on button "button" at bounding box center [1538, 381] width 57 height 83
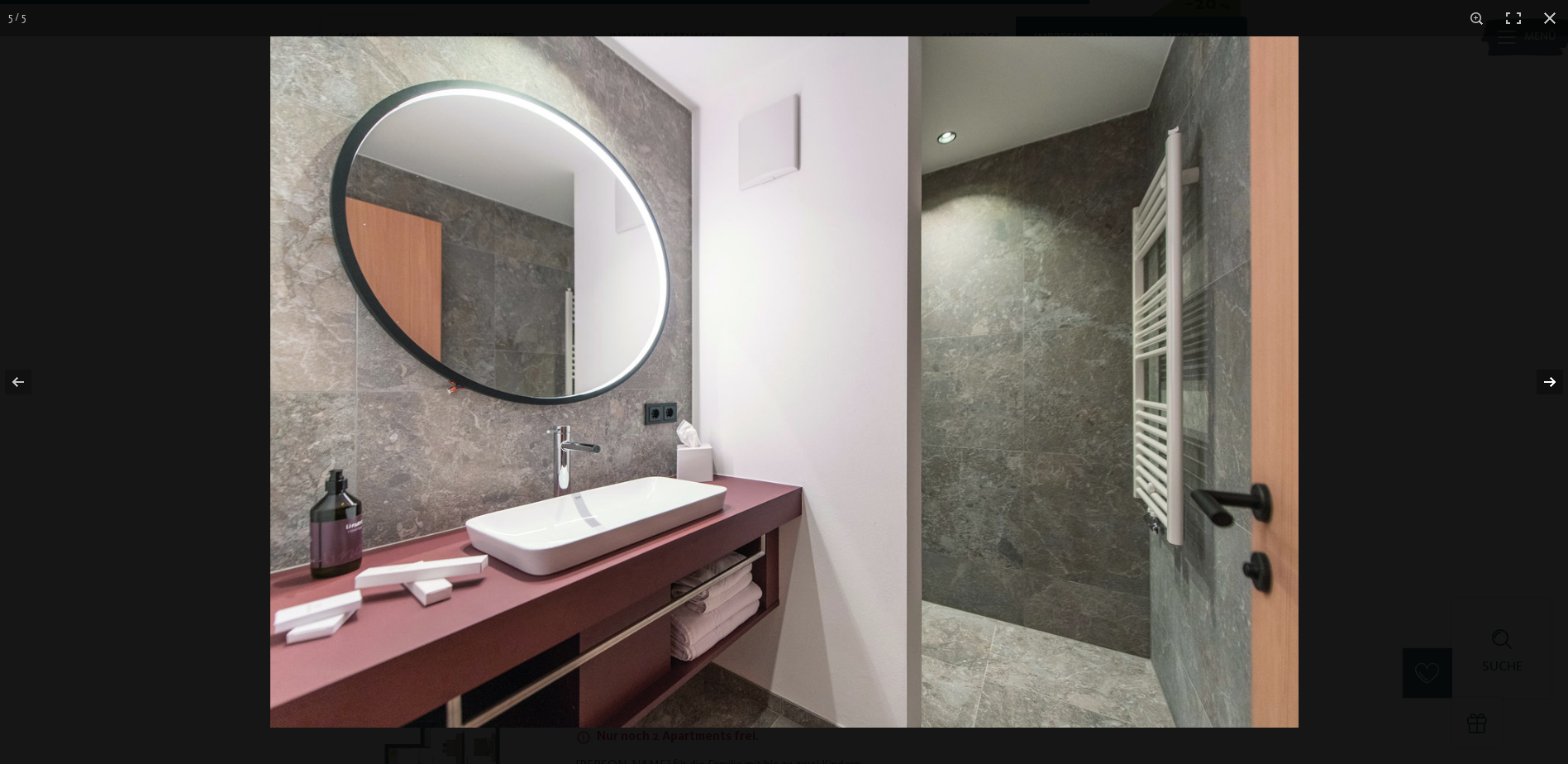
click at [1538, 381] on button "button" at bounding box center [1538, 381] width 57 height 83
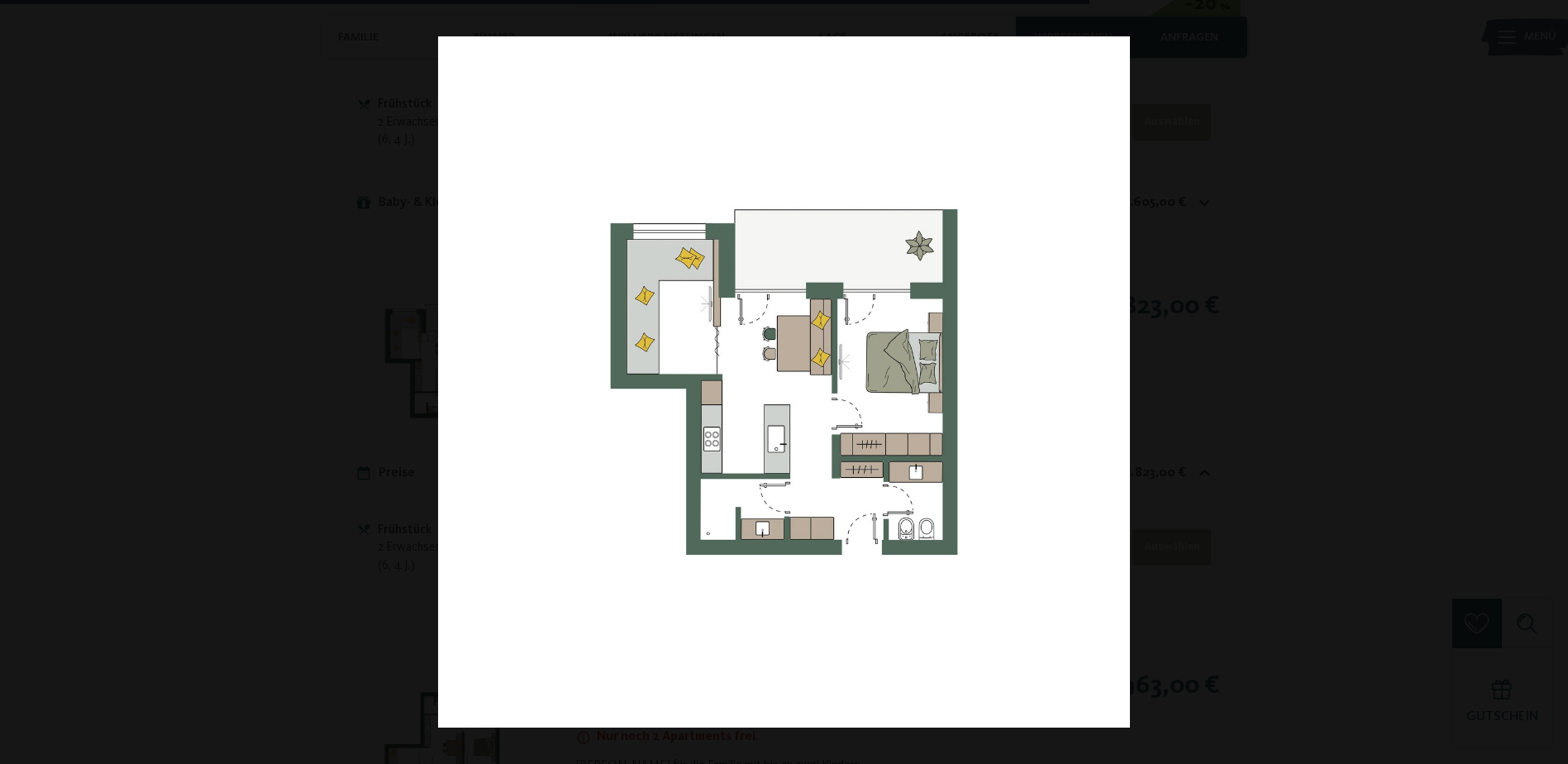
click at [1538, 381] on button "button" at bounding box center [1538, 381] width 57 height 83
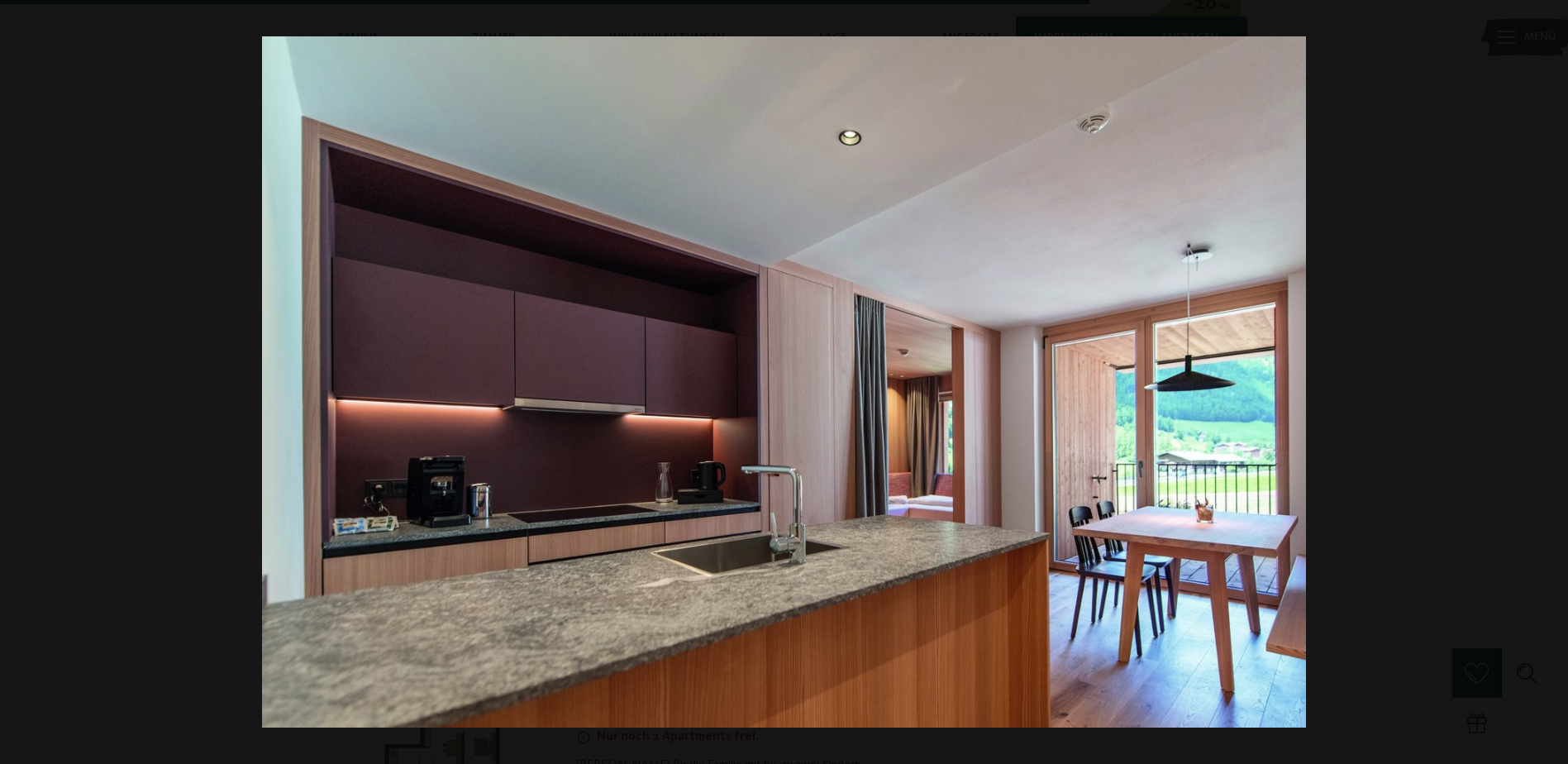
click at [1538, 381] on button "button" at bounding box center [1538, 381] width 57 height 83
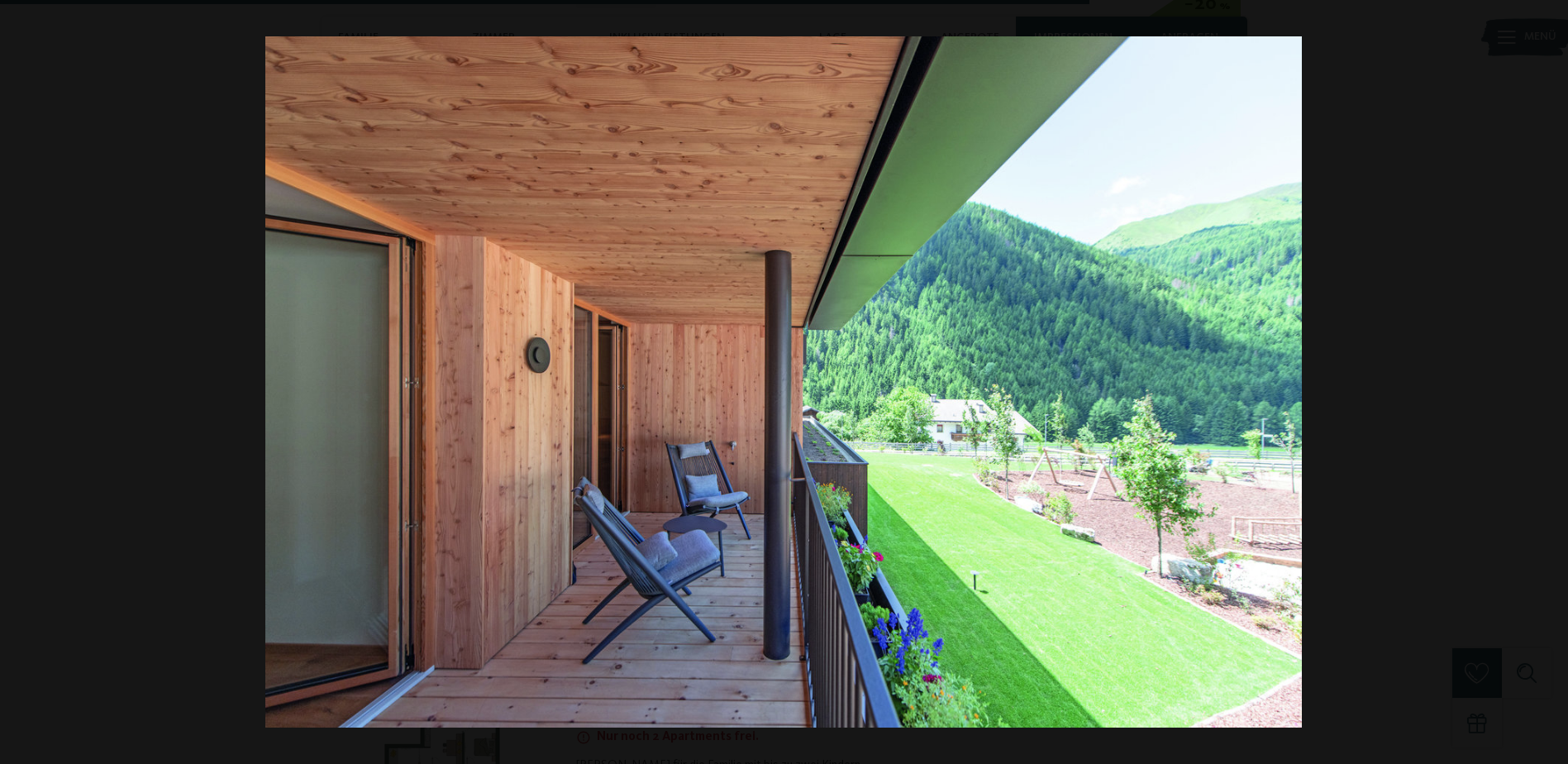
click at [1538, 381] on button "button" at bounding box center [1538, 381] width 57 height 83
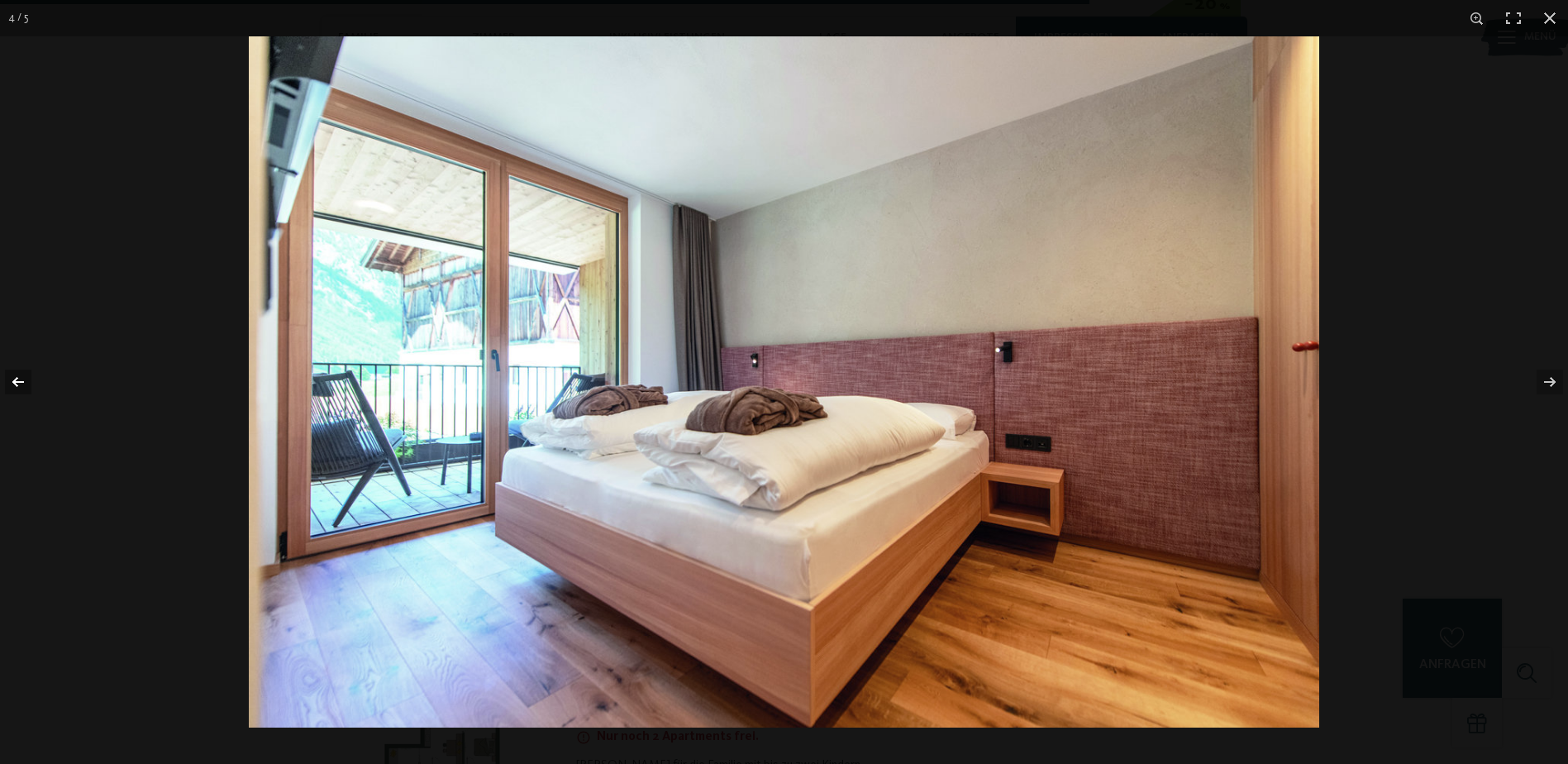
click at [30, 377] on button "button" at bounding box center [29, 381] width 57 height 83
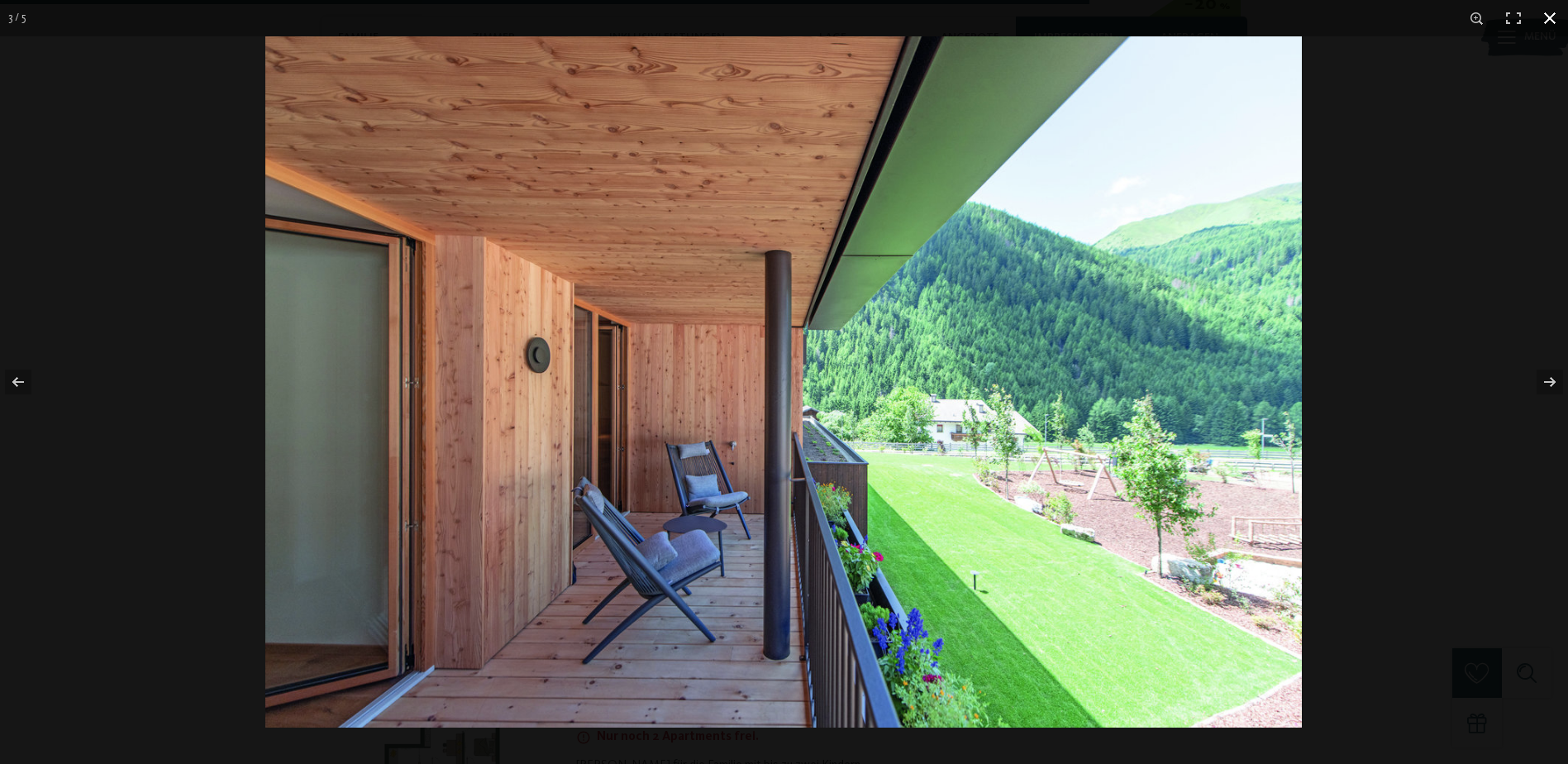
click at [1554, 19] on button "button" at bounding box center [1549, 18] width 36 height 36
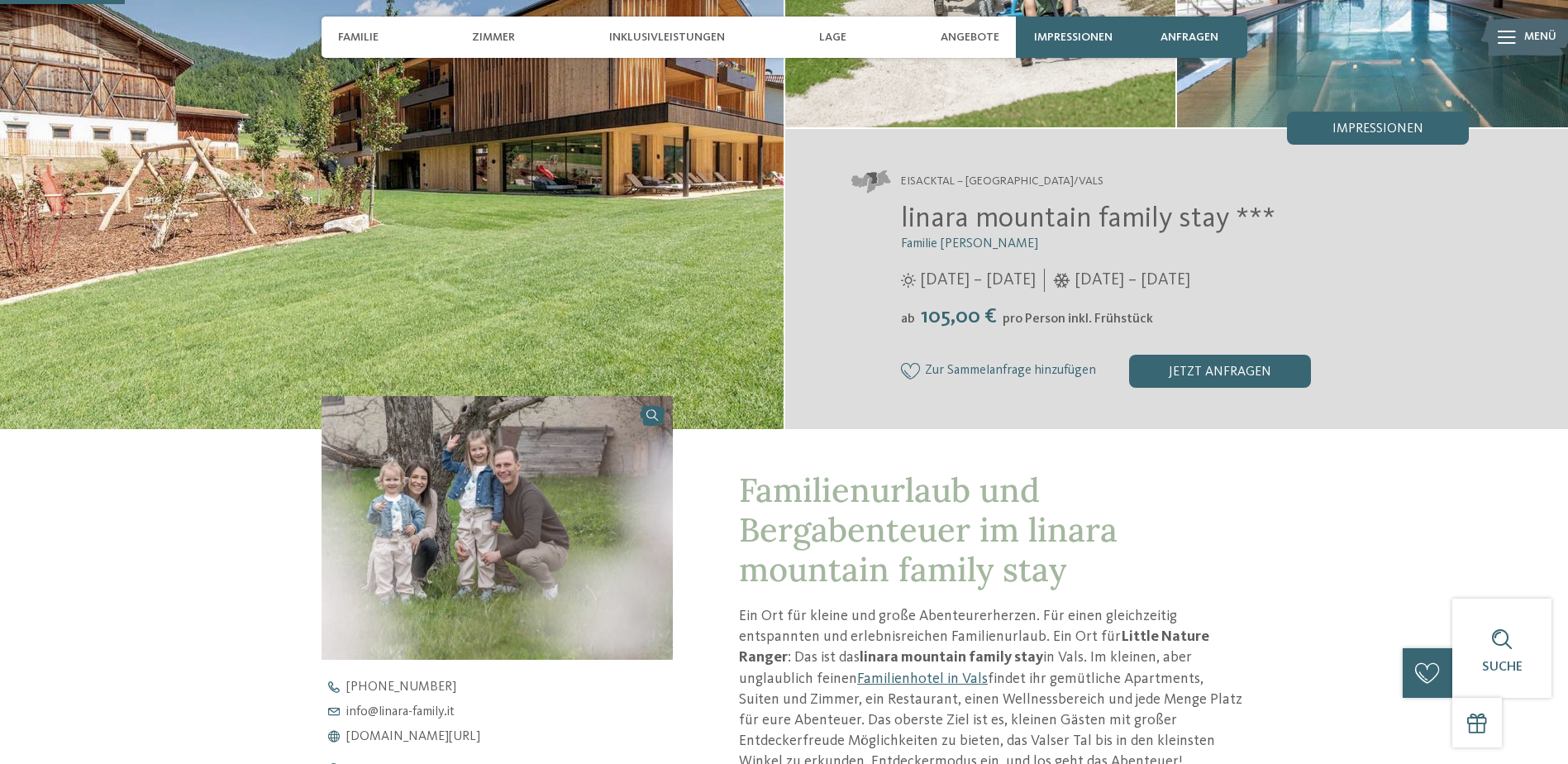
scroll to position [0, 0]
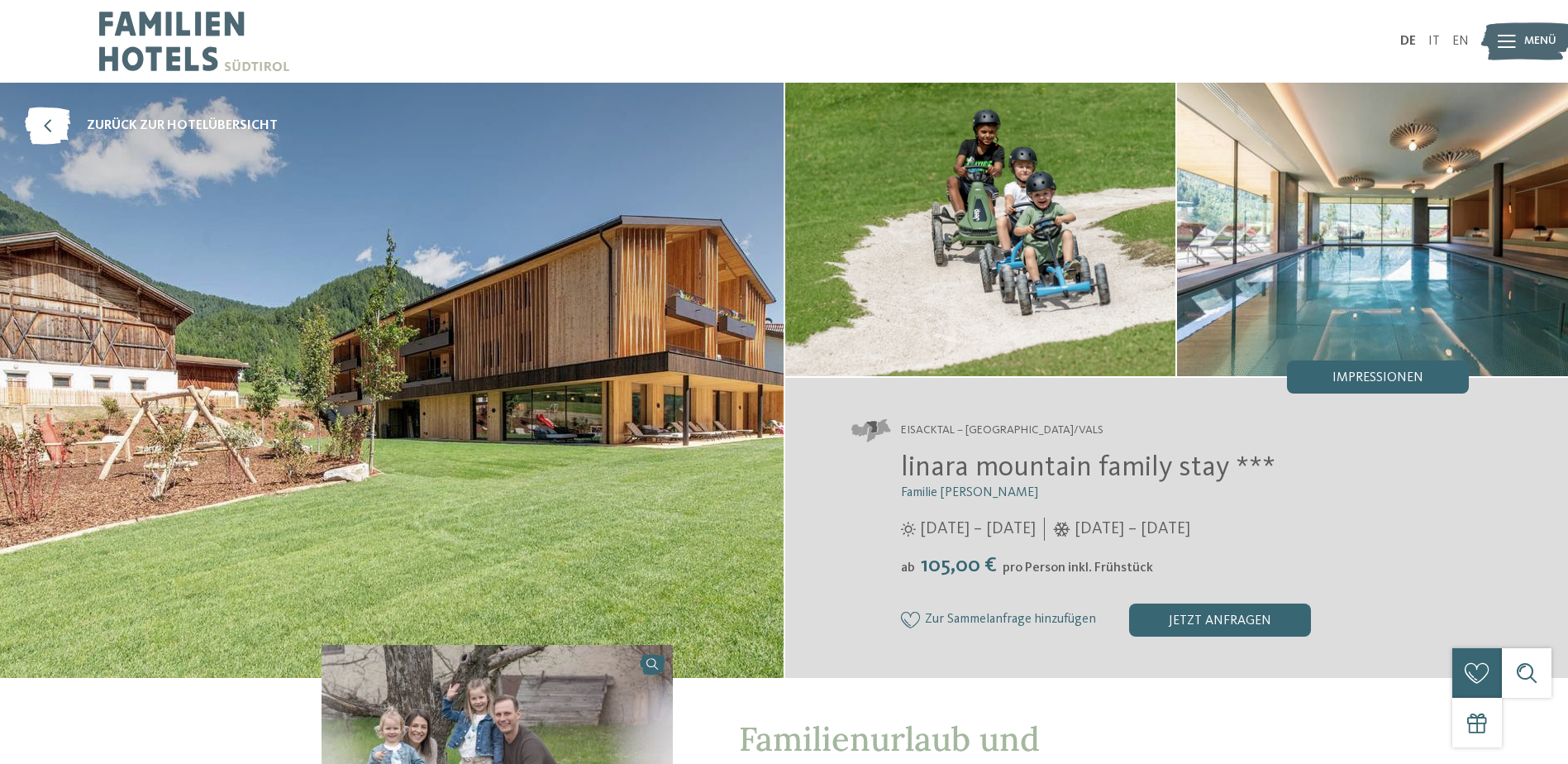
click at [1511, 35] on icon at bounding box center [1507, 41] width 19 height 13
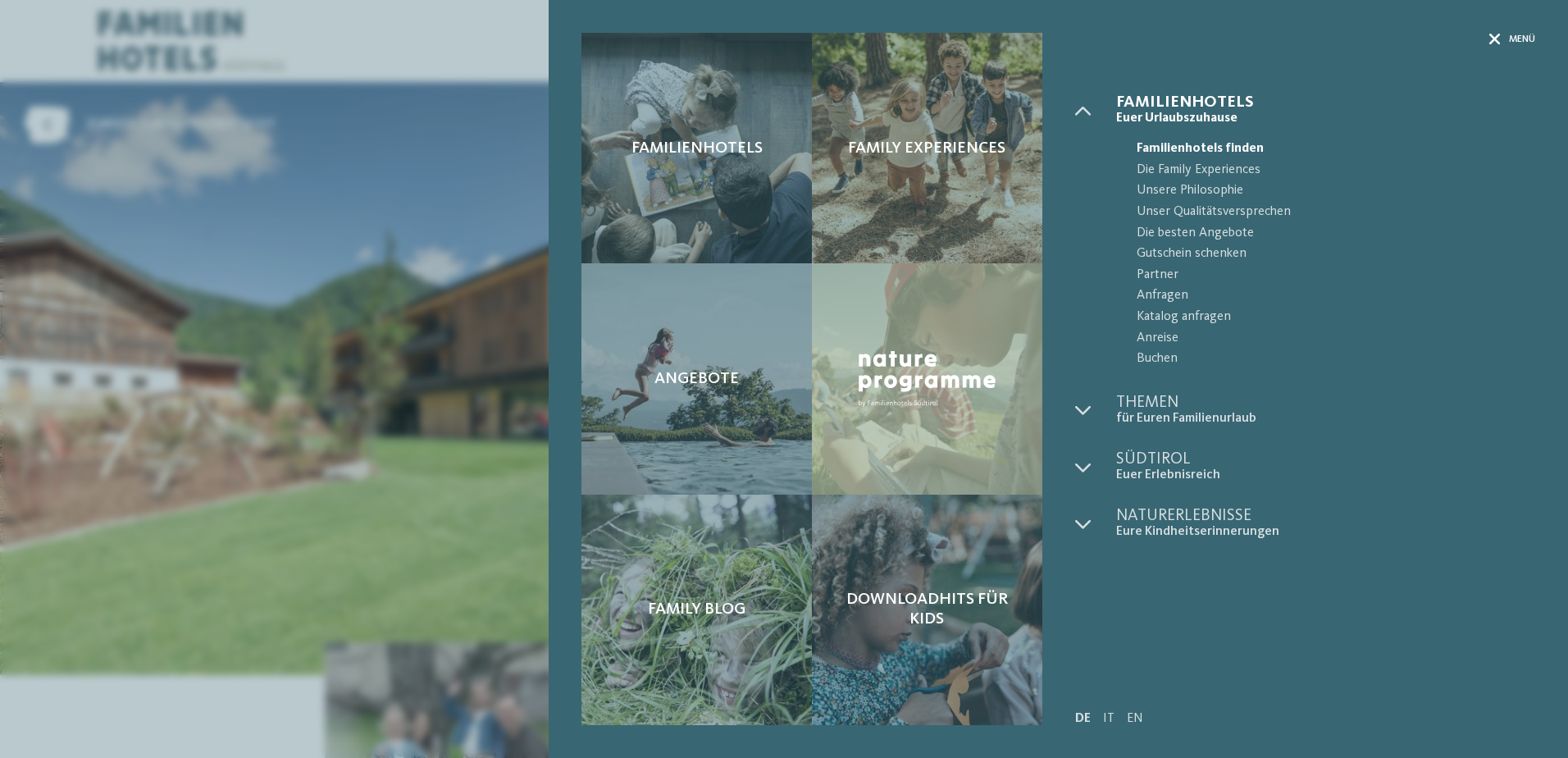
click at [1519, 37] on span "Menü" at bounding box center [1522, 40] width 27 height 14
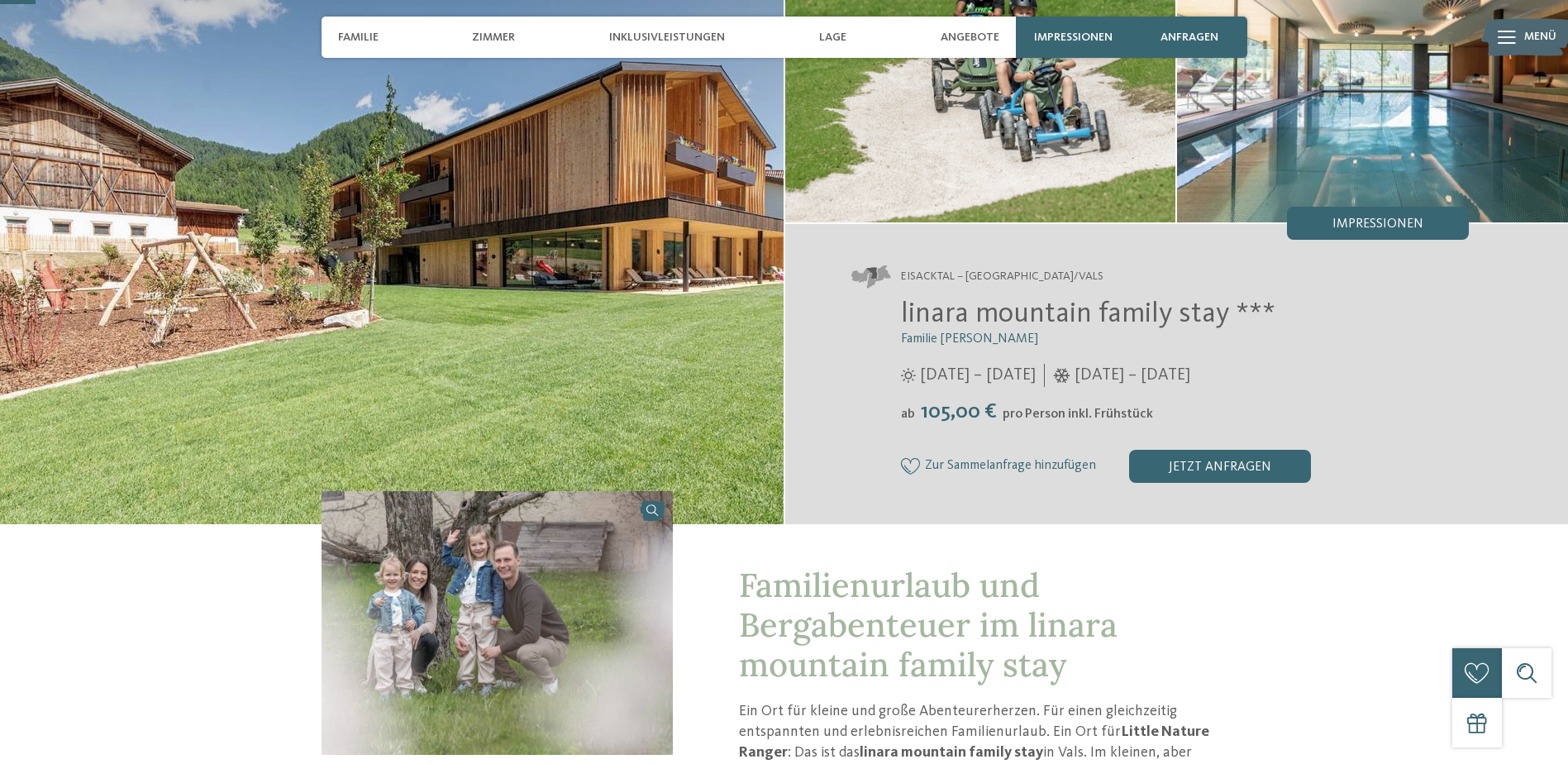
scroll to position [165, 0]
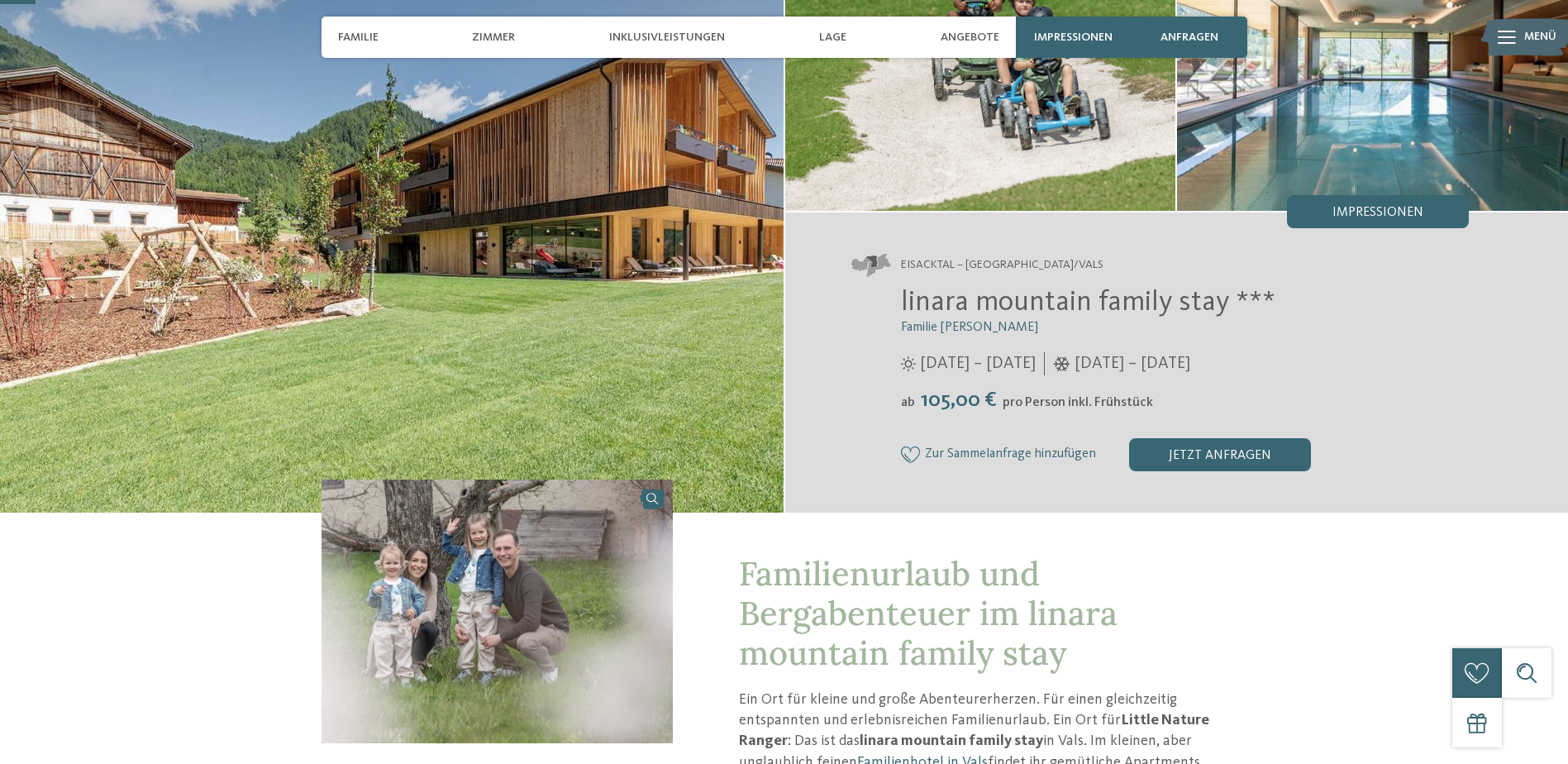
click at [566, 323] on img at bounding box center [391, 215] width 783 height 595
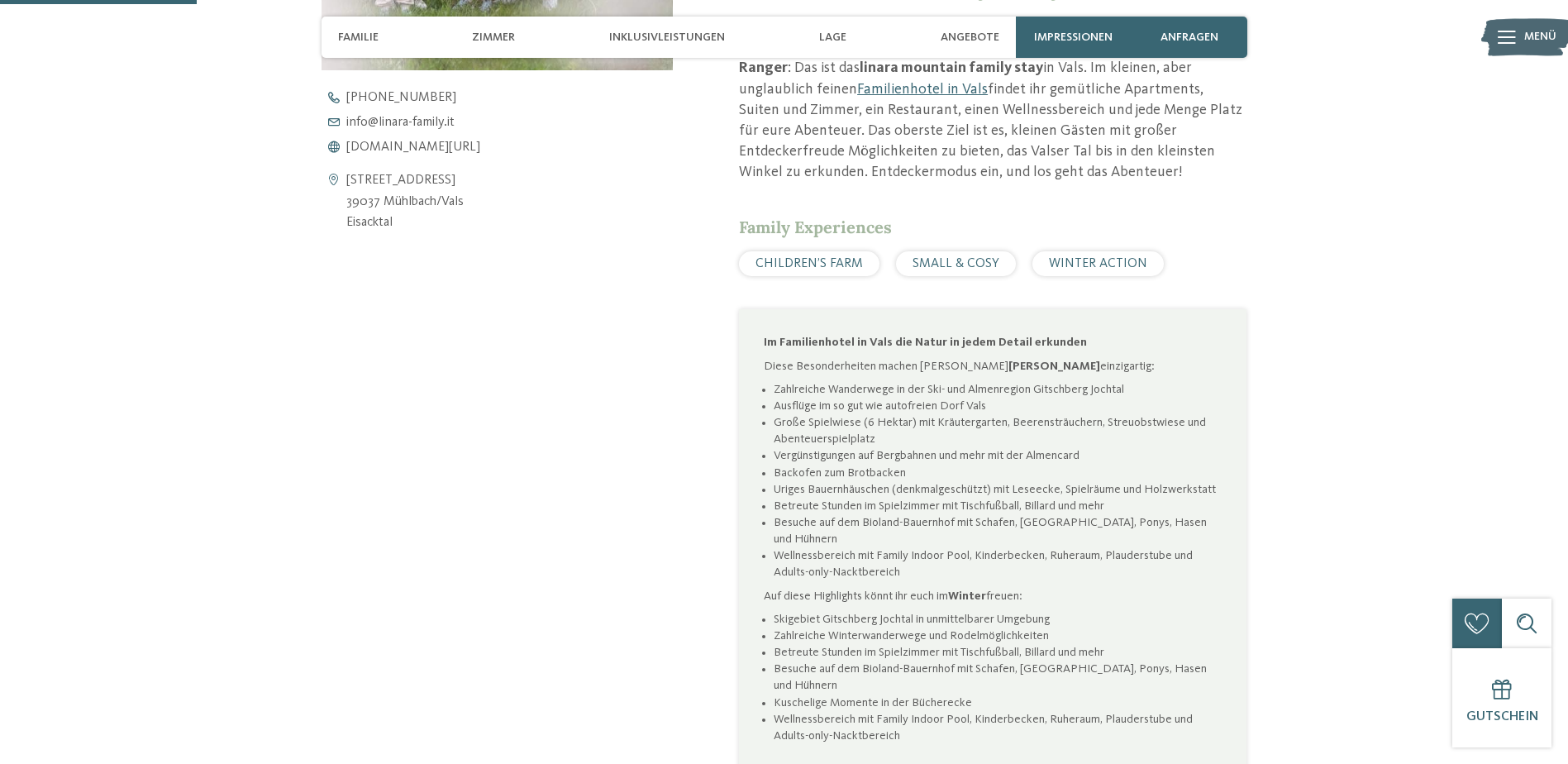
scroll to position [745, 0]
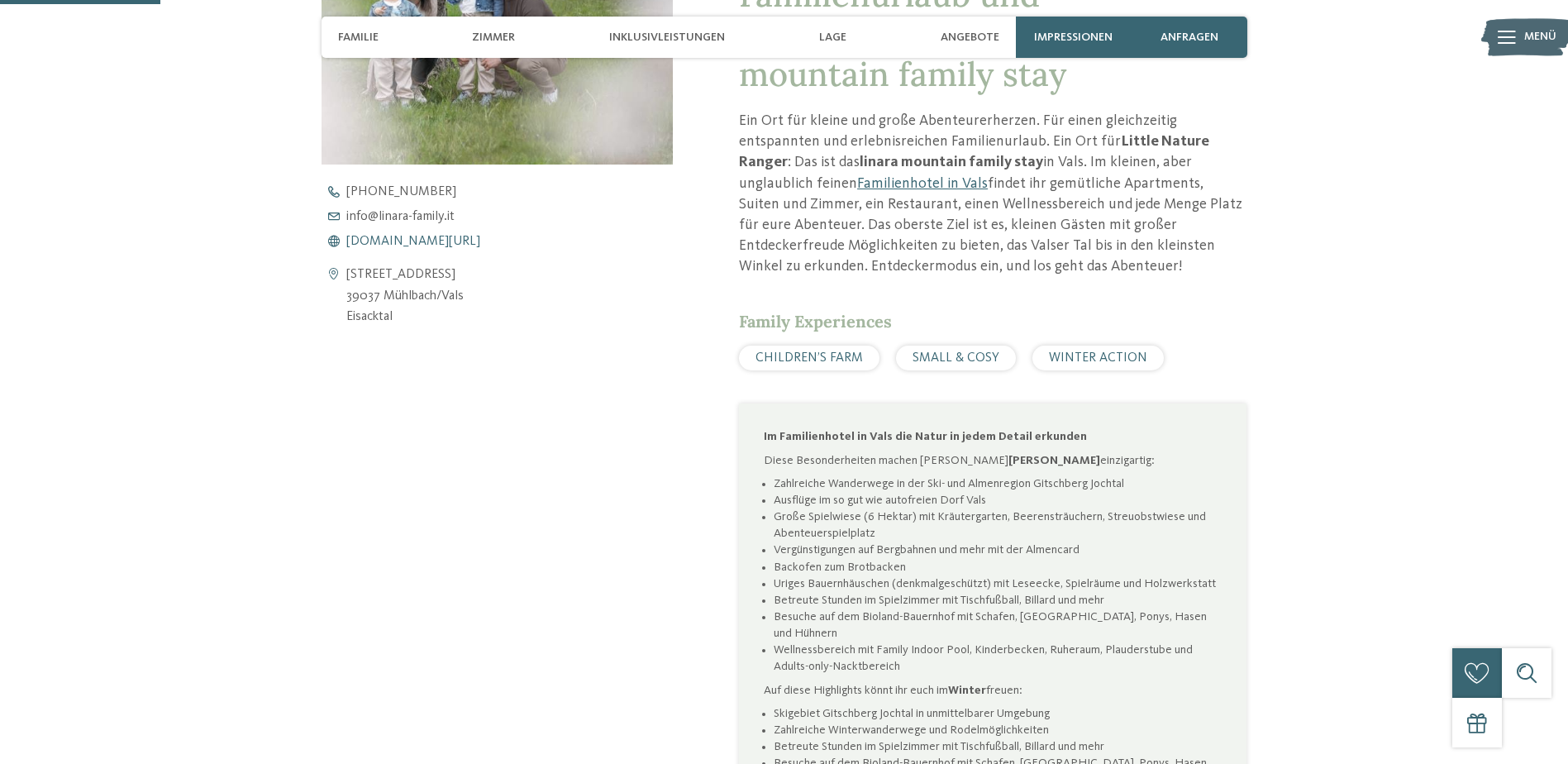
click at [403, 241] on span "www.linara-family.it/de" at bounding box center [413, 241] width 133 height 13
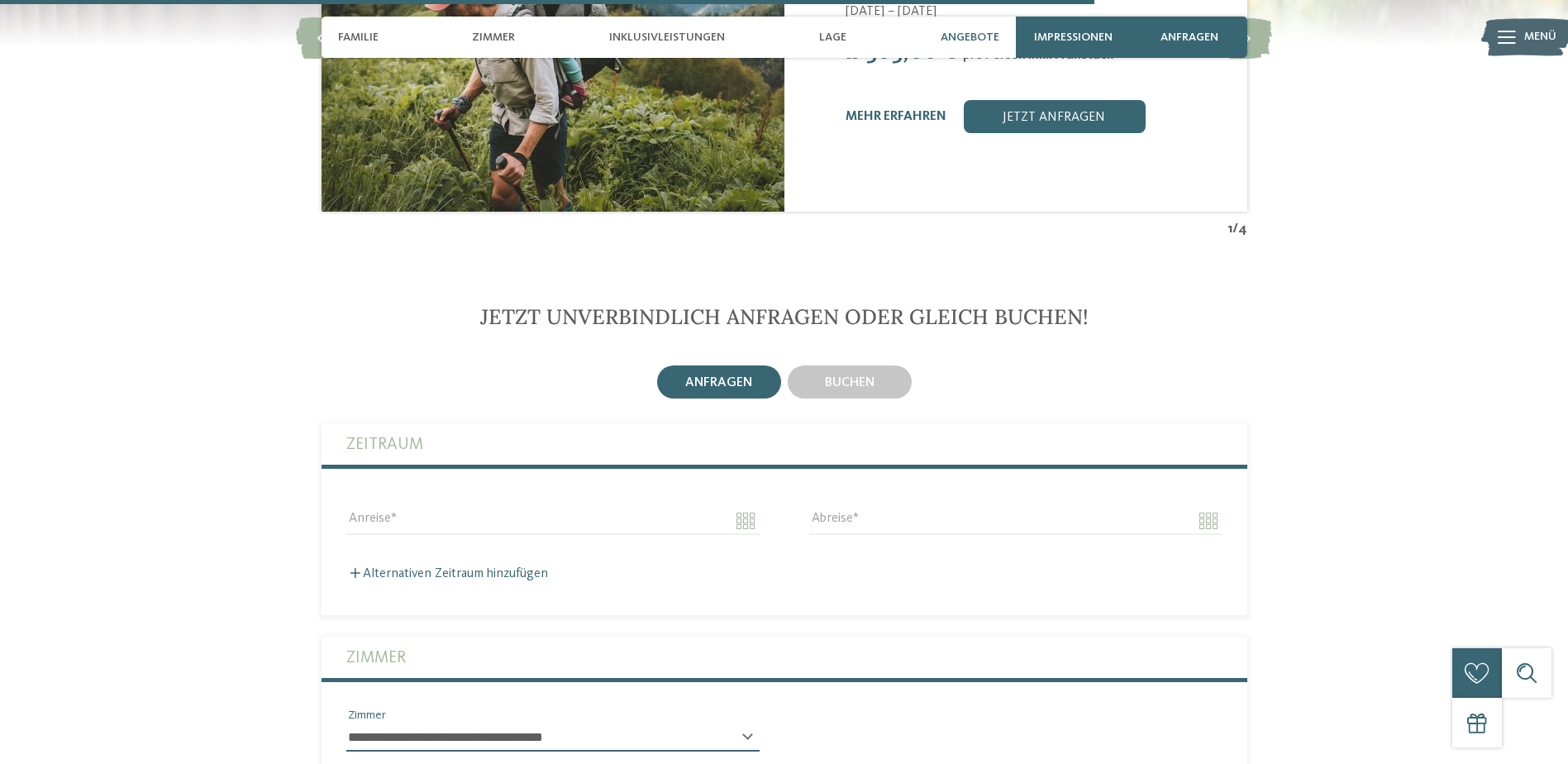
scroll to position [3803, 0]
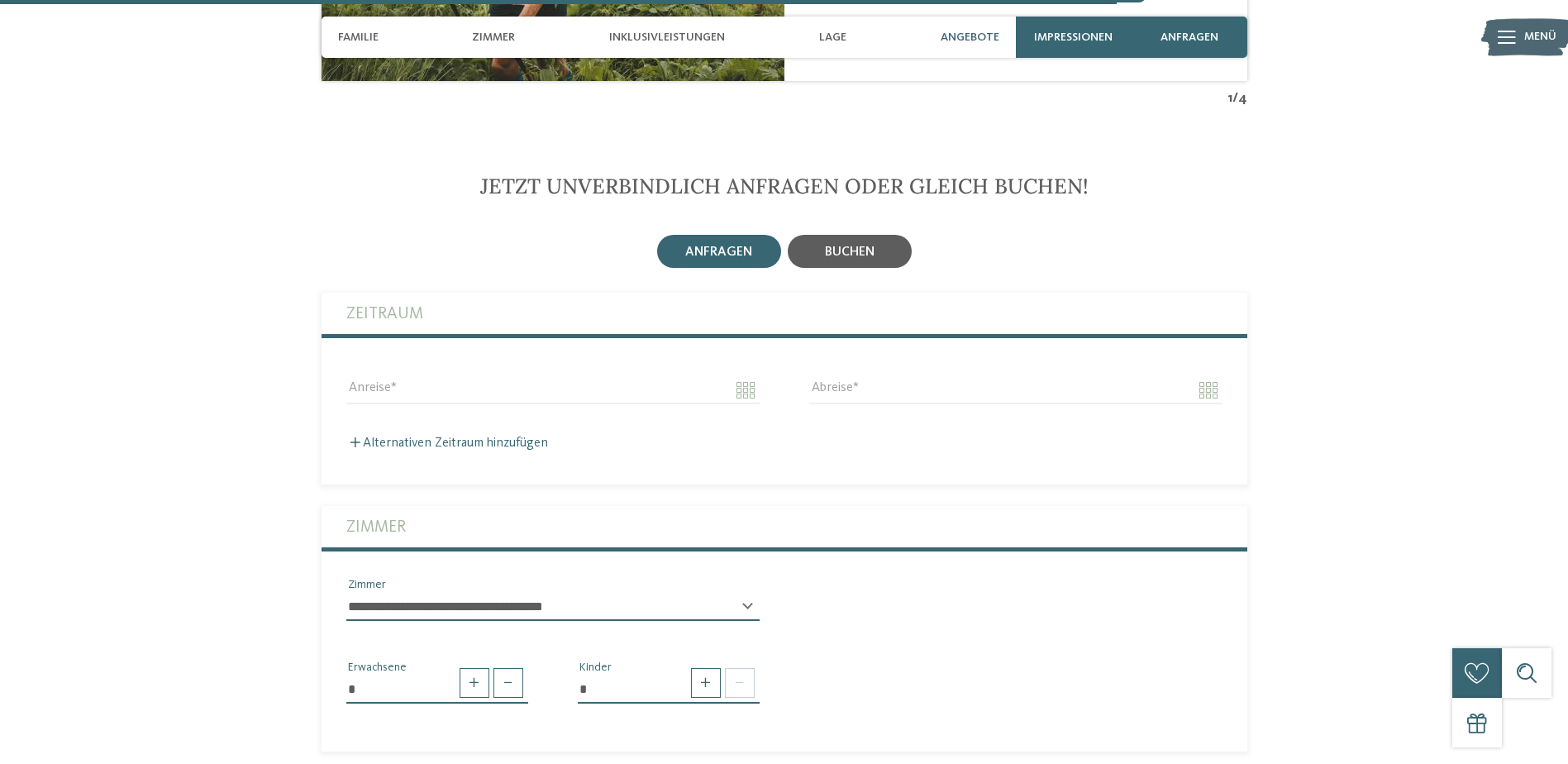
click at [846, 246] on span "buchen" at bounding box center [850, 252] width 50 height 13
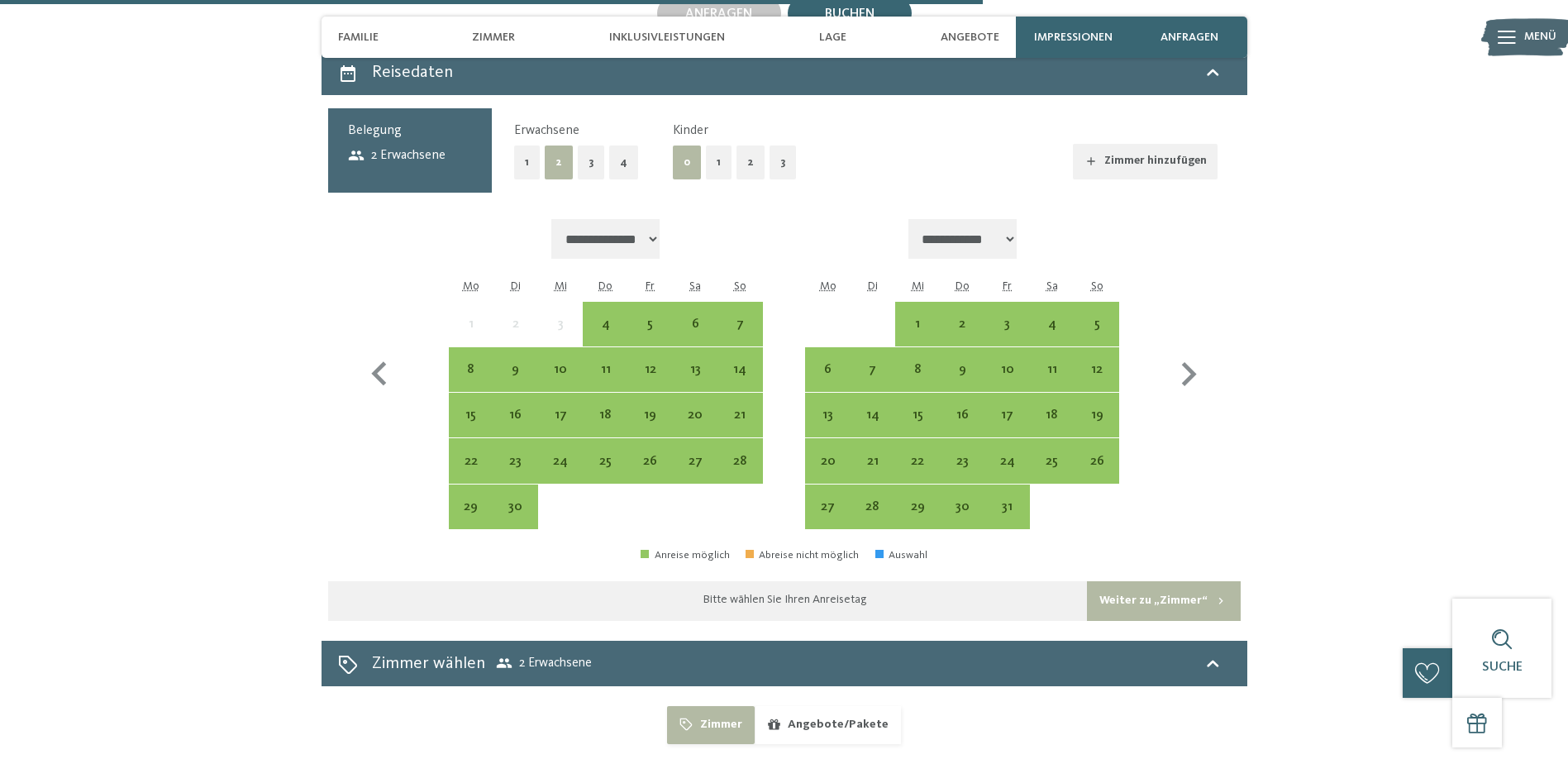
scroll to position [4052, 0]
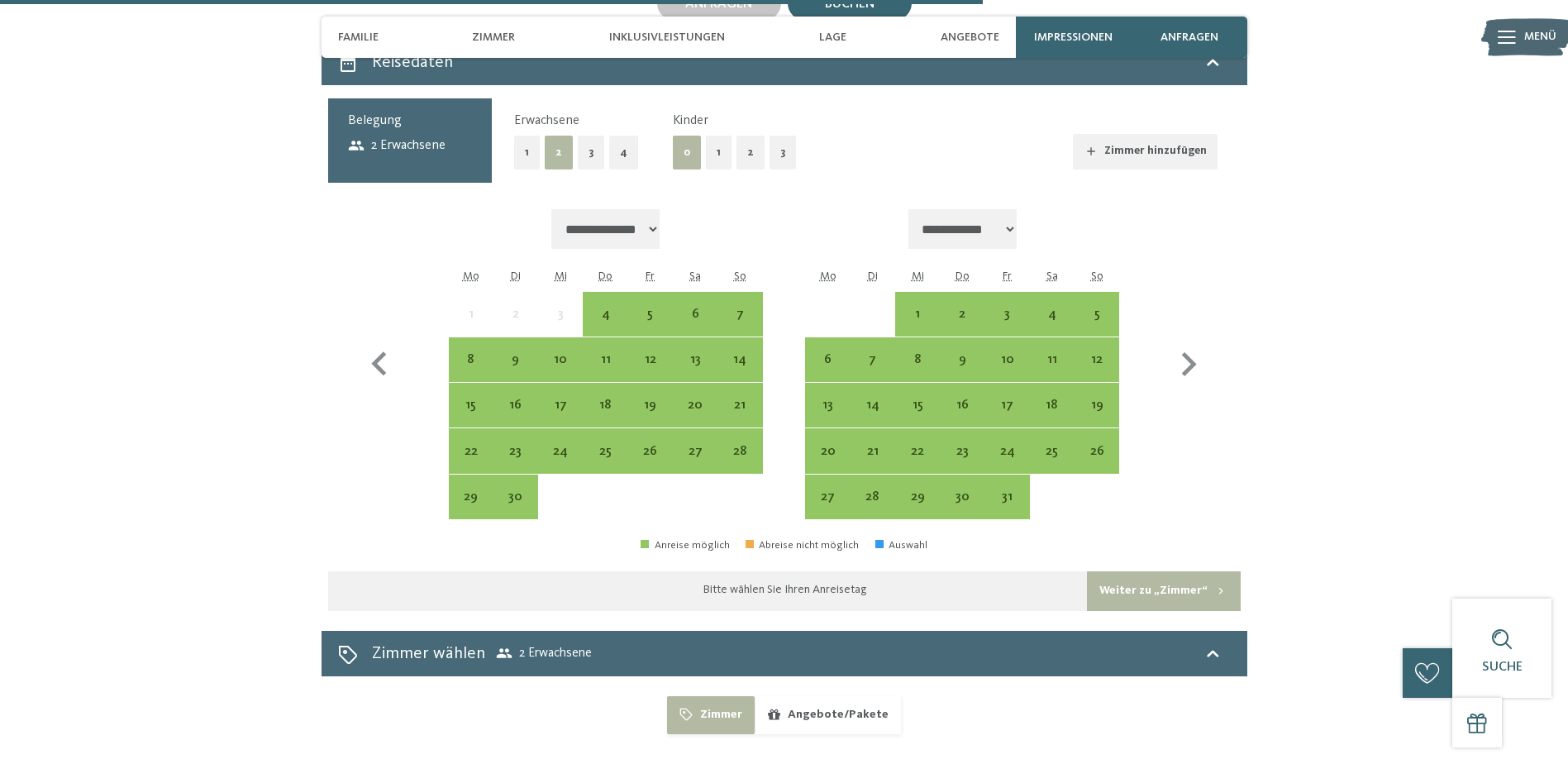
click at [742, 135] on button "2" at bounding box center [751, 152] width 28 height 34
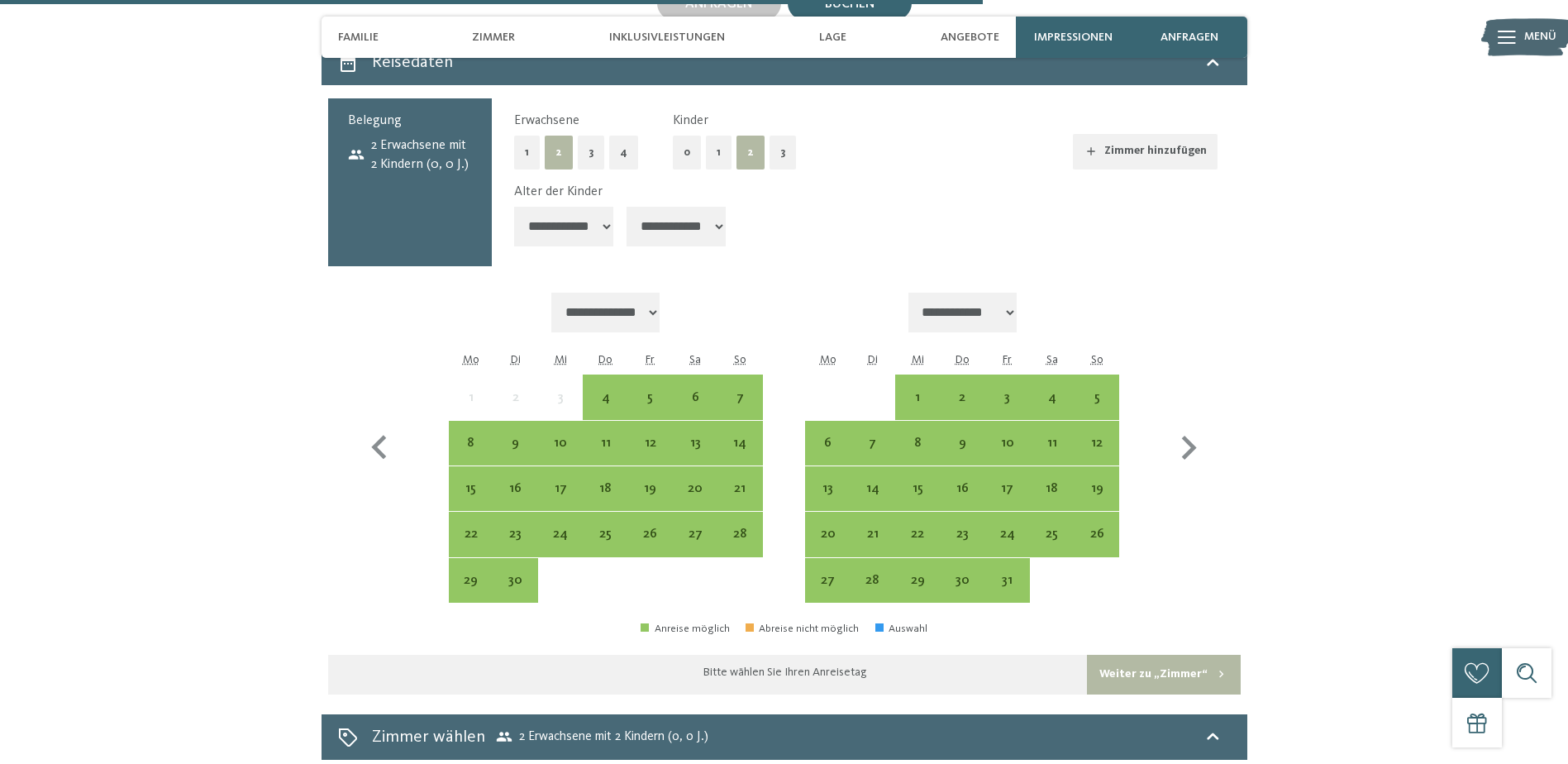
drag, startPoint x: 589, startPoint y: 216, endPoint x: 576, endPoint y: 201, distance: 19.8
click at [588, 213] on div "**********" at bounding box center [866, 218] width 703 height 70
click at [576, 207] on select "**********" at bounding box center [563, 226] width 99 height 40
select select "*"
click at [514, 207] on select "**********" at bounding box center [563, 226] width 99 height 40
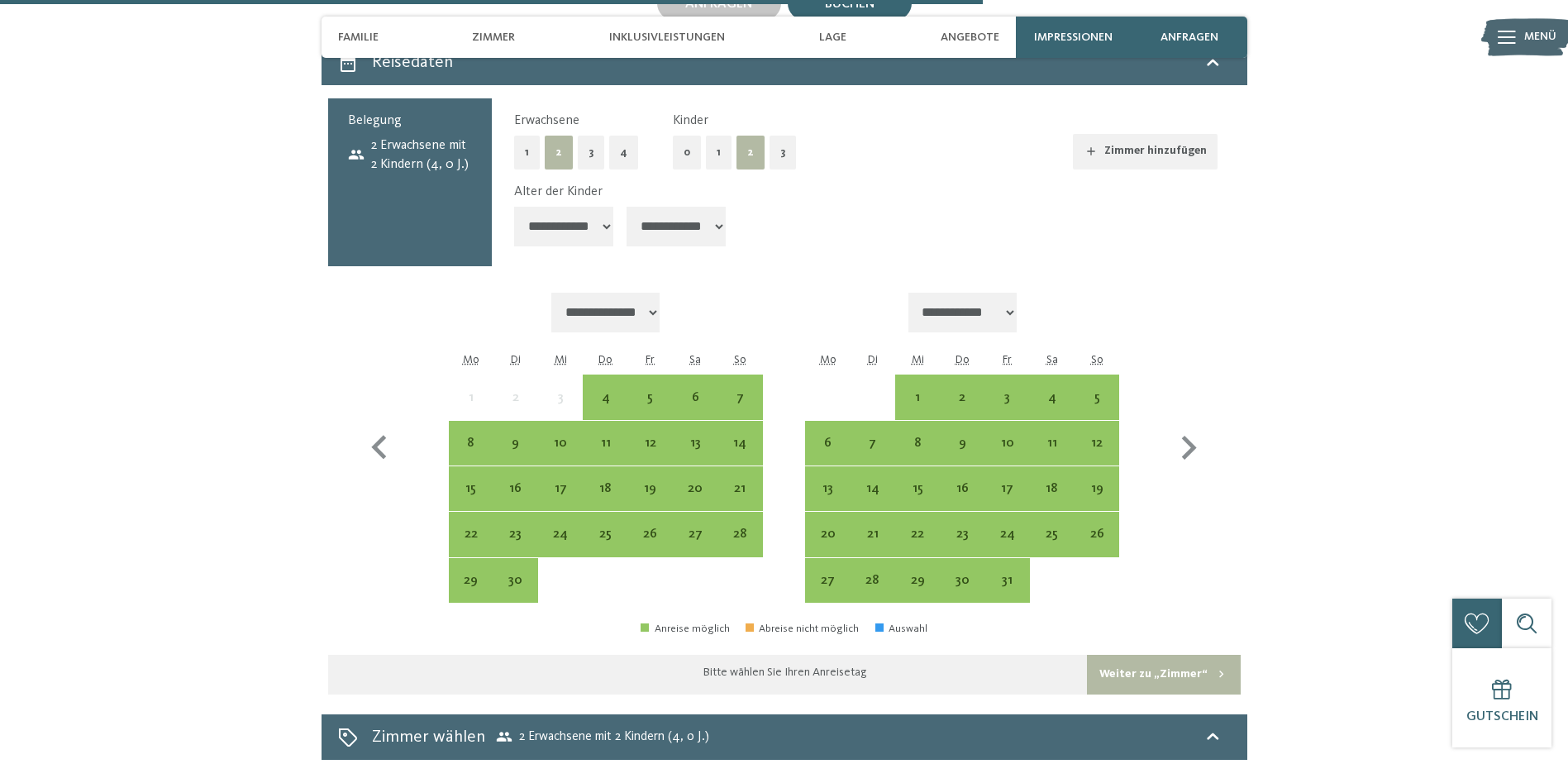
click at [672, 207] on select "**********" at bounding box center [676, 226] width 99 height 40
select select "*"
click at [628, 207] on select "**********" at bounding box center [676, 226] width 99 height 40
click at [1090, 391] on div "5" at bounding box center [1096, 412] width 42 height 42
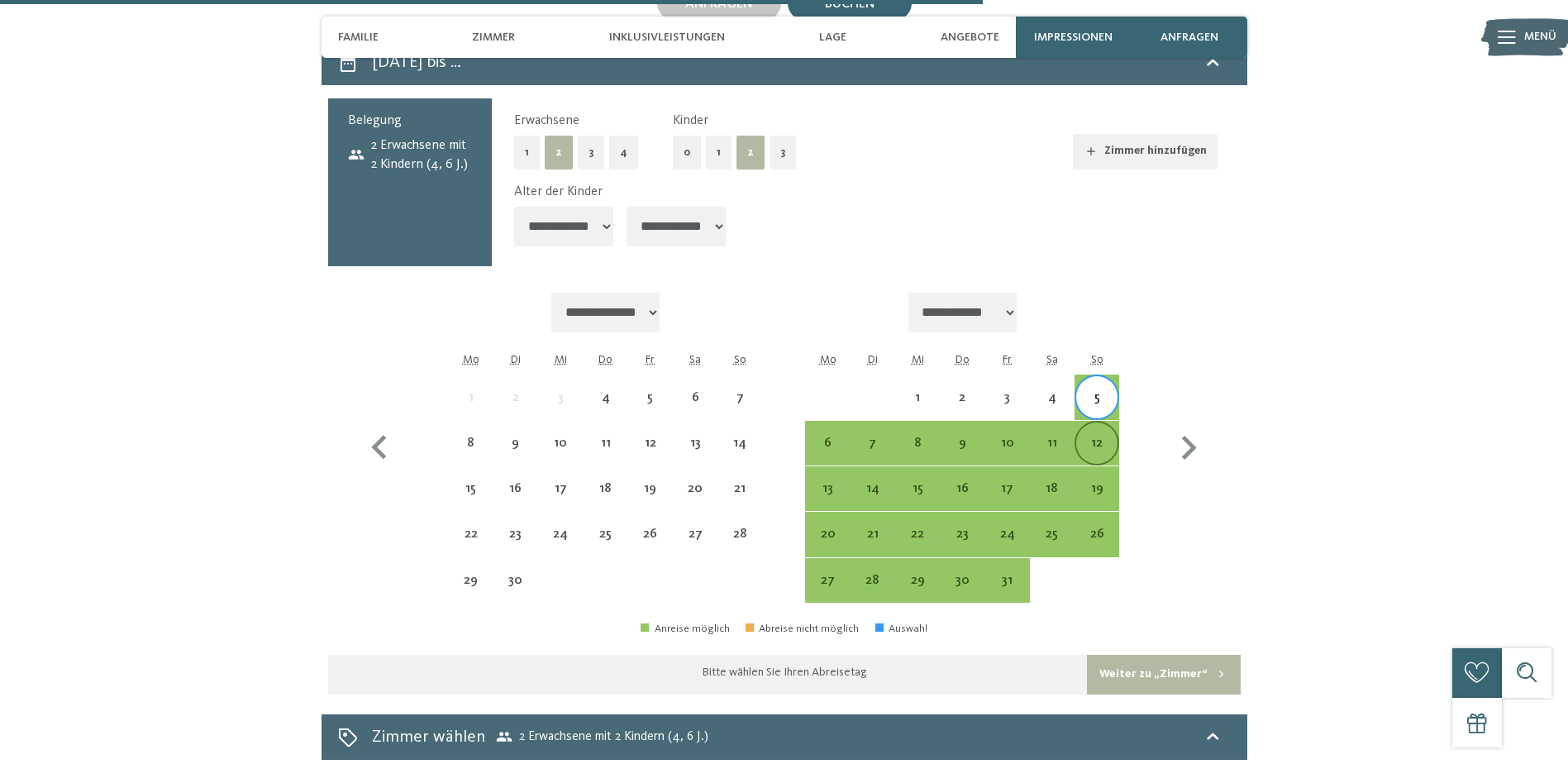
click at [1097, 437] on div "12" at bounding box center [1096, 457] width 42 height 42
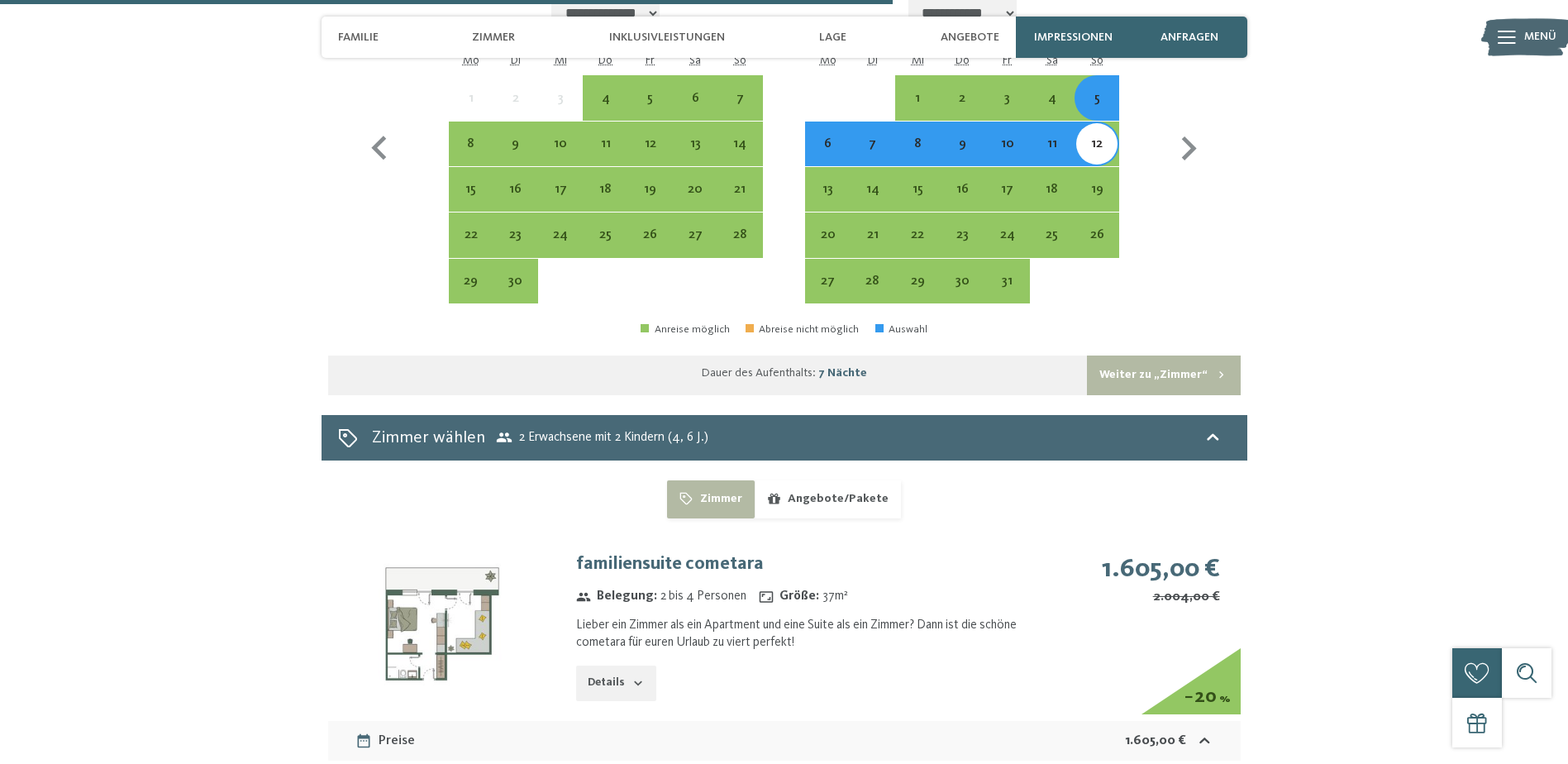
scroll to position [4382, 0]
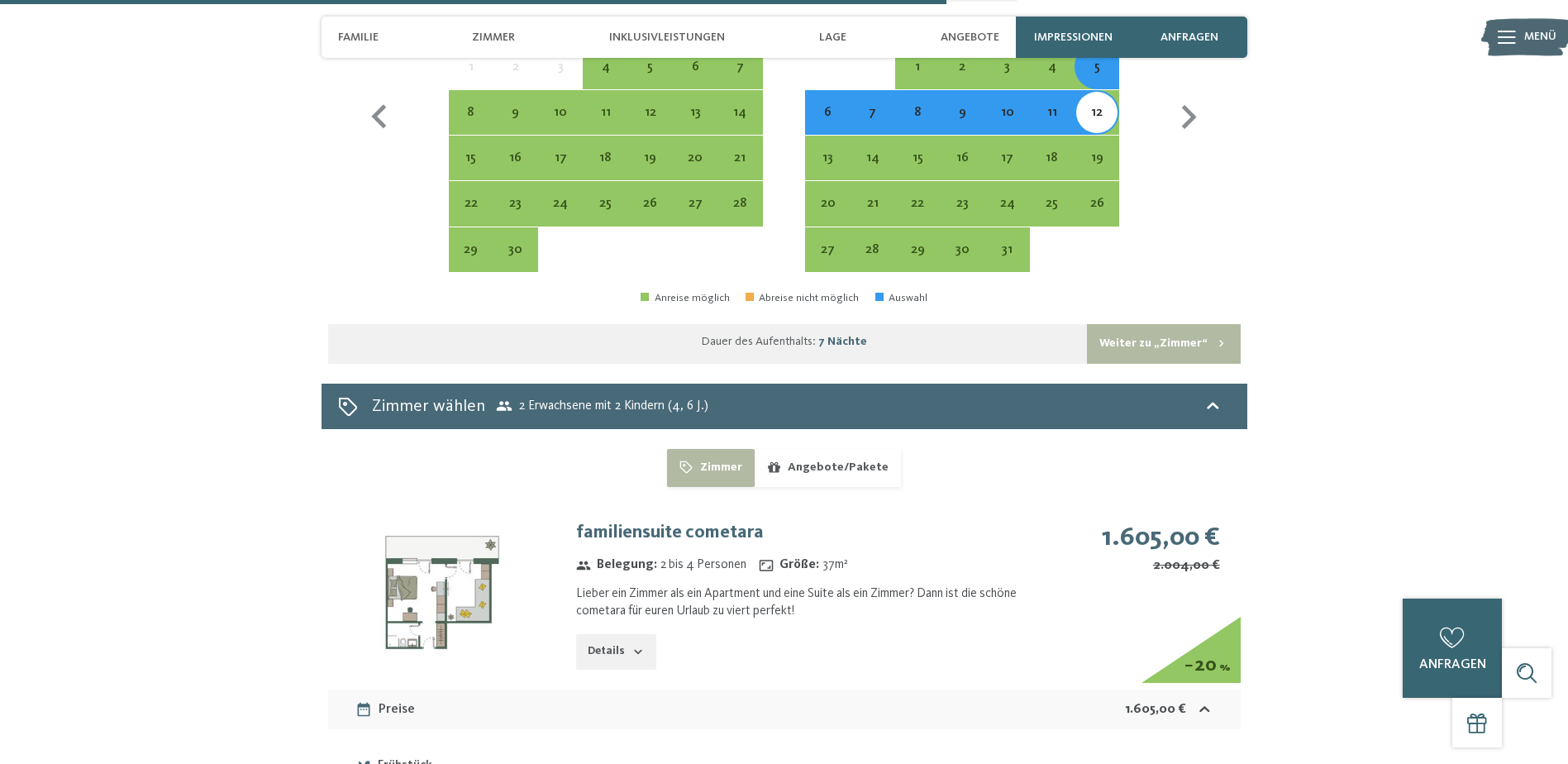
click at [1157, 325] on button "Weiter zu „Zimmer“" at bounding box center [1163, 344] width 153 height 40
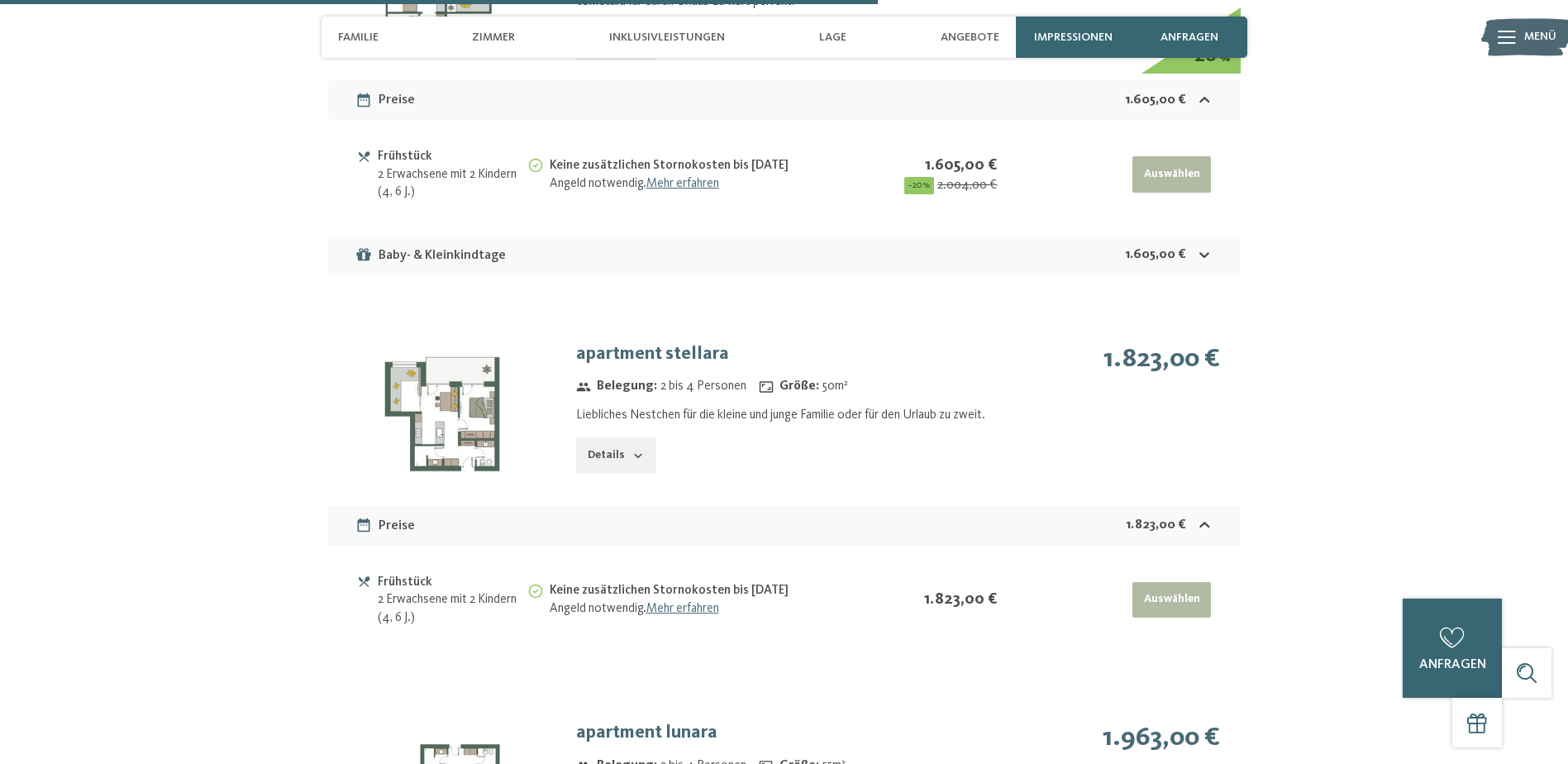
scroll to position [4058, 0]
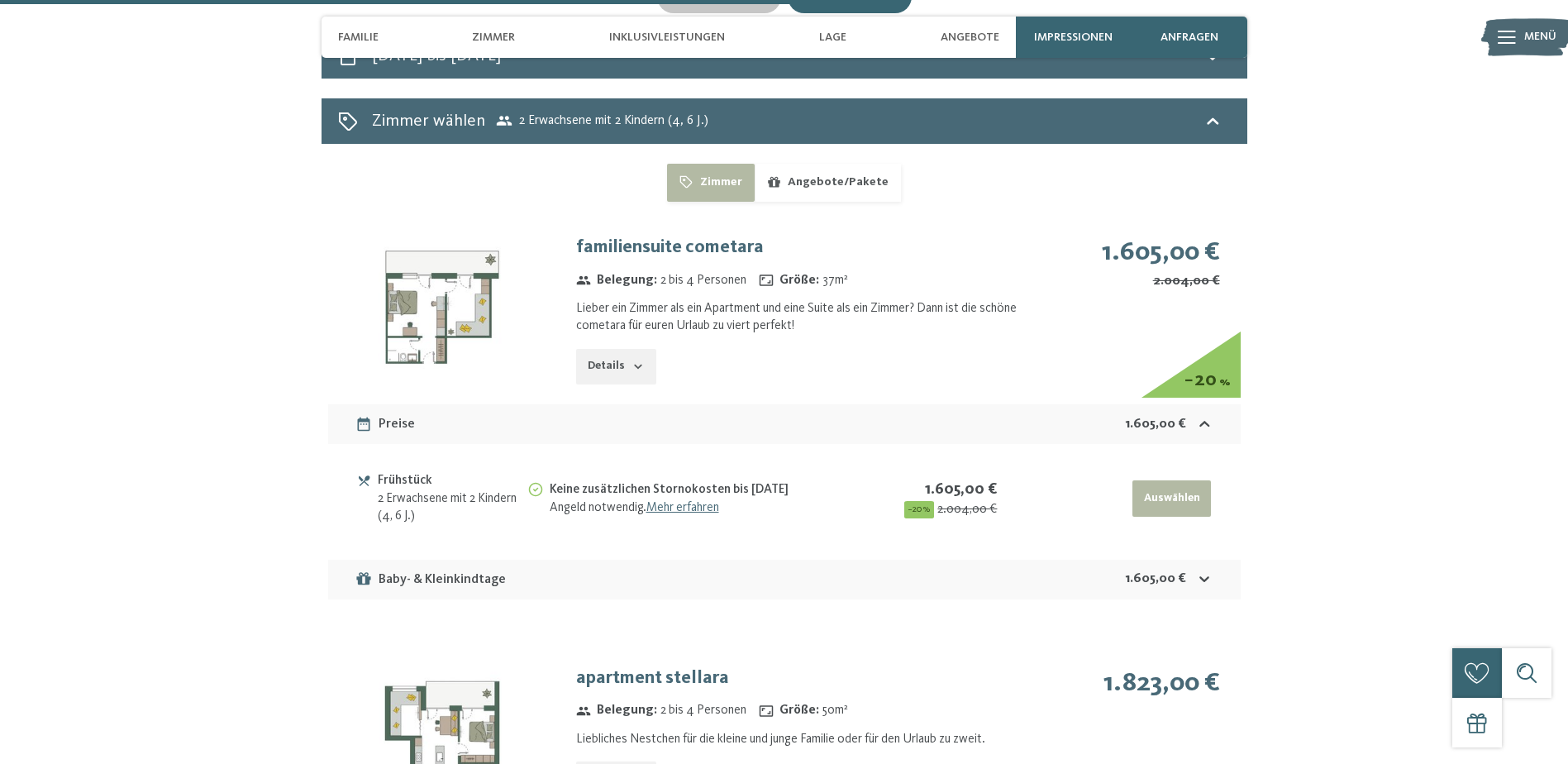
click at [529, 496] on table "Frühstück 2 Erwachsene mit 2 Kindern (4, 6 J.) Keine zusätzlichen Stornokosten …" at bounding box center [784, 498] width 858 height 82
click at [846, 164] on button "Angebote/Pakete" at bounding box center [828, 183] width 146 height 38
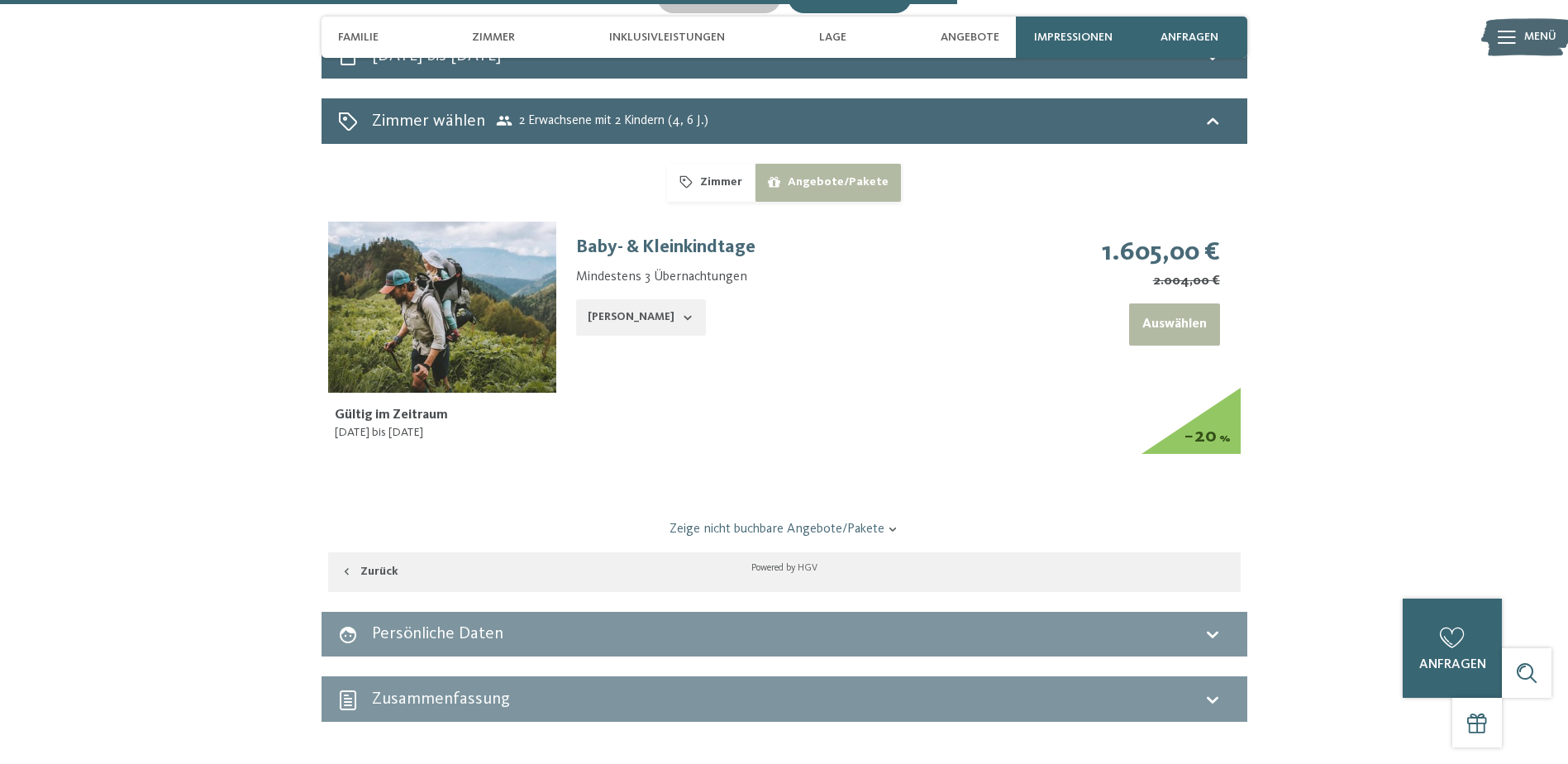
click at [651, 553] on div "Powered by HGV" at bounding box center [784, 568] width 913 height 32
click at [705, 520] on link "Zeige nicht buchbare Angebote/Pakete" at bounding box center [784, 529] width 858 height 19
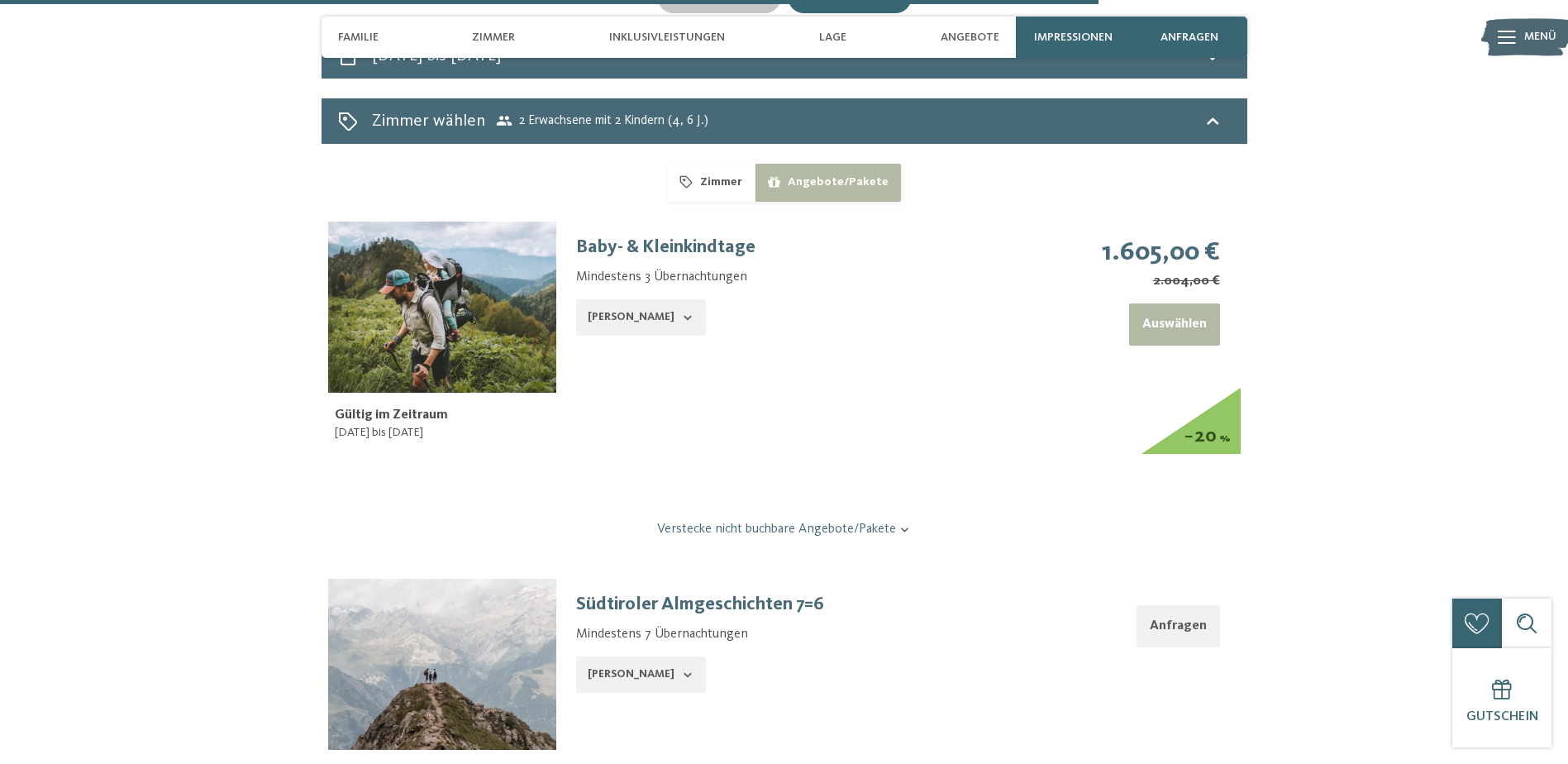
click at [693, 164] on button "Zimmer" at bounding box center [711, 183] width 87 height 38
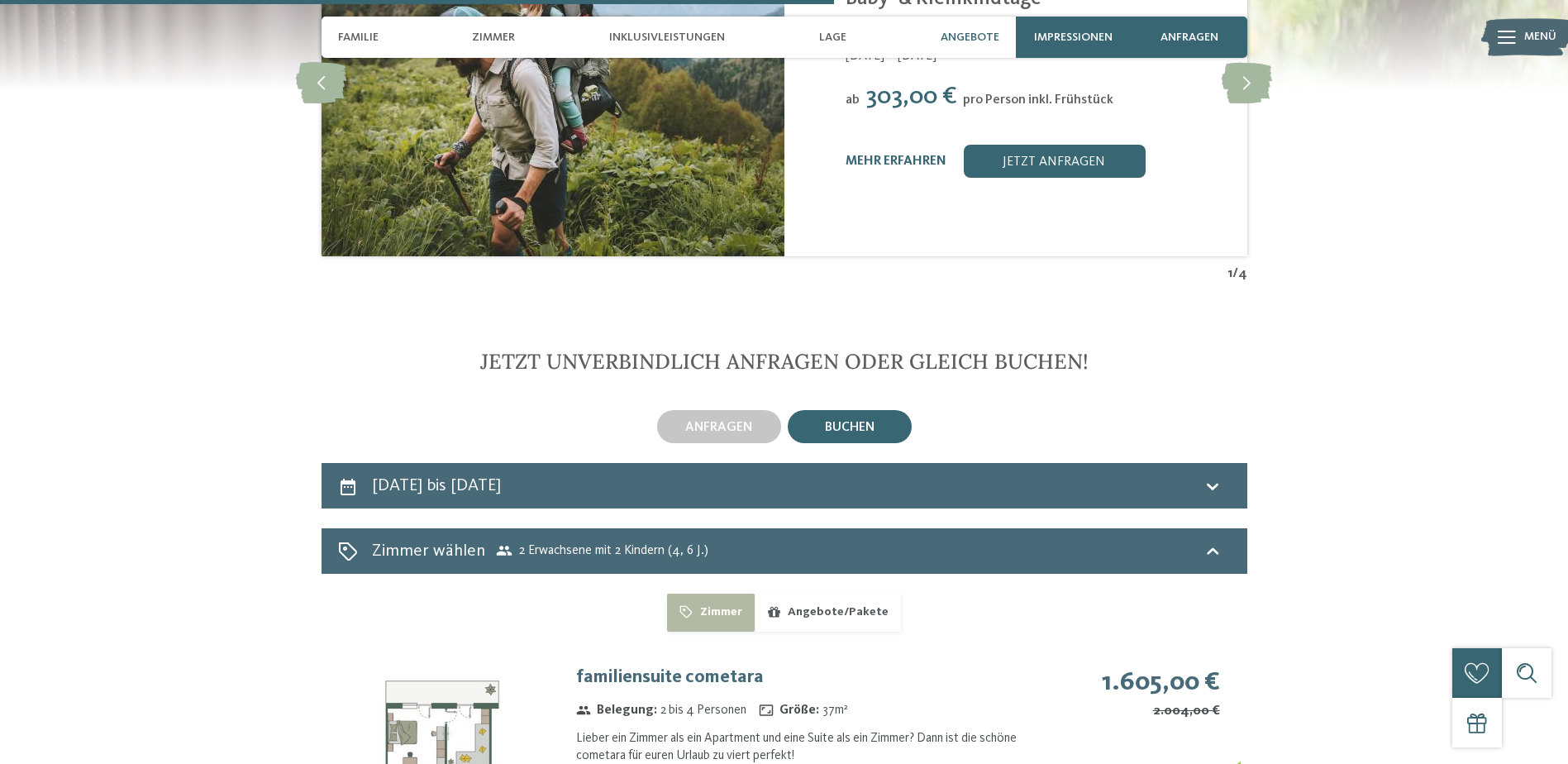
scroll to position [2735, 0]
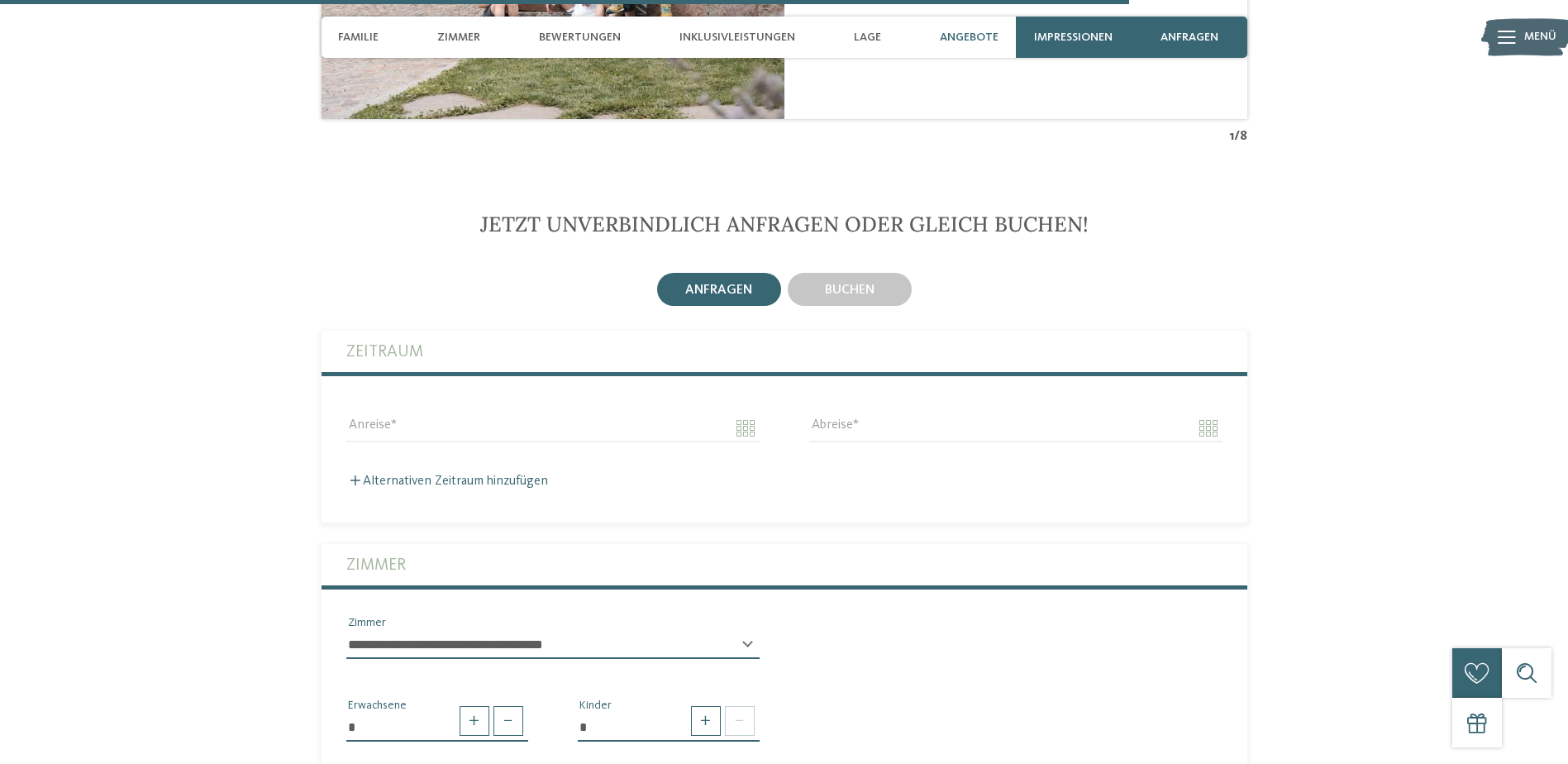
scroll to position [4052, 0]
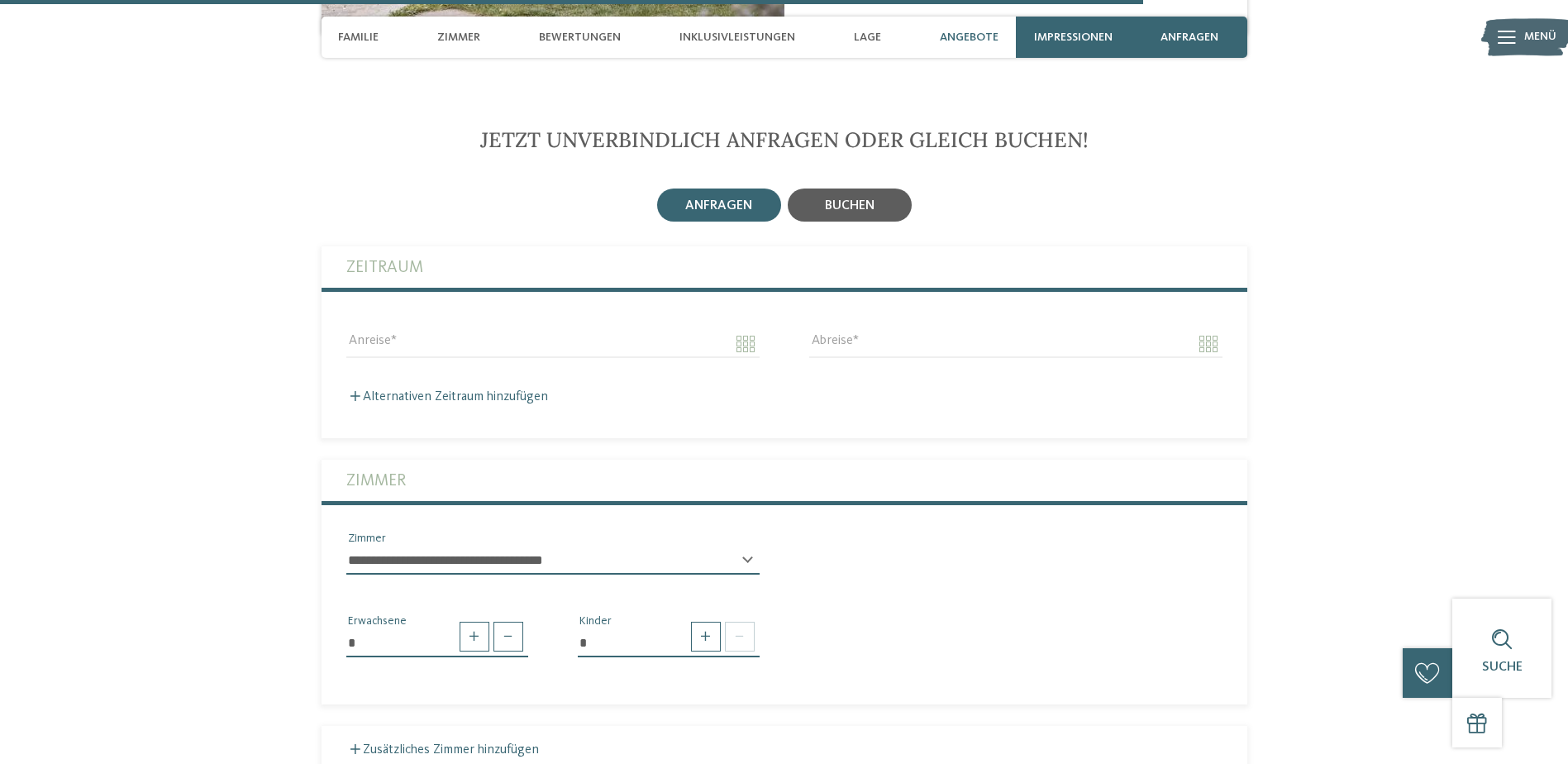
click at [840, 199] on span "buchen" at bounding box center [850, 206] width 50 height 13
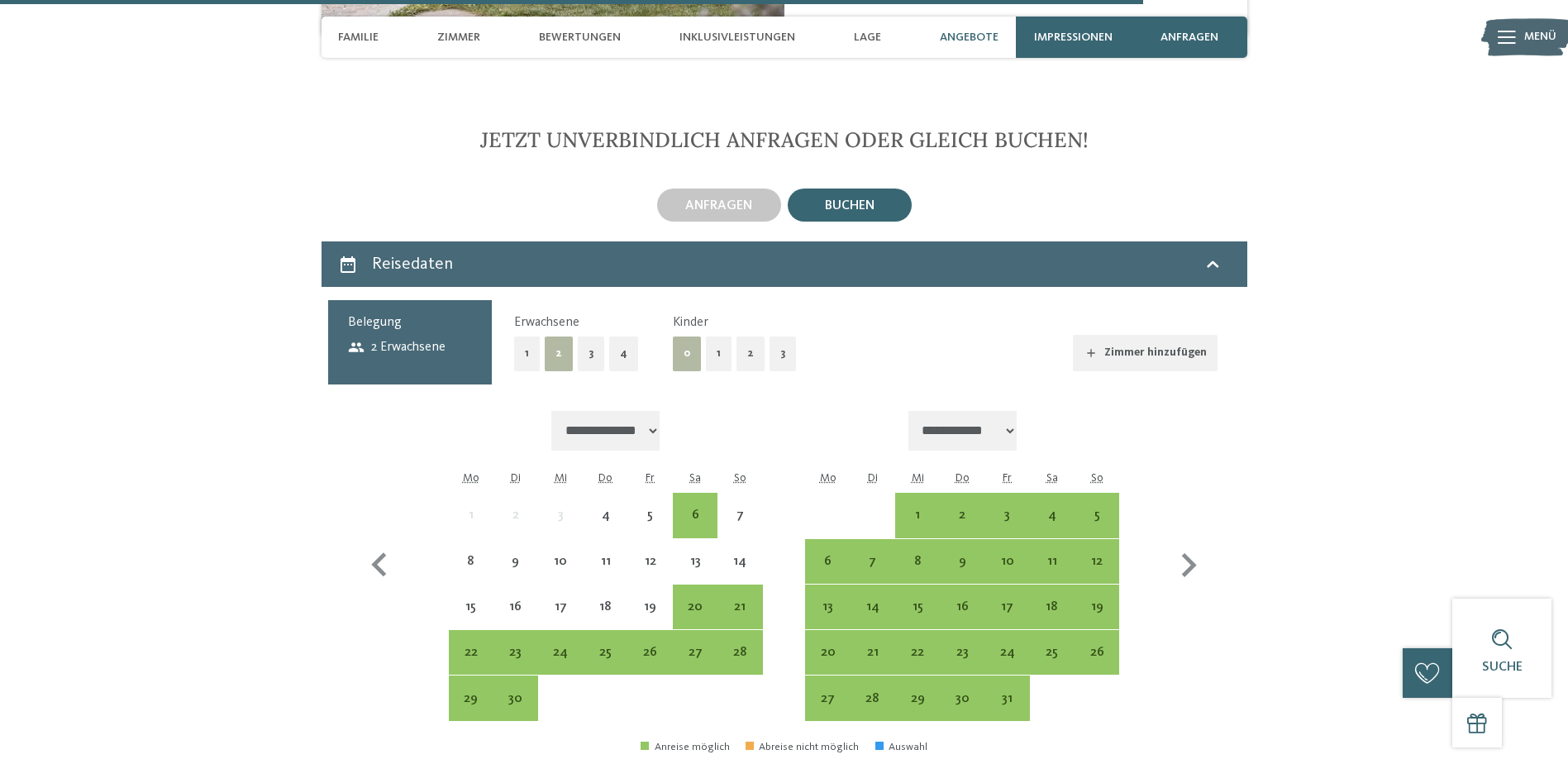
click at [746, 337] on button "2" at bounding box center [751, 353] width 28 height 34
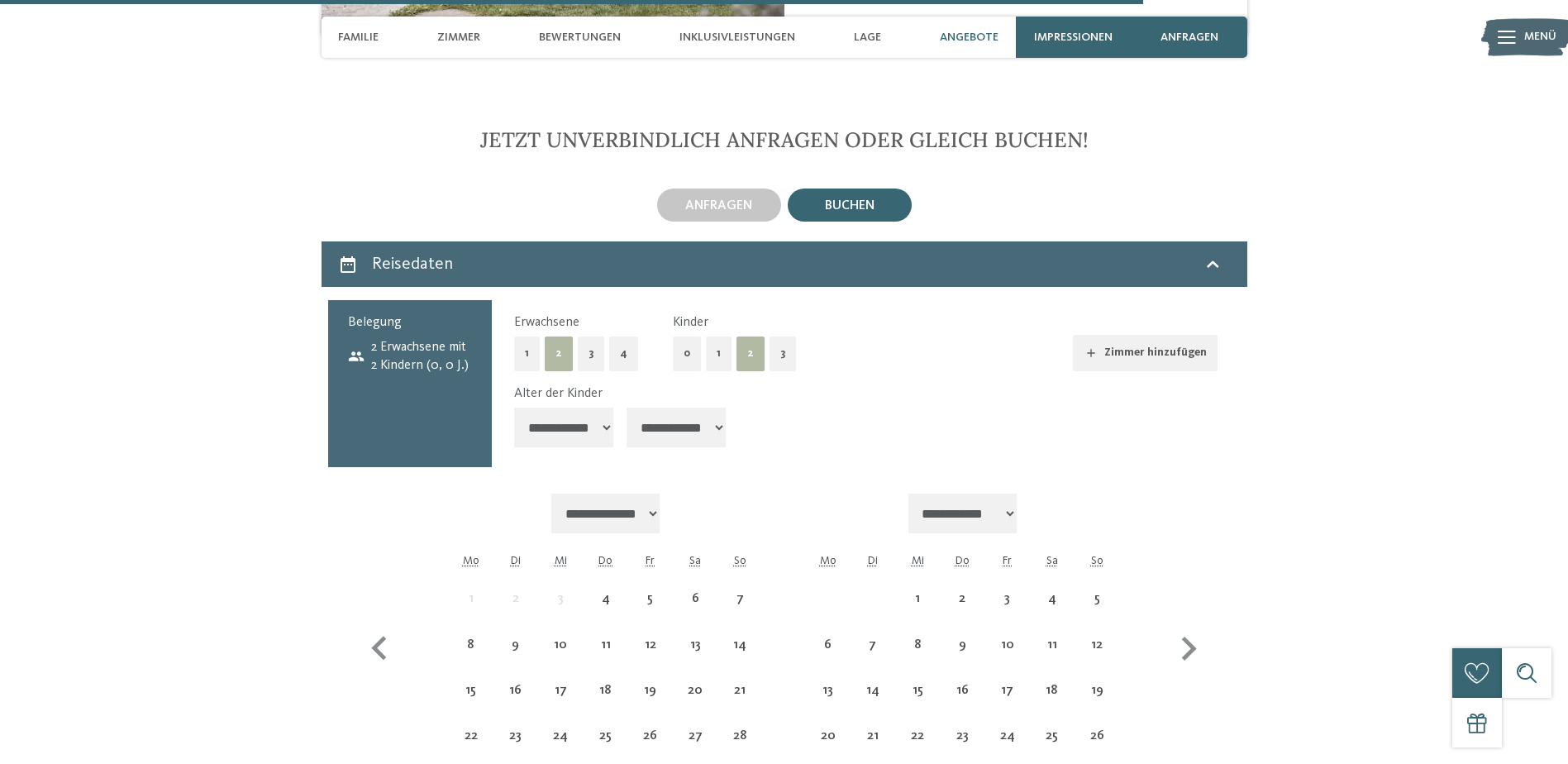
click at [683, 417] on select "**********" at bounding box center [676, 427] width 99 height 40
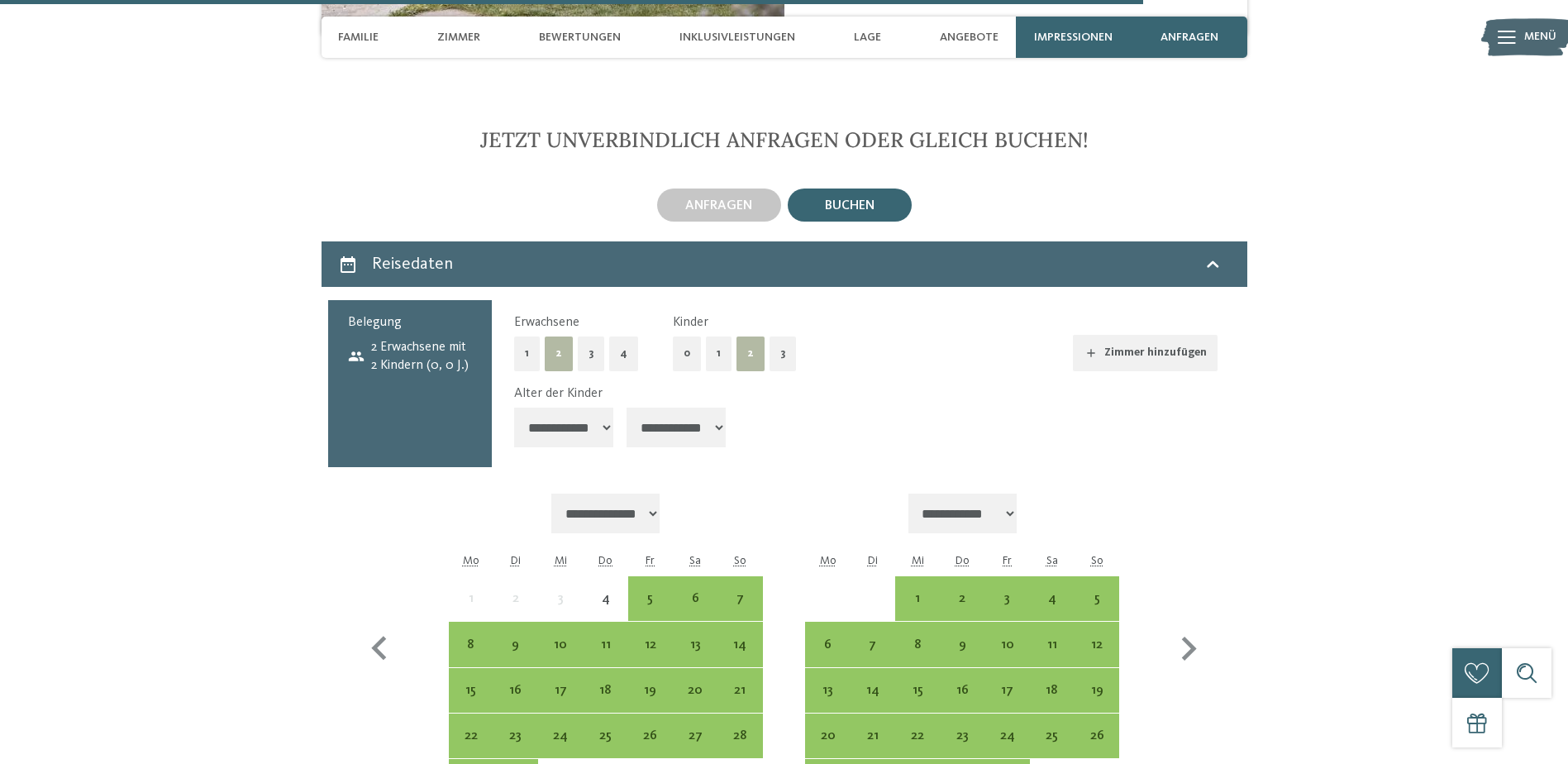
select select "*"
click at [628, 408] on select "**********" at bounding box center [676, 427] width 99 height 40
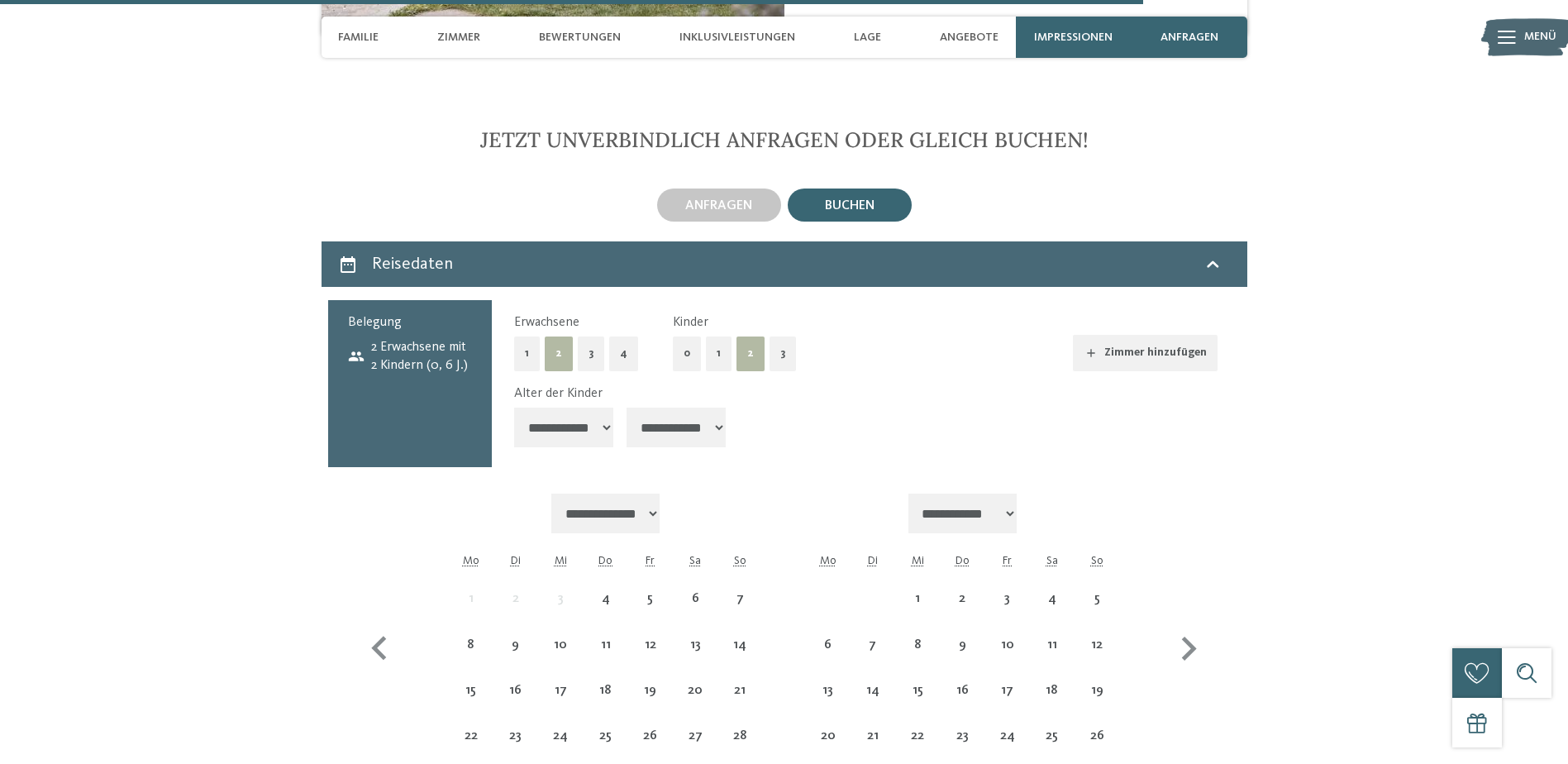
click at [546, 417] on select "**********" at bounding box center [563, 427] width 99 height 40
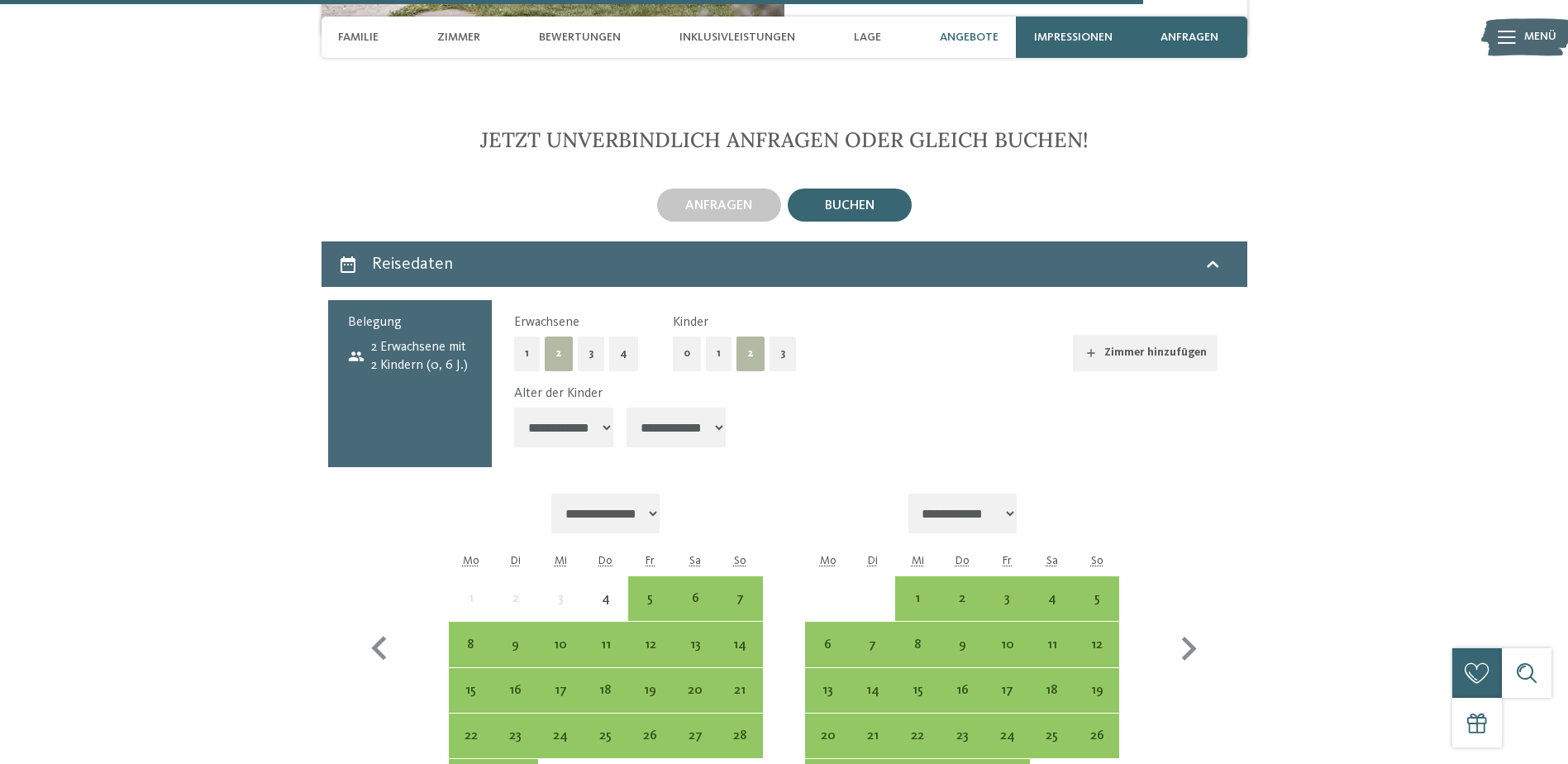
select select "*"
click at [514, 408] on select "**********" at bounding box center [563, 427] width 99 height 40
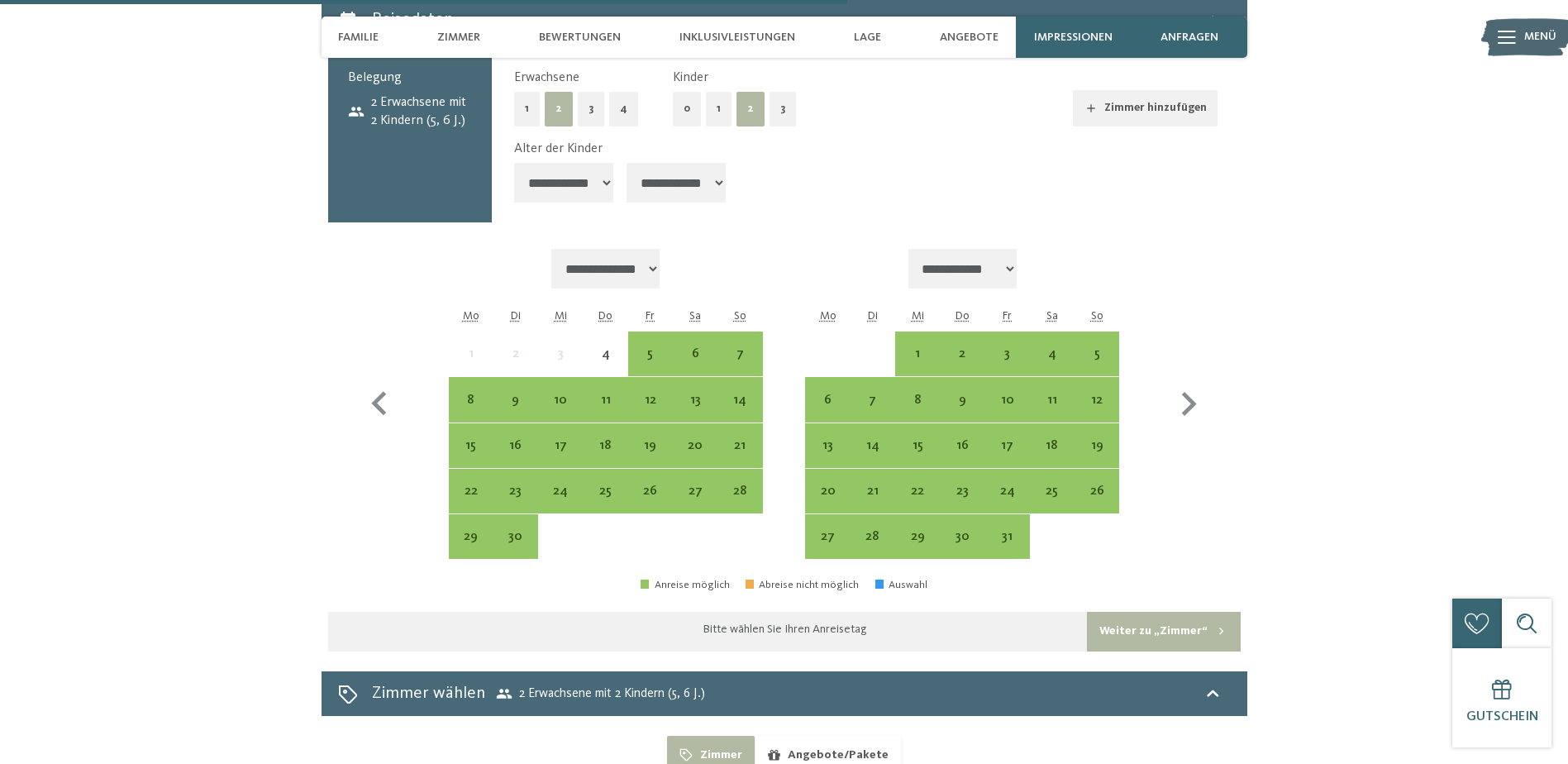
scroll to position [4299, 0]
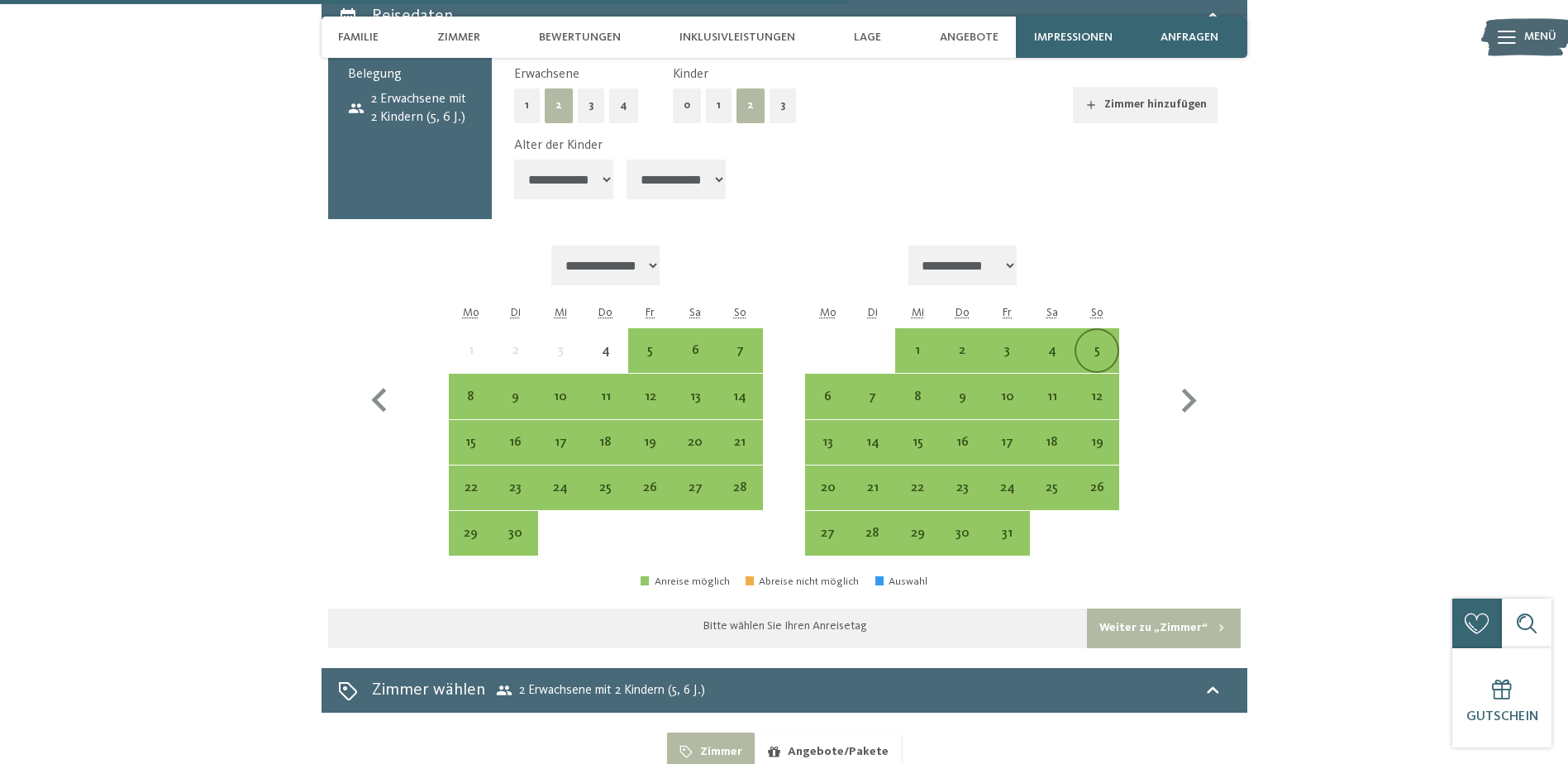
click at [1100, 344] on div "5" at bounding box center [1096, 364] width 42 height 42
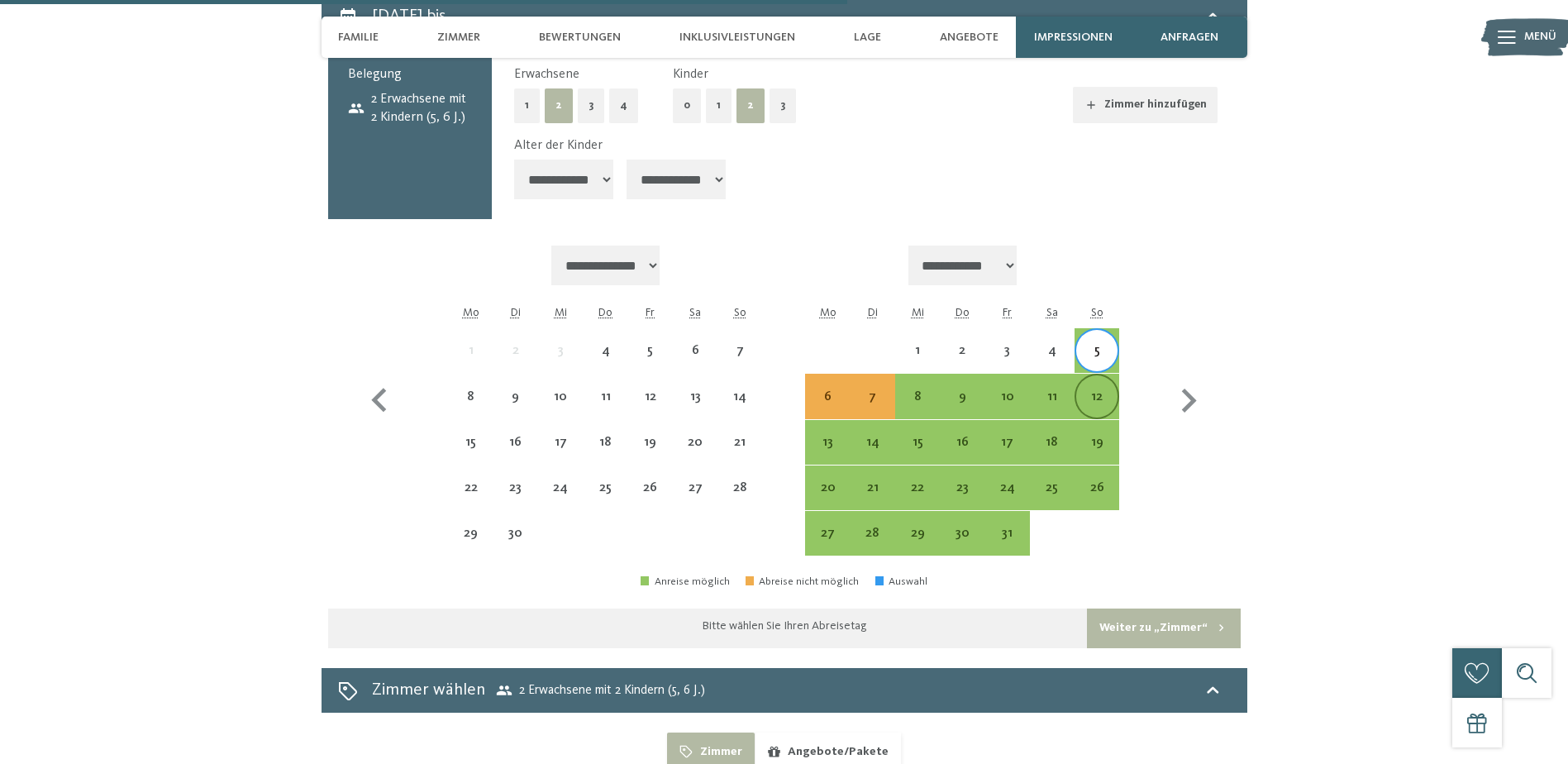
click at [1103, 390] on div "12" at bounding box center [1096, 411] width 42 height 42
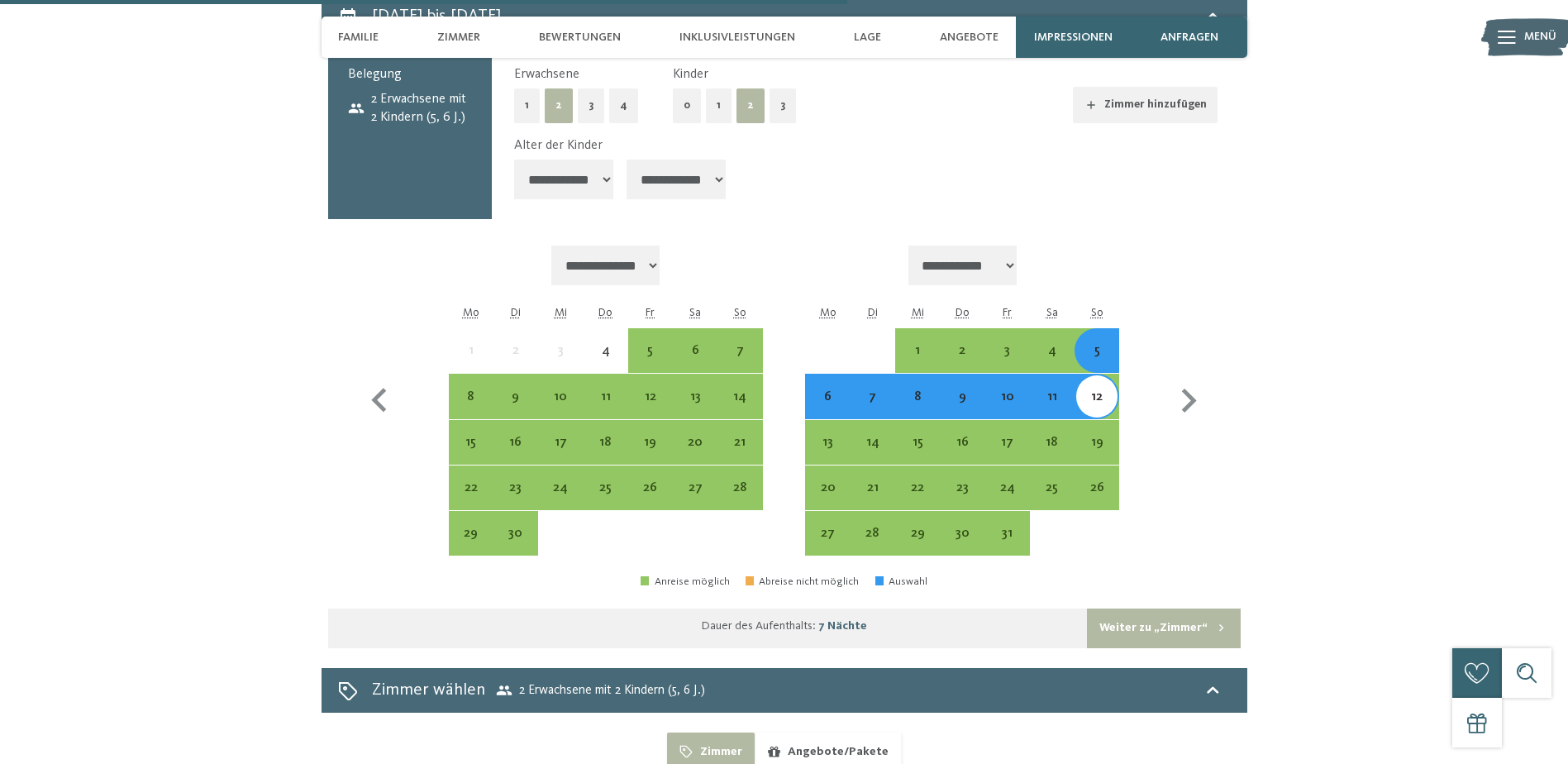
click at [1138, 608] on button "Weiter zu „Zimmer“" at bounding box center [1163, 628] width 153 height 40
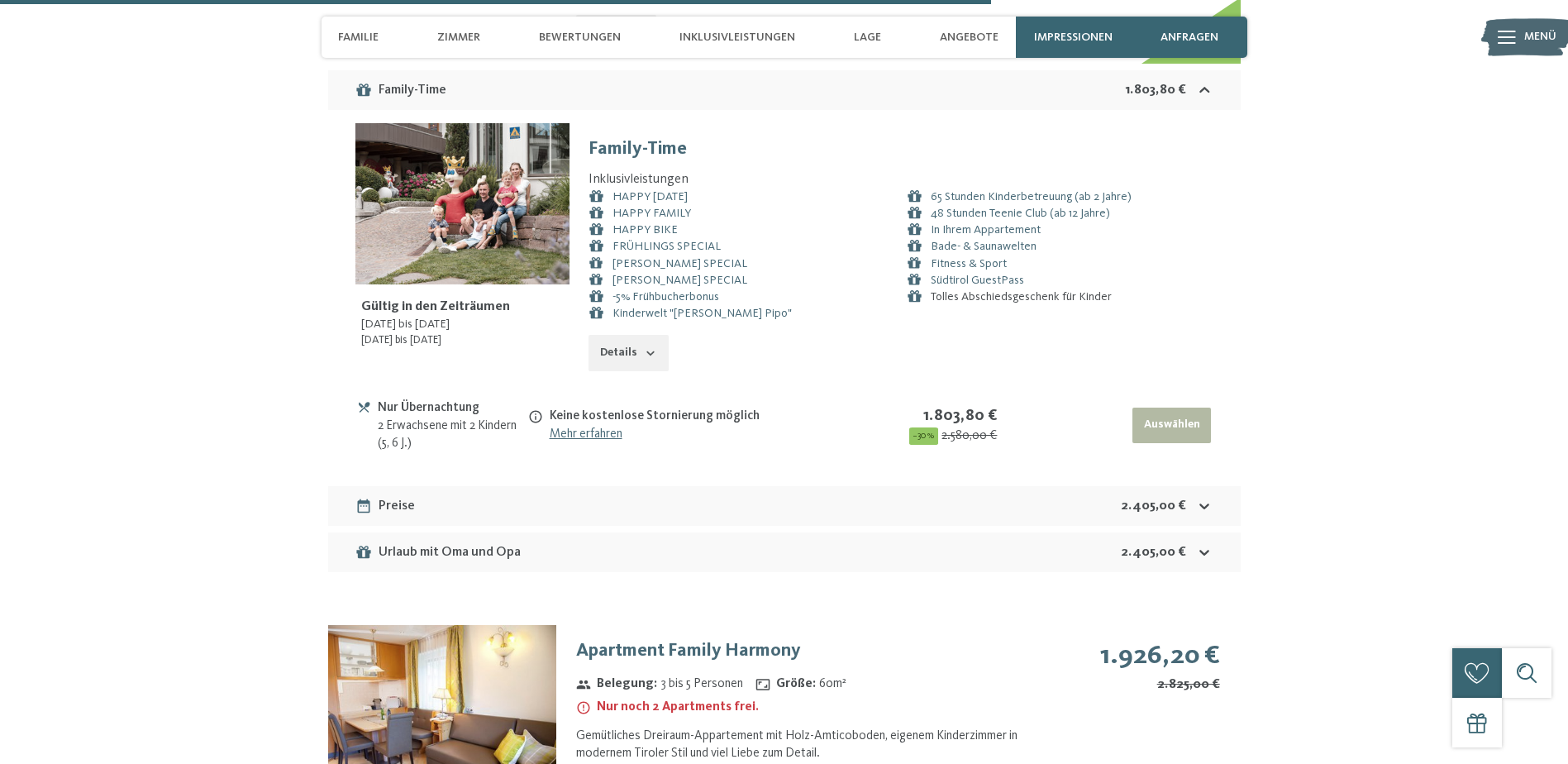
scroll to position [4686, 0]
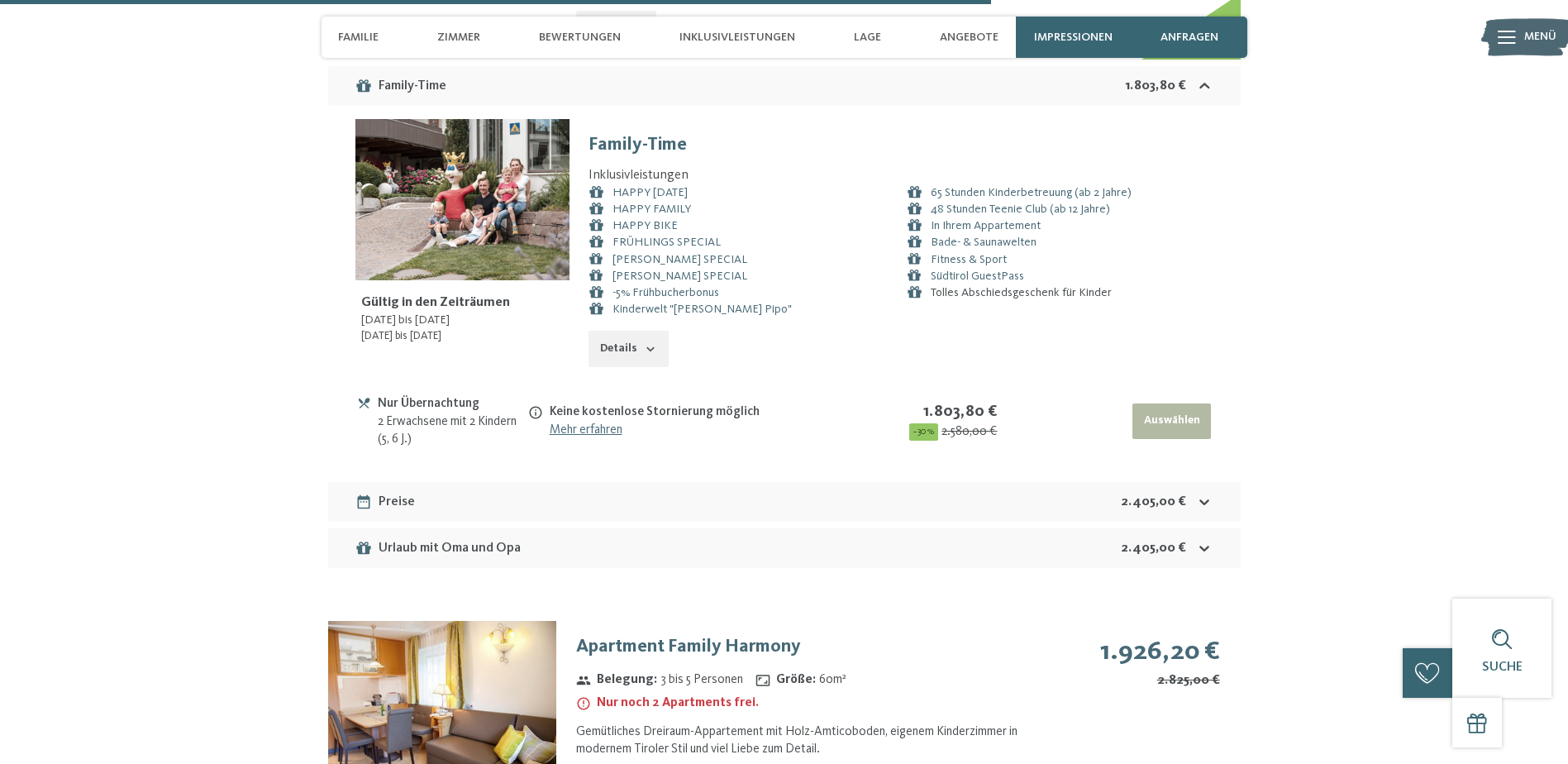
click at [1201, 493] on icon at bounding box center [1204, 502] width 18 height 18
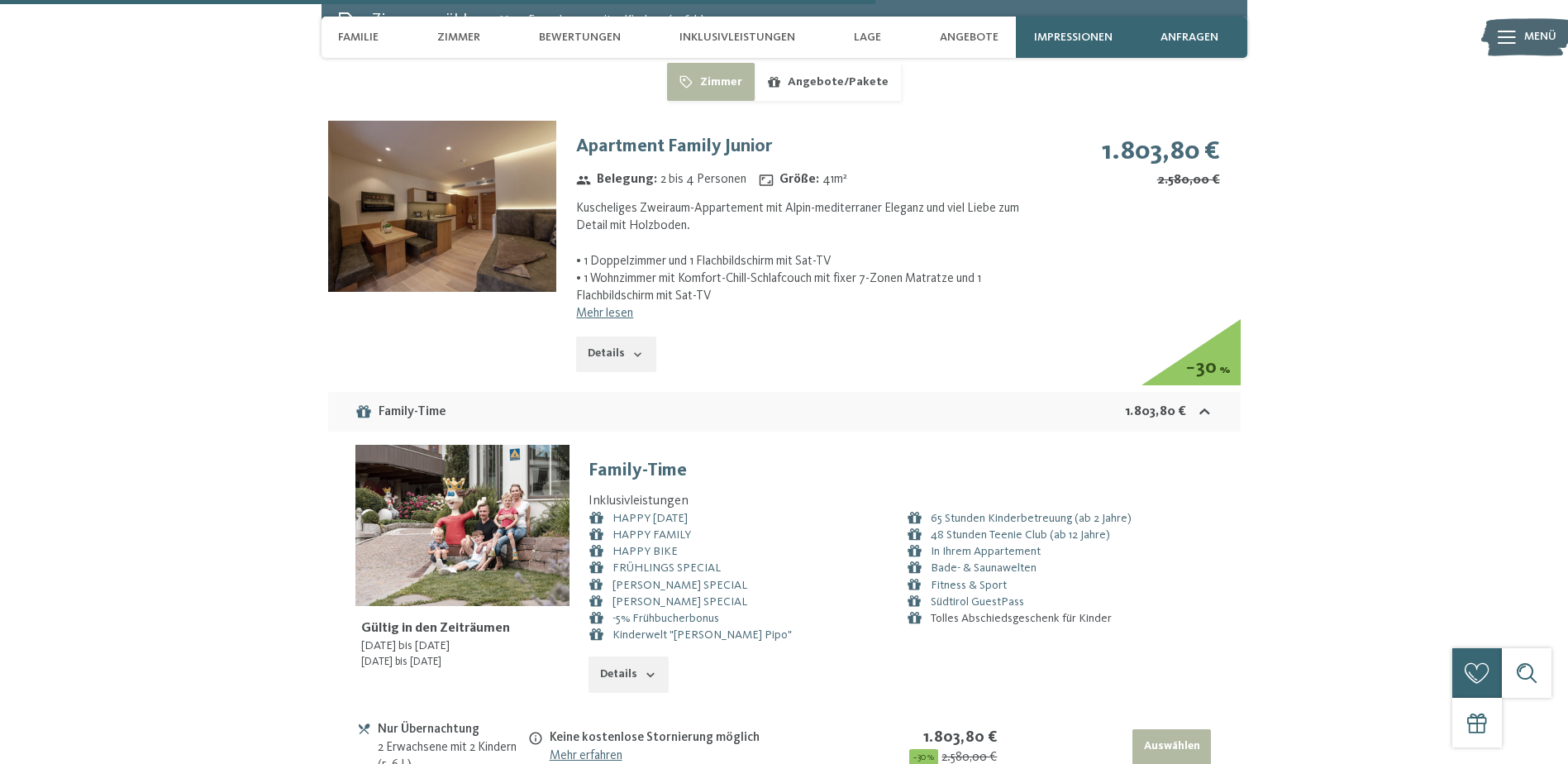
scroll to position [4438, 0]
